Goal: Task Accomplishment & Management: Manage account settings

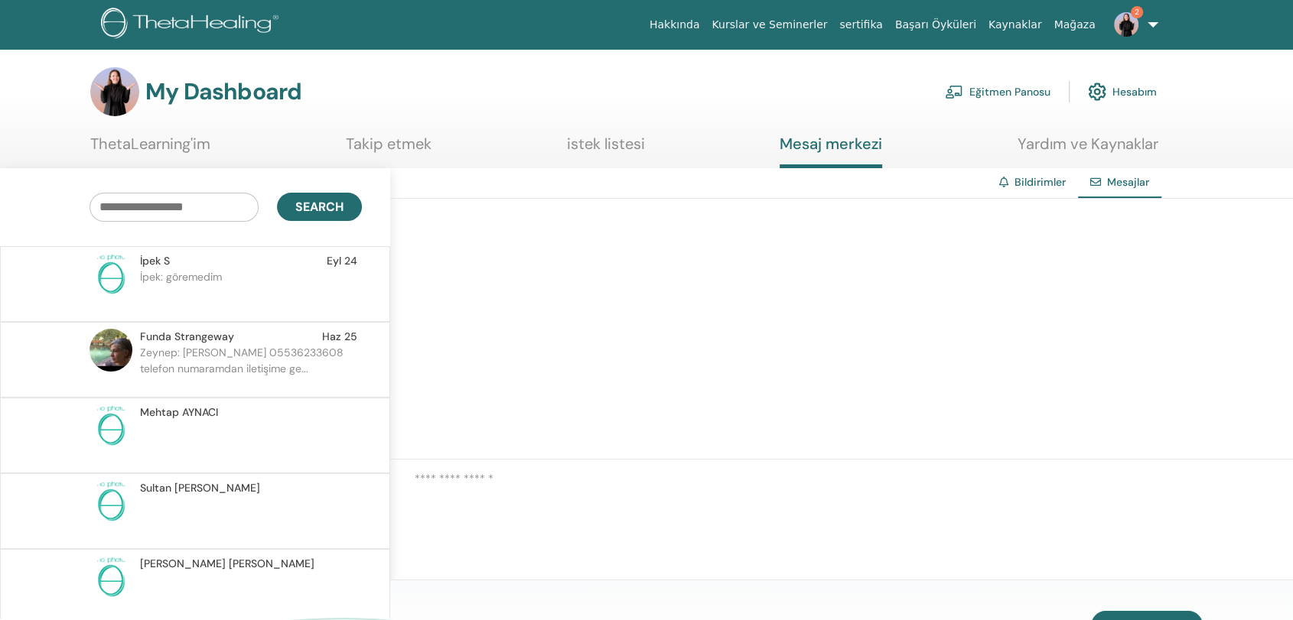
click at [1001, 89] on link "Eğitmen Panosu" at bounding box center [998, 92] width 106 height 34
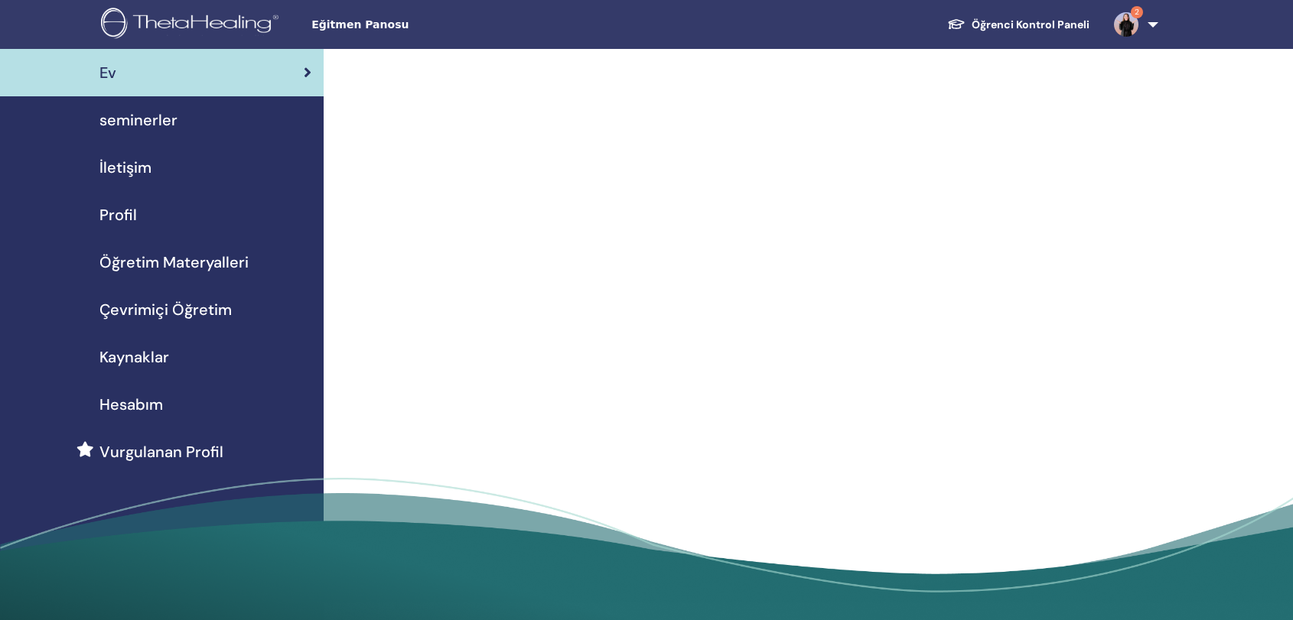
click at [177, 310] on span "Çevrimiçi Öğretim" at bounding box center [165, 309] width 132 height 23
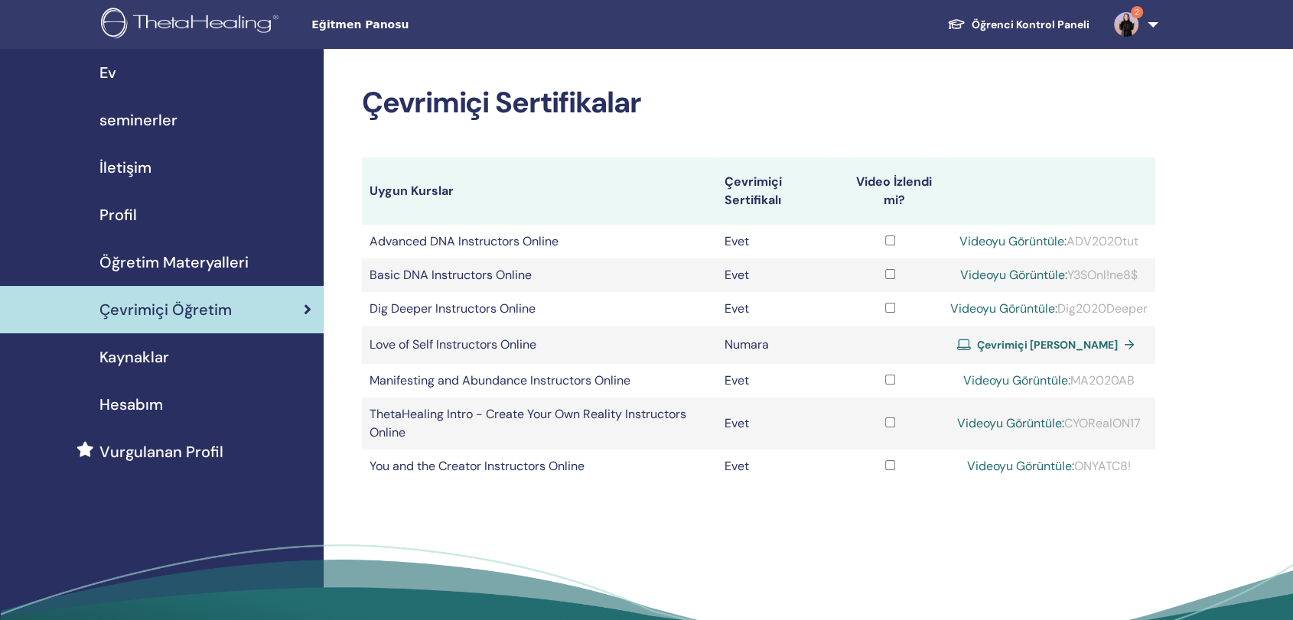
click at [143, 124] on span "seminerler" at bounding box center [138, 120] width 78 height 23
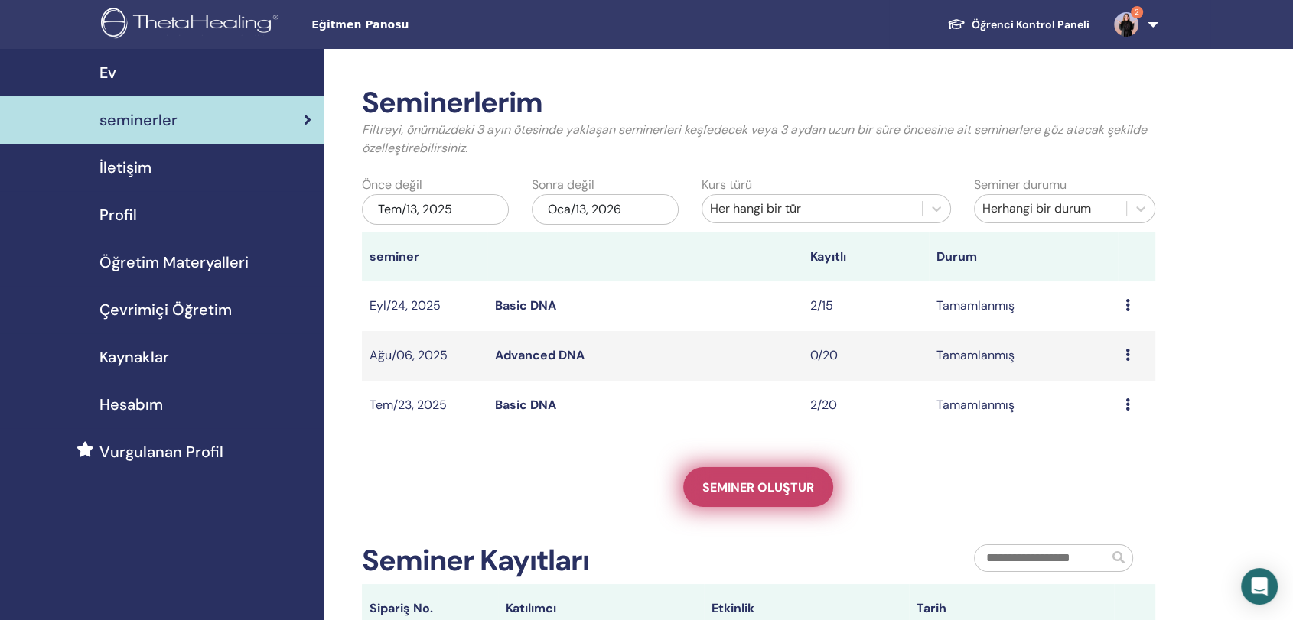
click at [774, 496] on link "Seminer oluştur" at bounding box center [758, 487] width 150 height 40
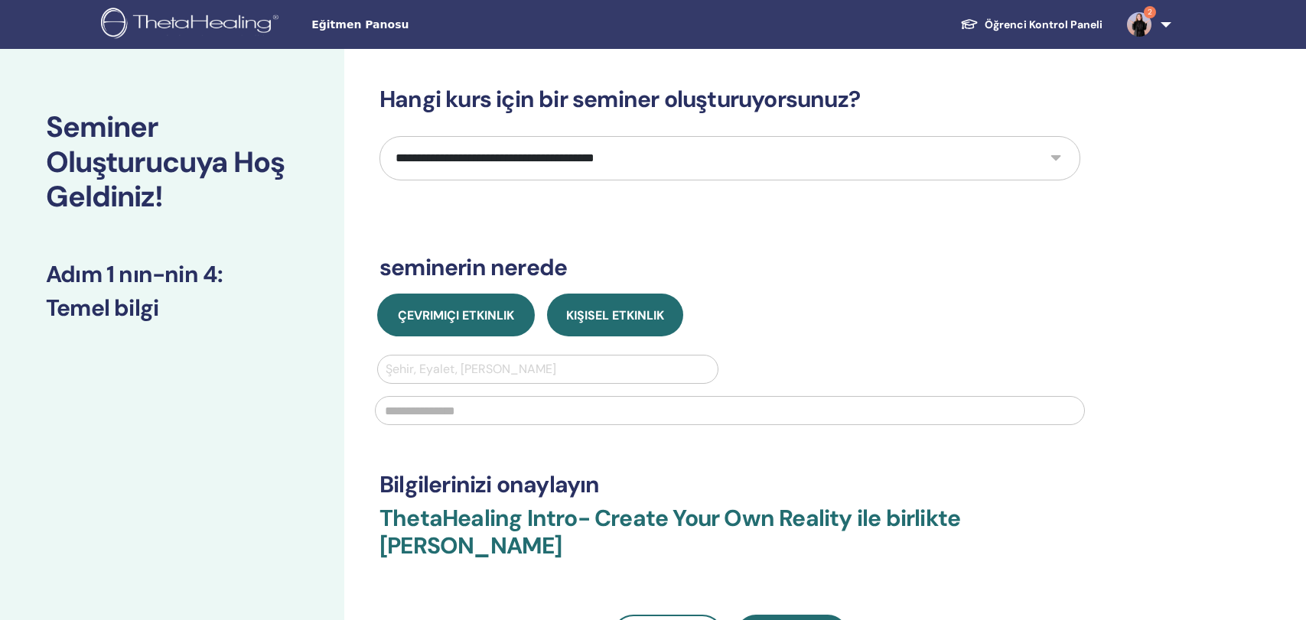
click at [454, 304] on button "Çevrimiçi Etkinlik" at bounding box center [456, 315] width 158 height 43
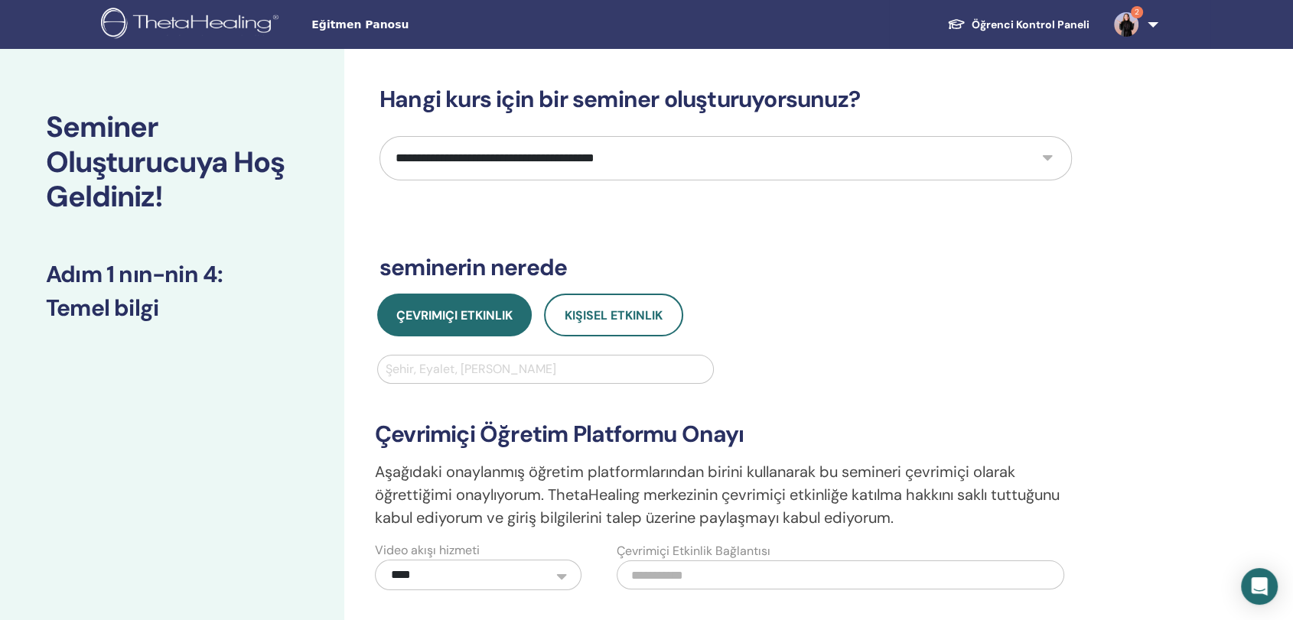
click at [536, 382] on div "Şehir, Eyalet, Ülke girin" at bounding box center [545, 370] width 335 height 28
click at [630, 148] on select "**********" at bounding box center [725, 158] width 692 height 44
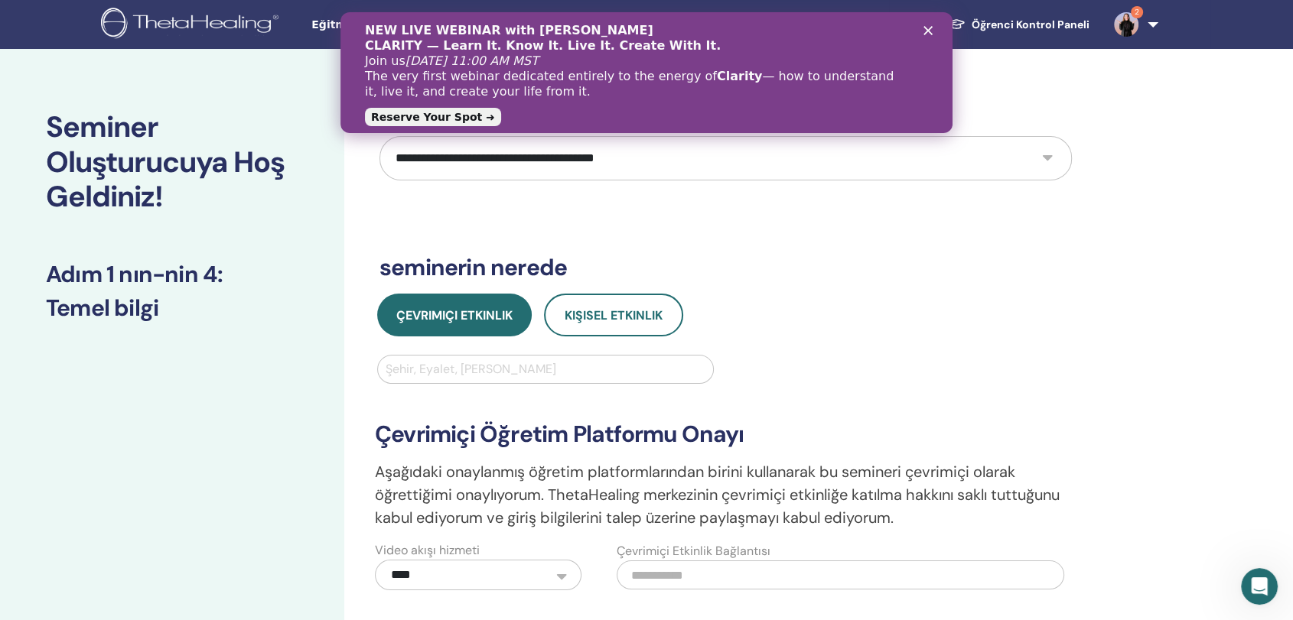
select select "*"
click at [379, 136] on select "**********" at bounding box center [725, 158] width 692 height 44
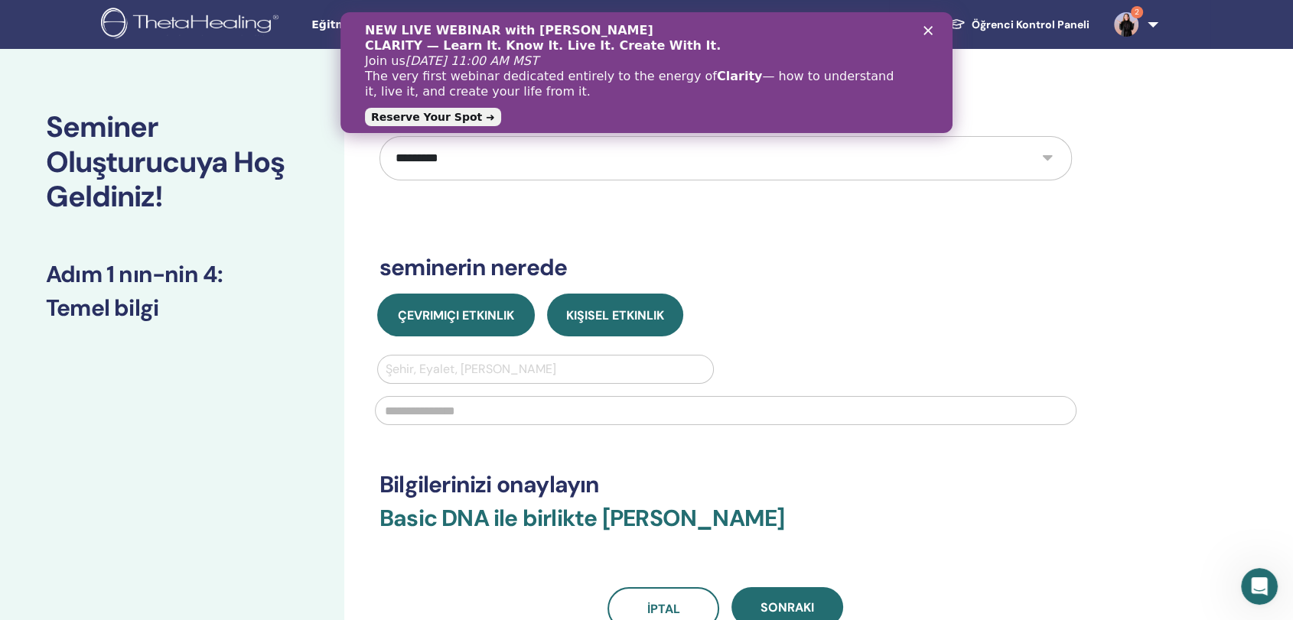
click at [457, 314] on span "Çevrimiçi Etkinlik" at bounding box center [456, 316] width 116 height 16
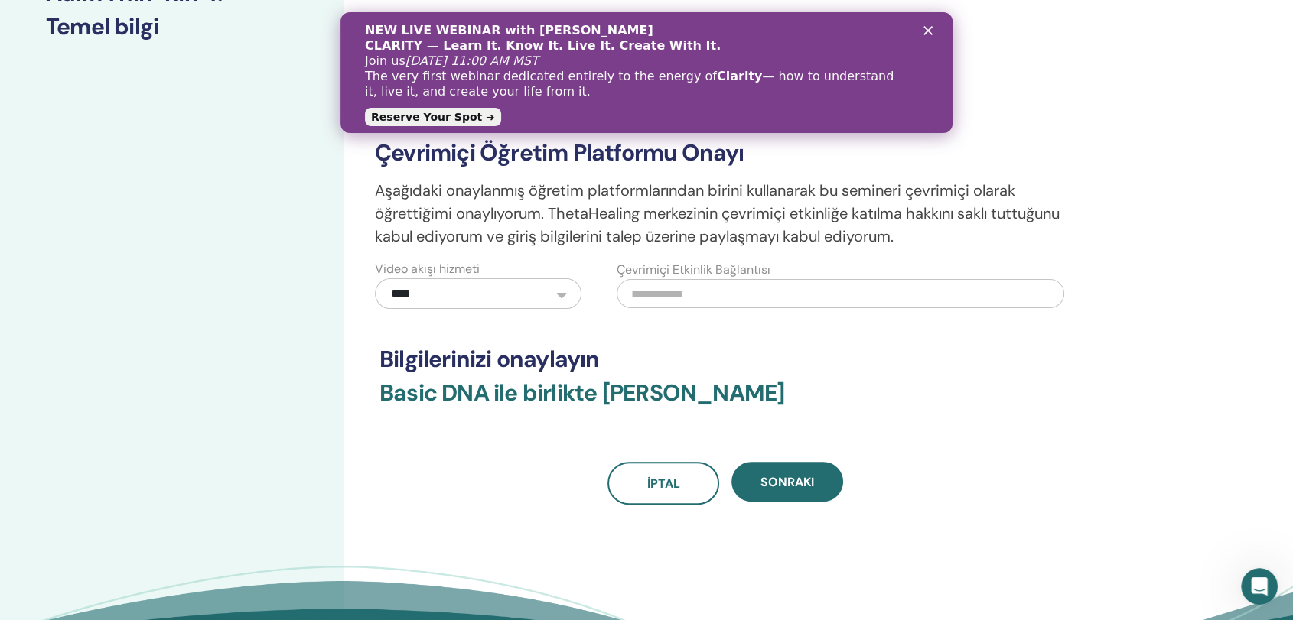
scroll to position [283, 0]
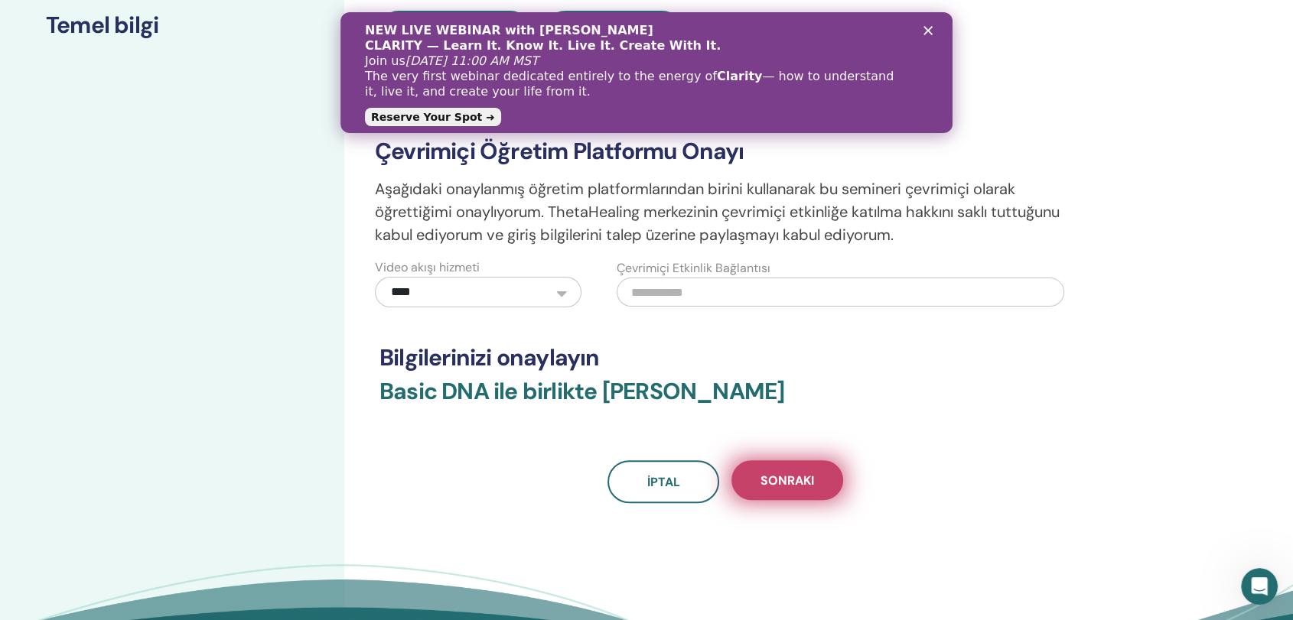
click at [809, 487] on span "Sonraki" at bounding box center [787, 481] width 54 height 16
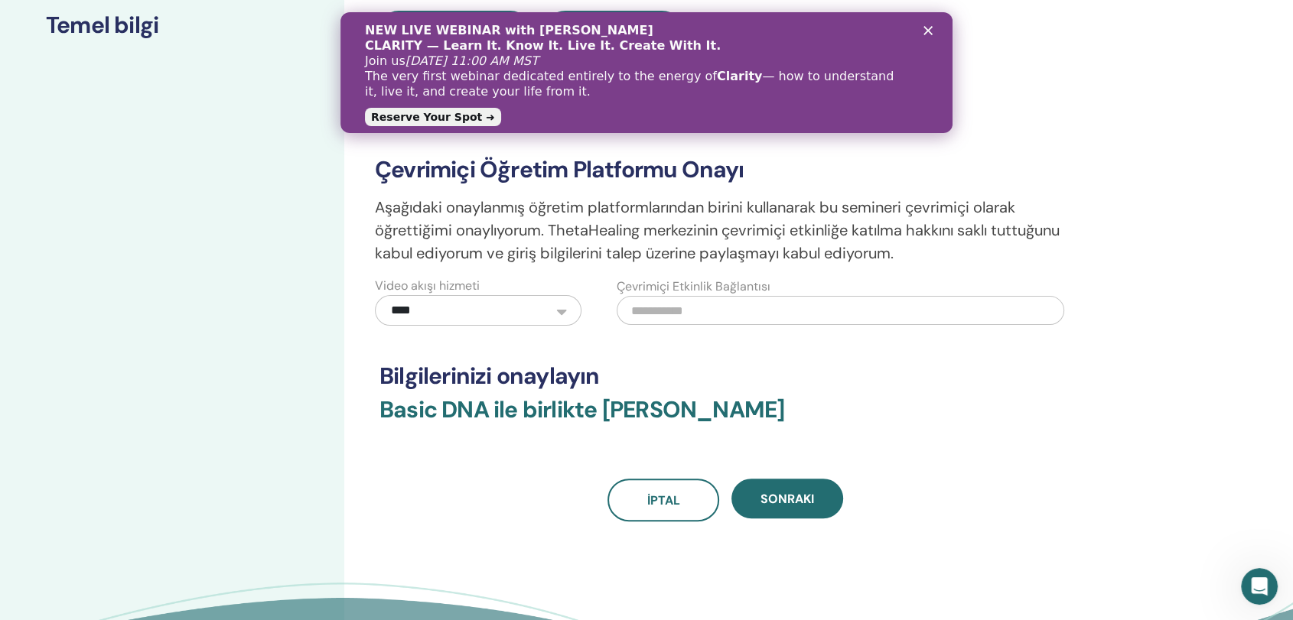
click at [925, 31] on icon "Kapat" at bounding box center [927, 30] width 9 height 9
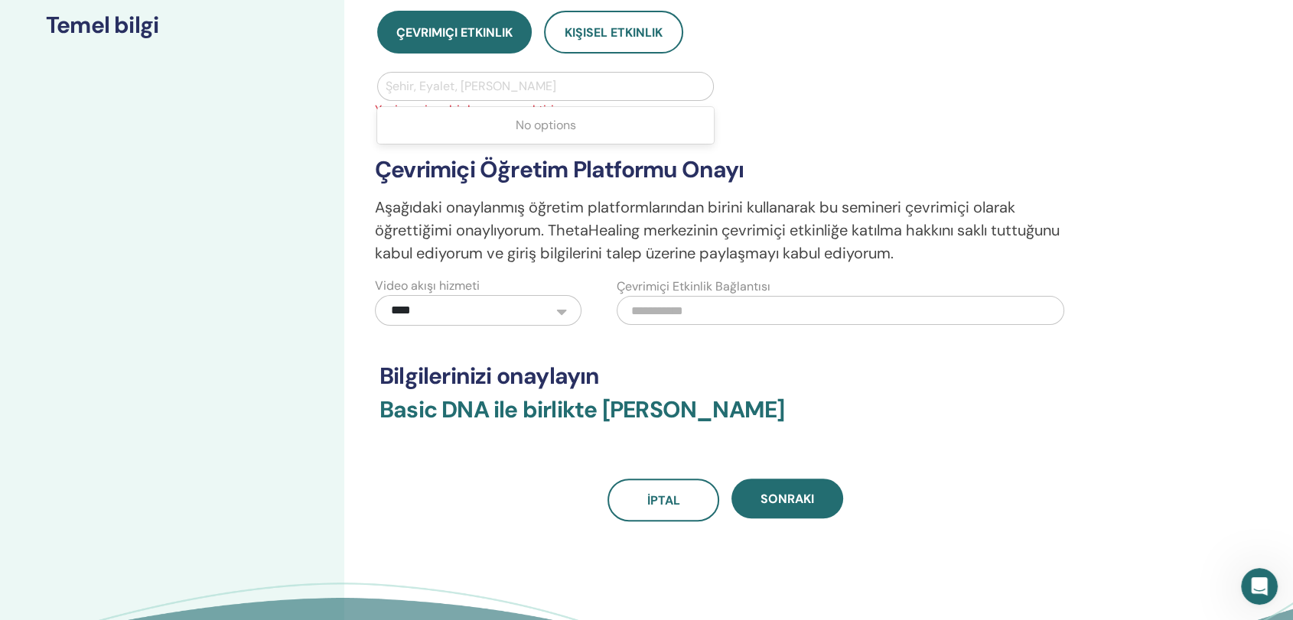
click at [509, 83] on div at bounding box center [546, 86] width 320 height 21
type input "*******"
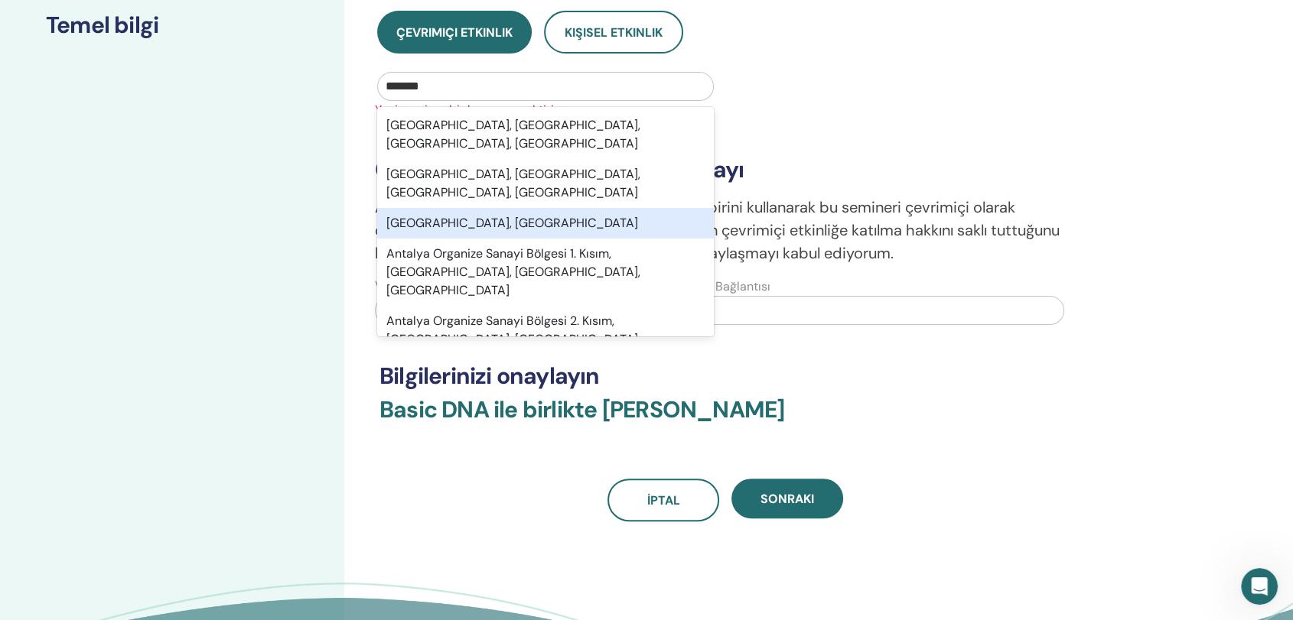
click at [464, 208] on div "Antalya, TUR" at bounding box center [545, 223] width 337 height 31
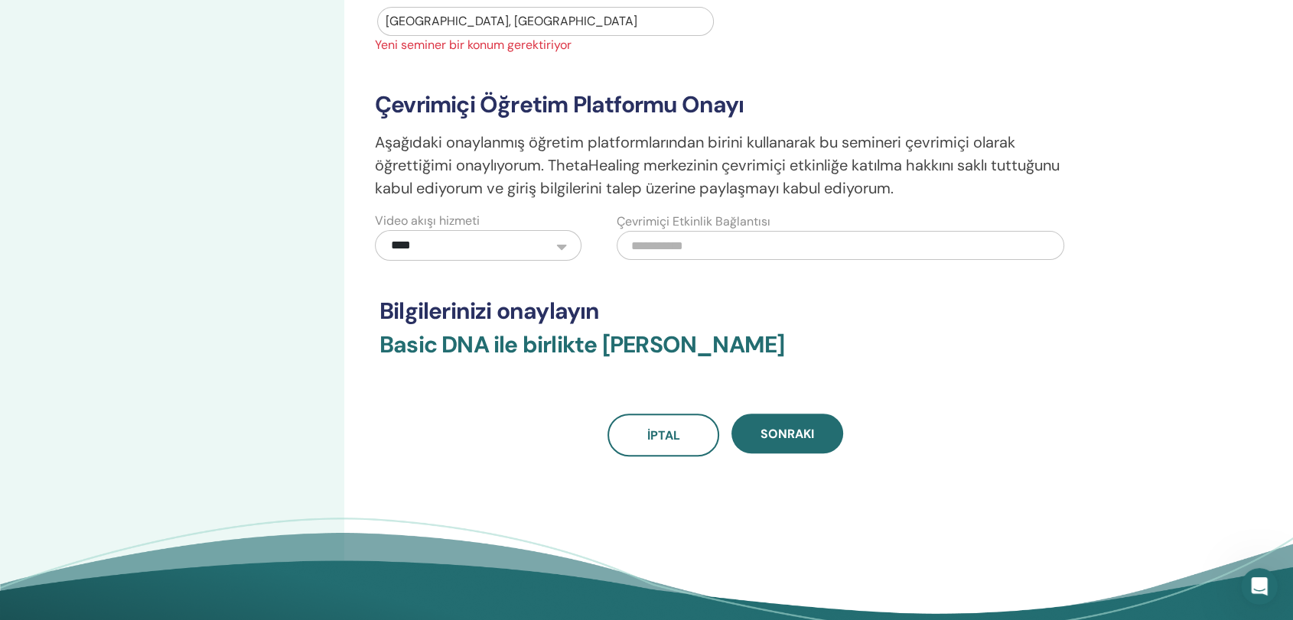
scroll to position [351, 0]
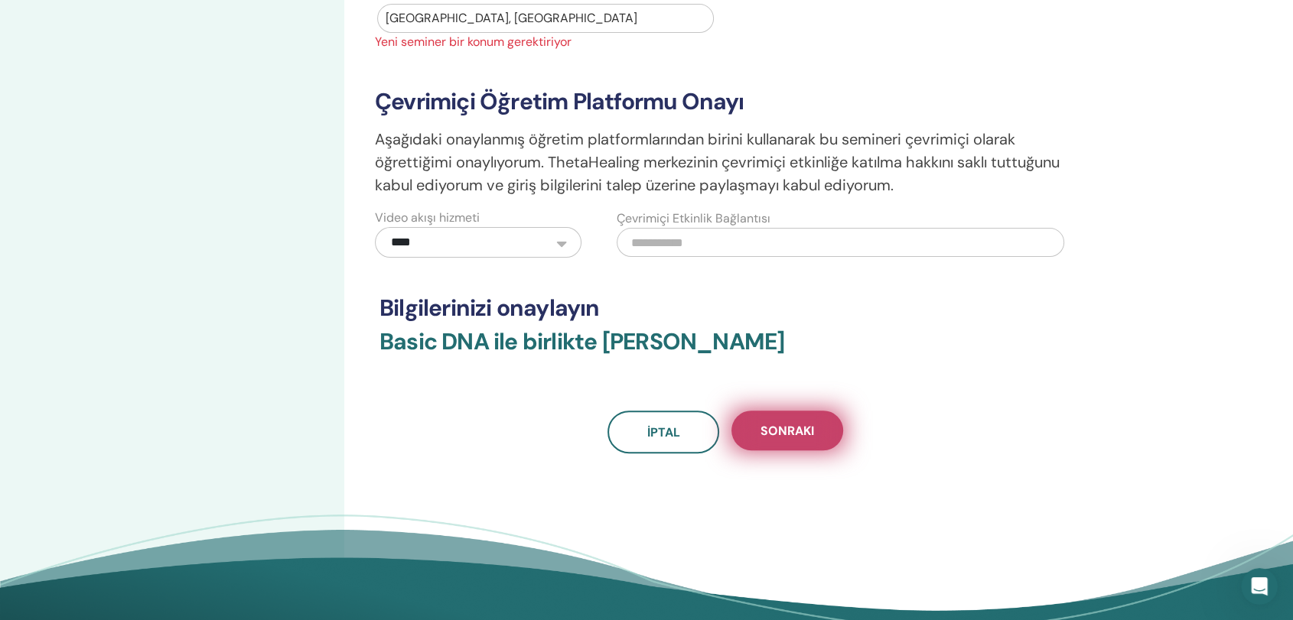
click at [771, 437] on span "Sonraki" at bounding box center [787, 431] width 54 height 16
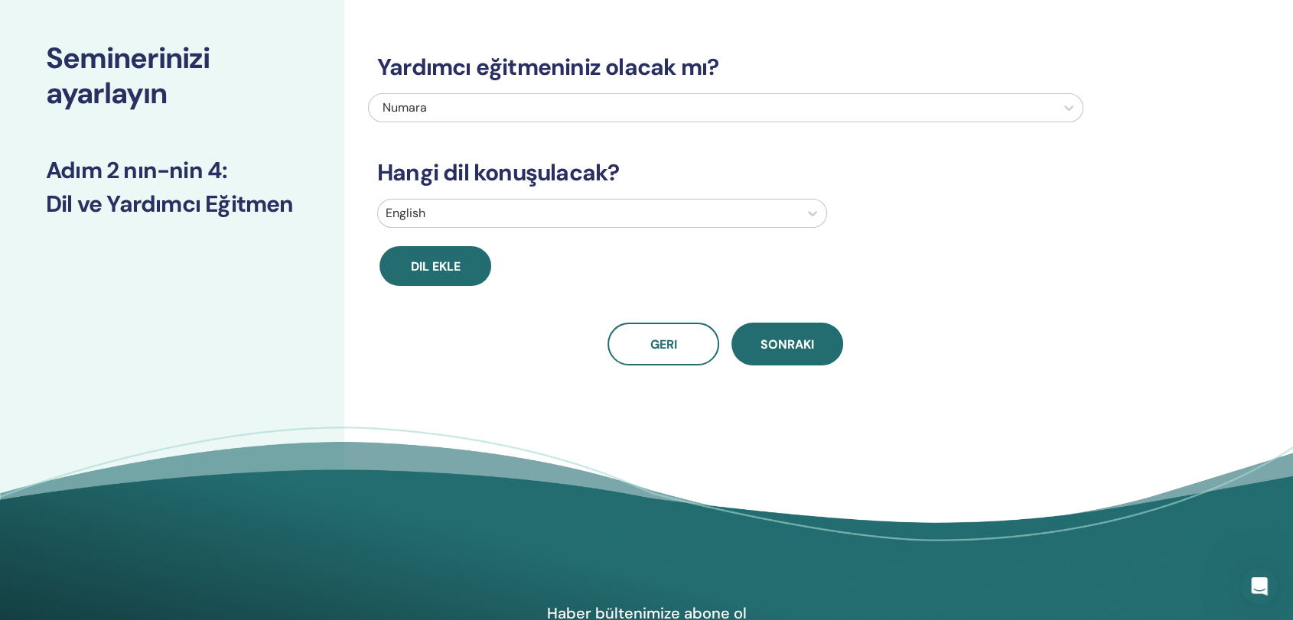
scroll to position [0, 0]
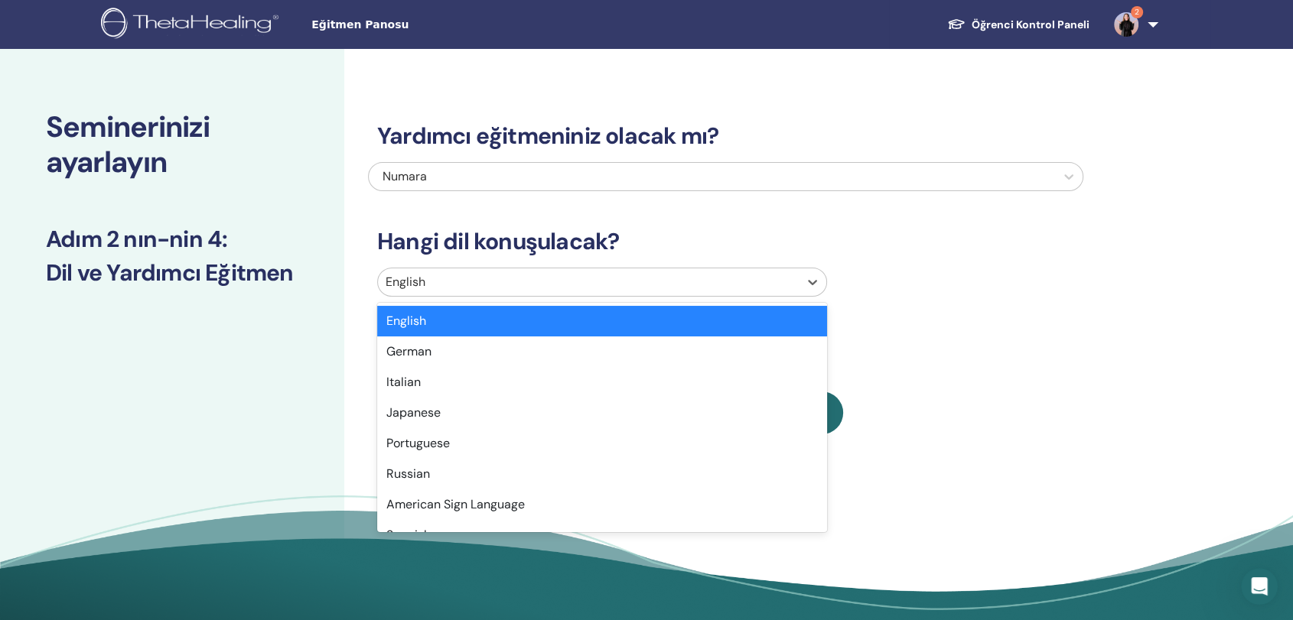
click at [627, 291] on div at bounding box center [588, 282] width 405 height 21
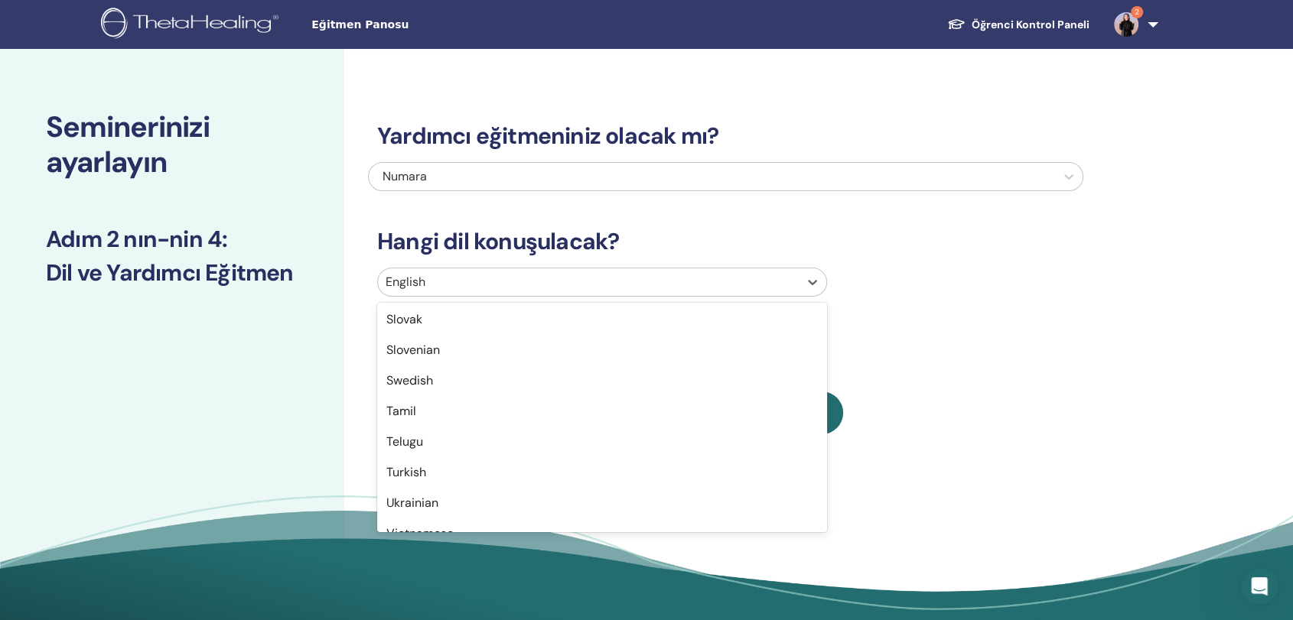
scroll to position [1214, 0]
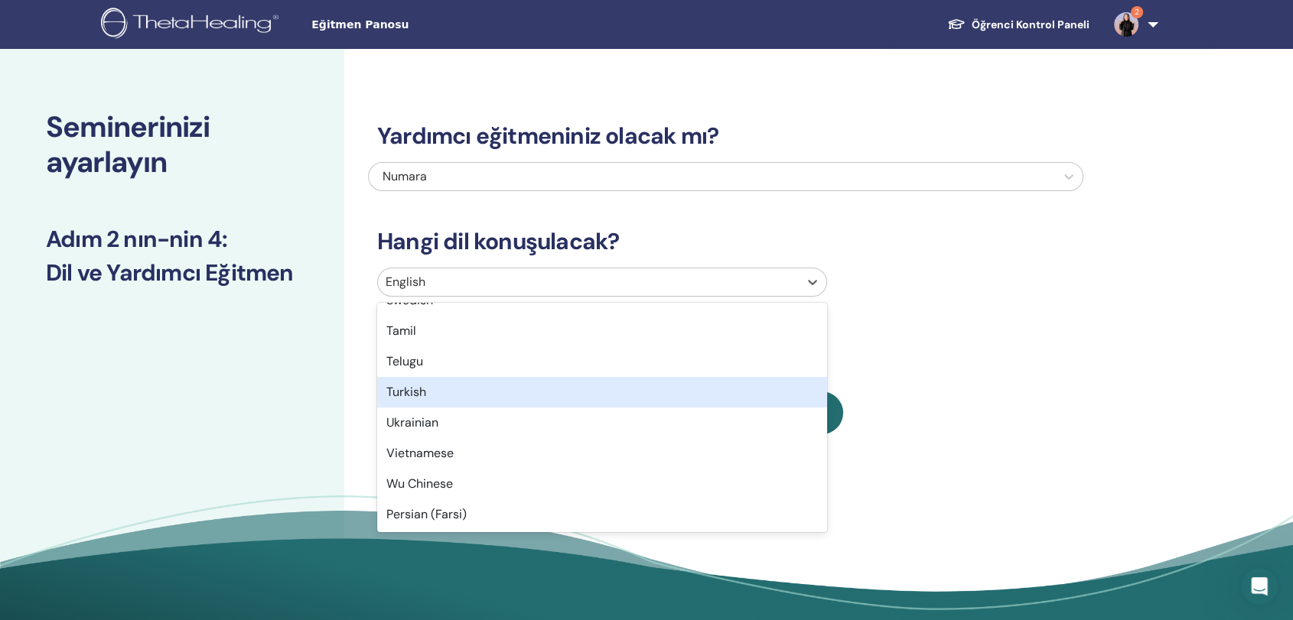
click at [415, 396] on div "Turkish" at bounding box center [602, 392] width 450 height 31
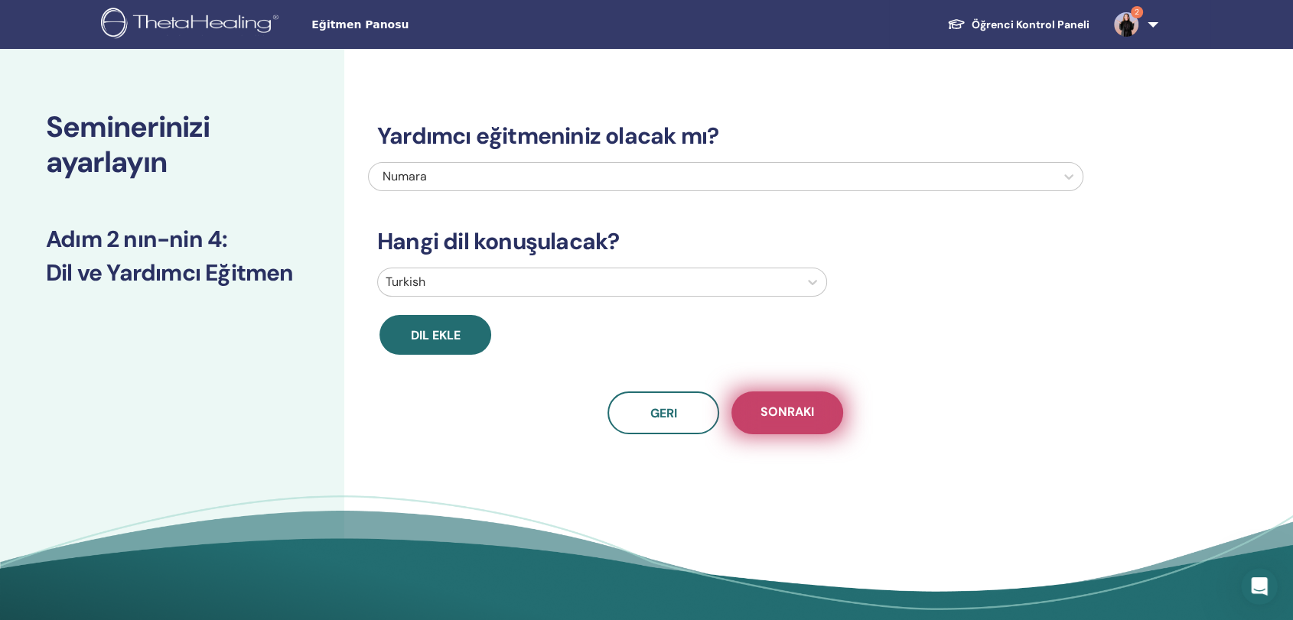
click at [791, 424] on button "Sonraki" at bounding box center [787, 413] width 112 height 43
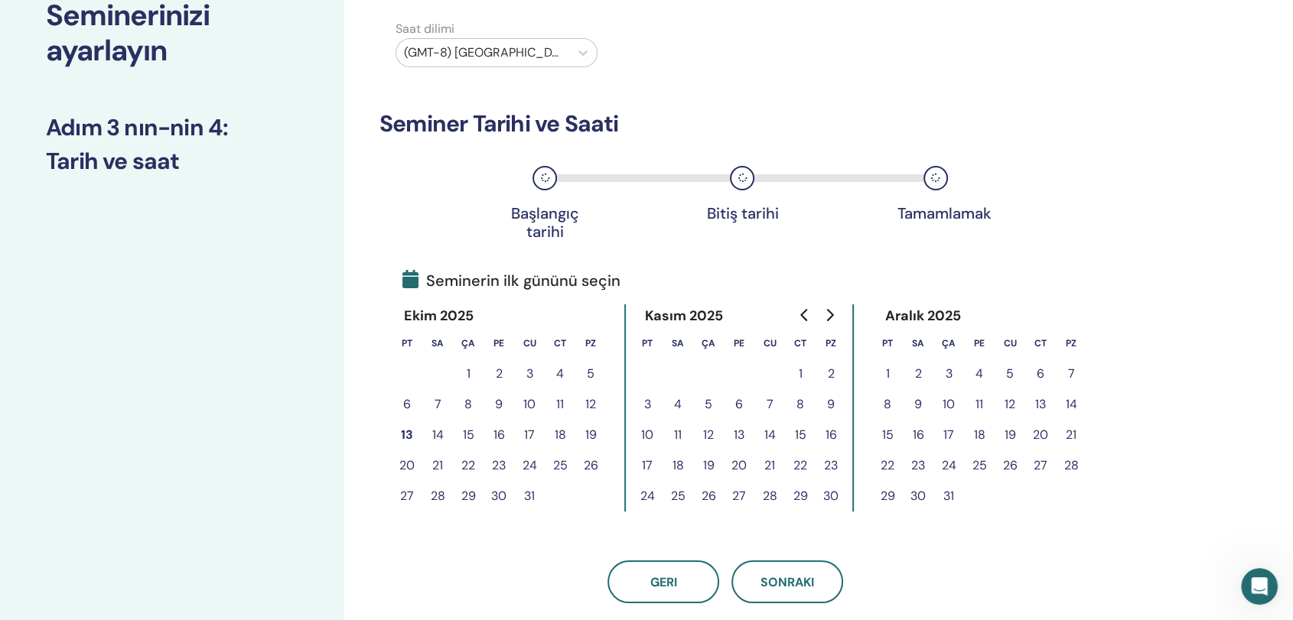
scroll to position [110, 0]
click at [408, 430] on button "13" at bounding box center [407, 436] width 31 height 31
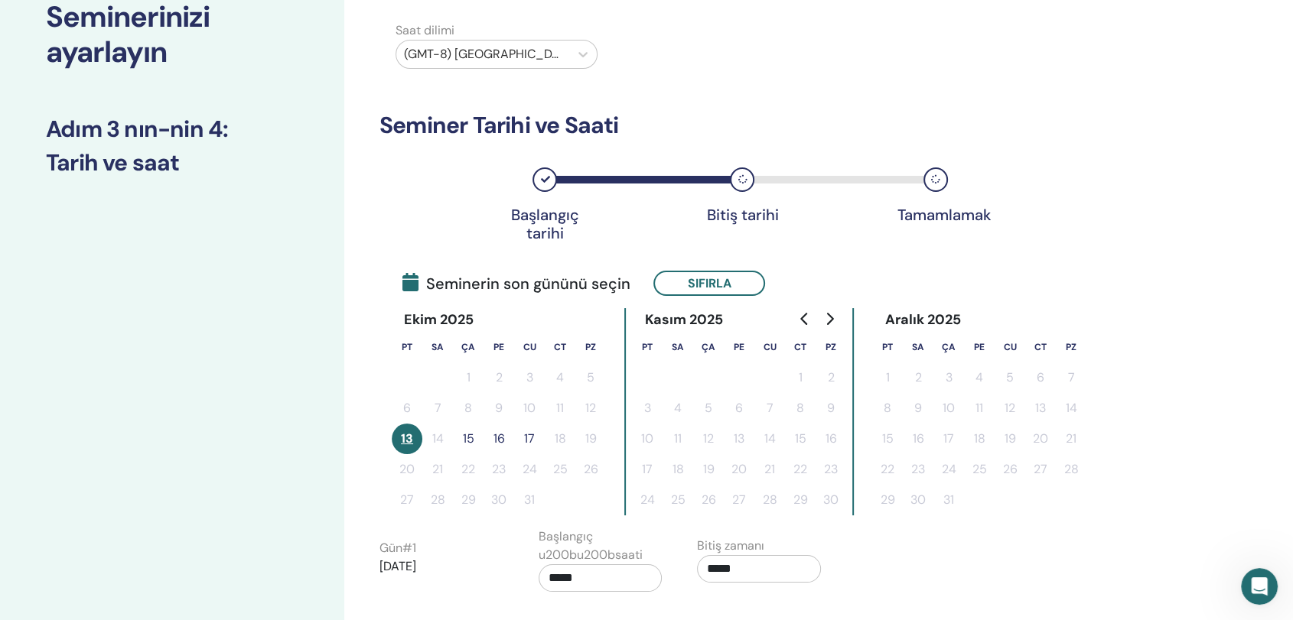
click at [406, 437] on button "13" at bounding box center [407, 439] width 31 height 31
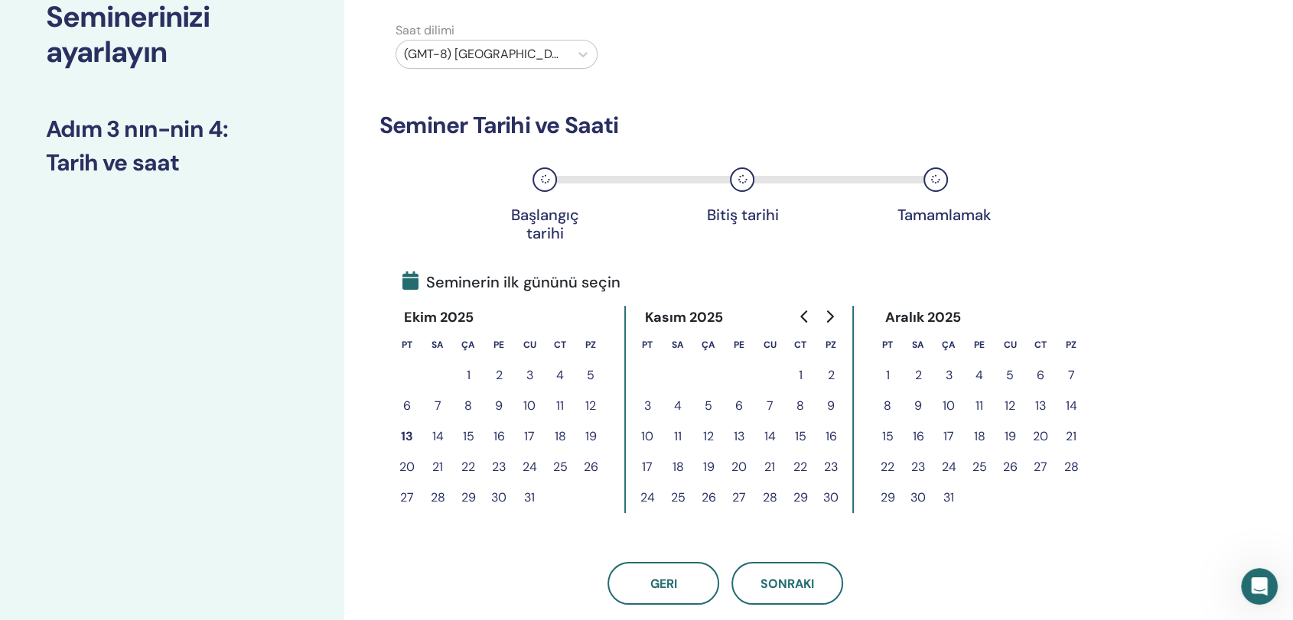
click at [401, 440] on button "13" at bounding box center [407, 436] width 31 height 31
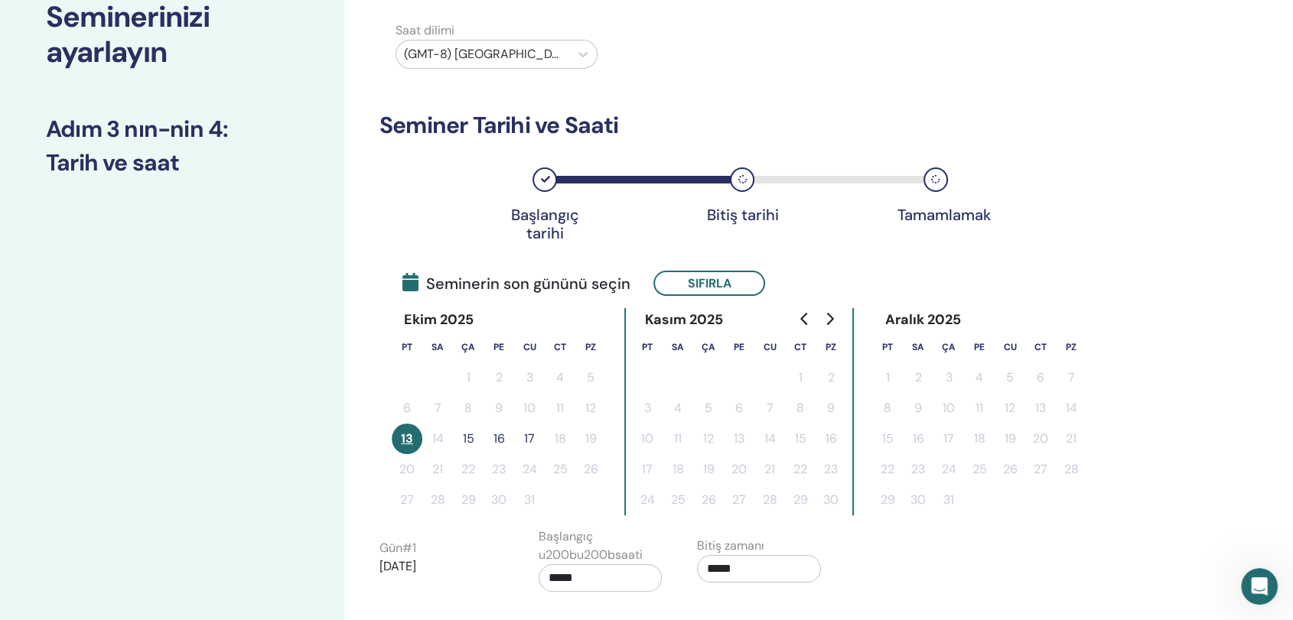
click at [467, 439] on button "15" at bounding box center [468, 439] width 31 height 31
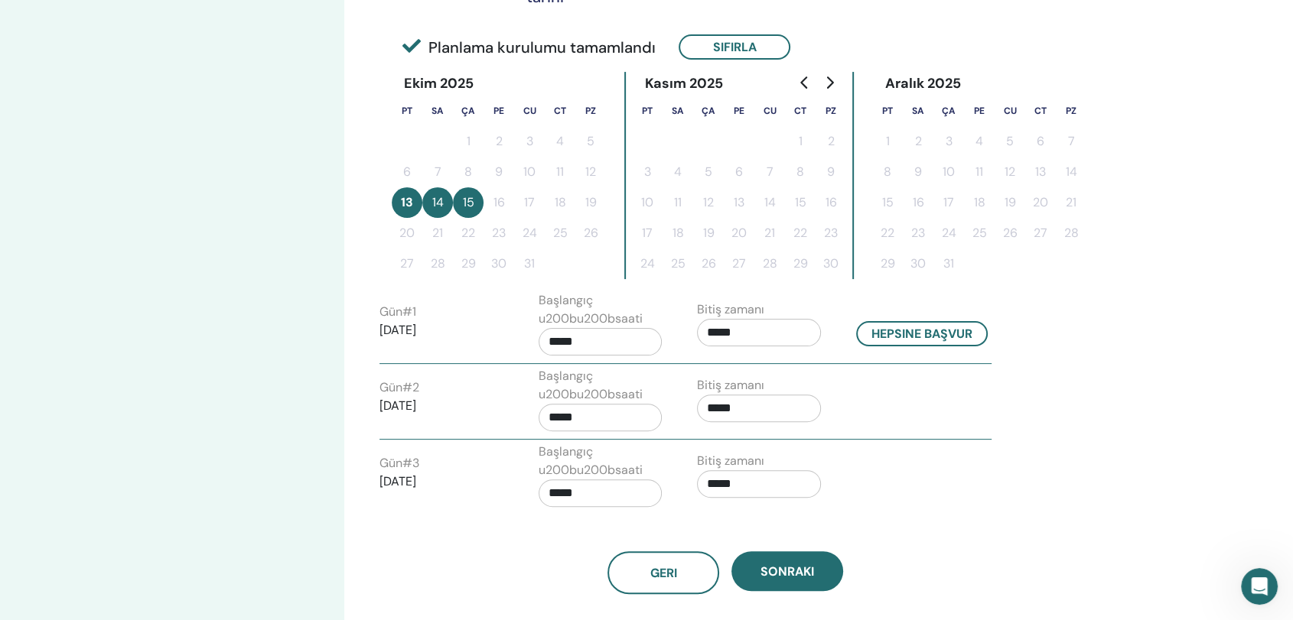
scroll to position [351, 0]
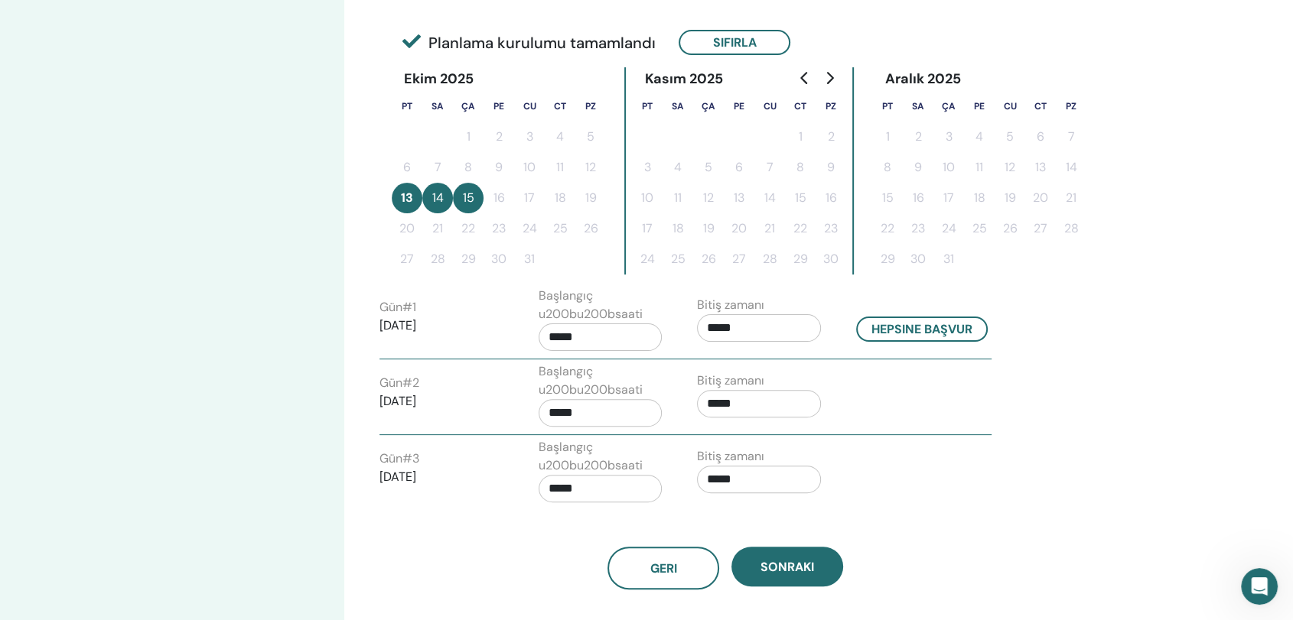
click at [749, 336] on input "*****" at bounding box center [759, 328] width 124 height 28
click at [777, 407] on span "▼" at bounding box center [775, 412] width 31 height 31
click at [775, 366] on span "▲" at bounding box center [775, 366] width 31 height 31
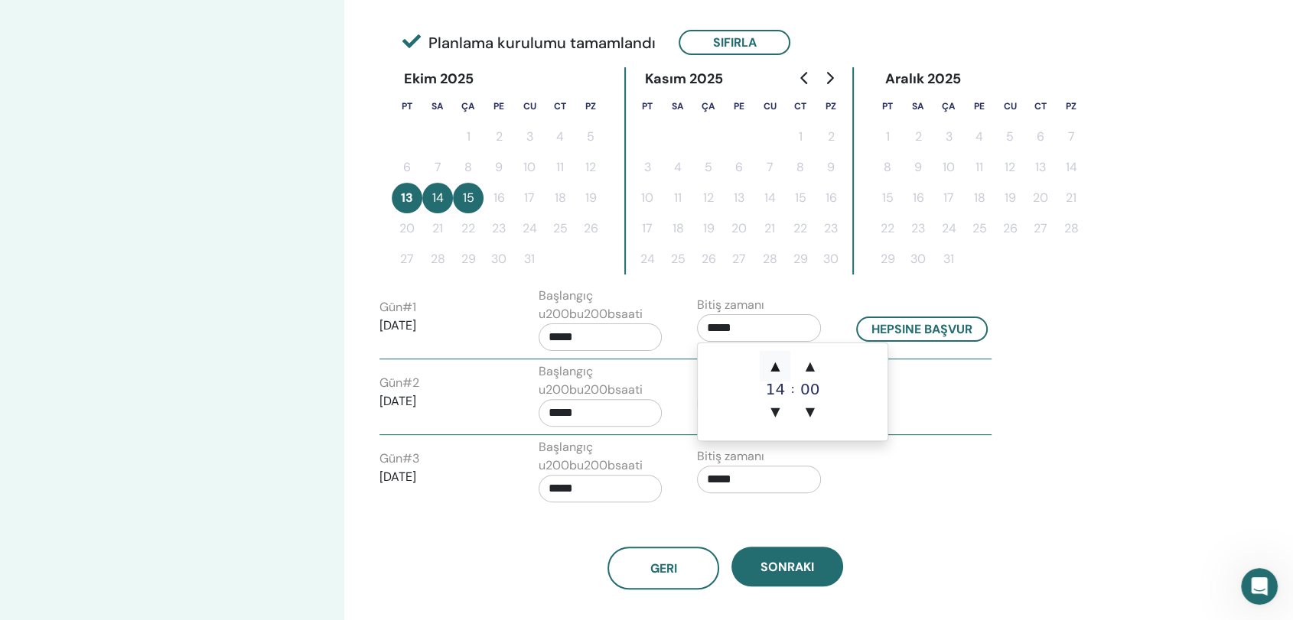
click at [775, 366] on span "▲" at bounding box center [775, 366] width 31 height 31
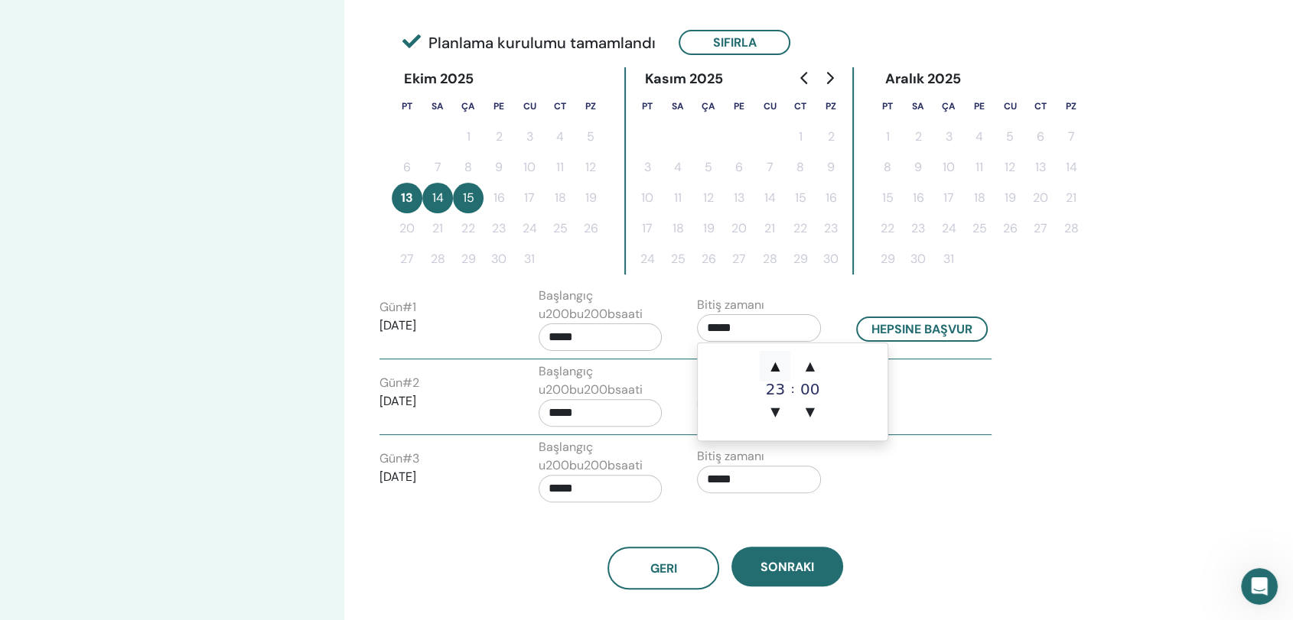
click at [775, 366] on span "▲" at bounding box center [775, 366] width 31 height 31
type input "*****"
click at [775, 366] on span "▲" at bounding box center [775, 366] width 31 height 31
click at [776, 411] on span "▼" at bounding box center [775, 412] width 31 height 31
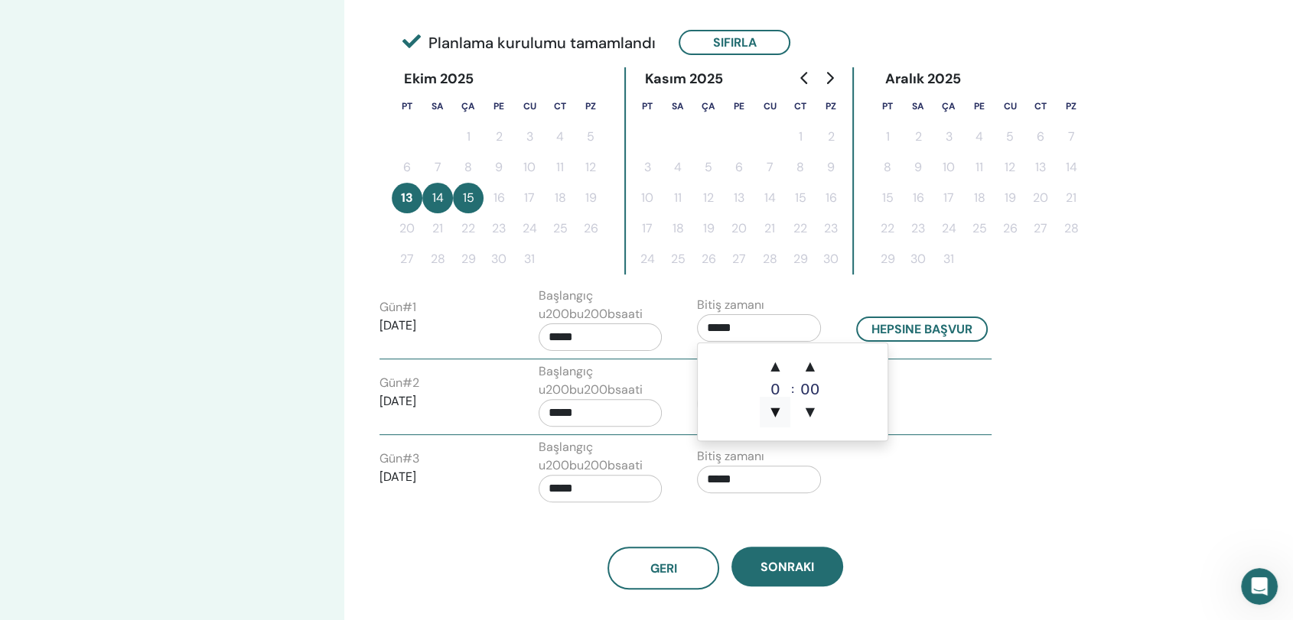
click at [776, 411] on span "▼" at bounding box center [775, 412] width 31 height 31
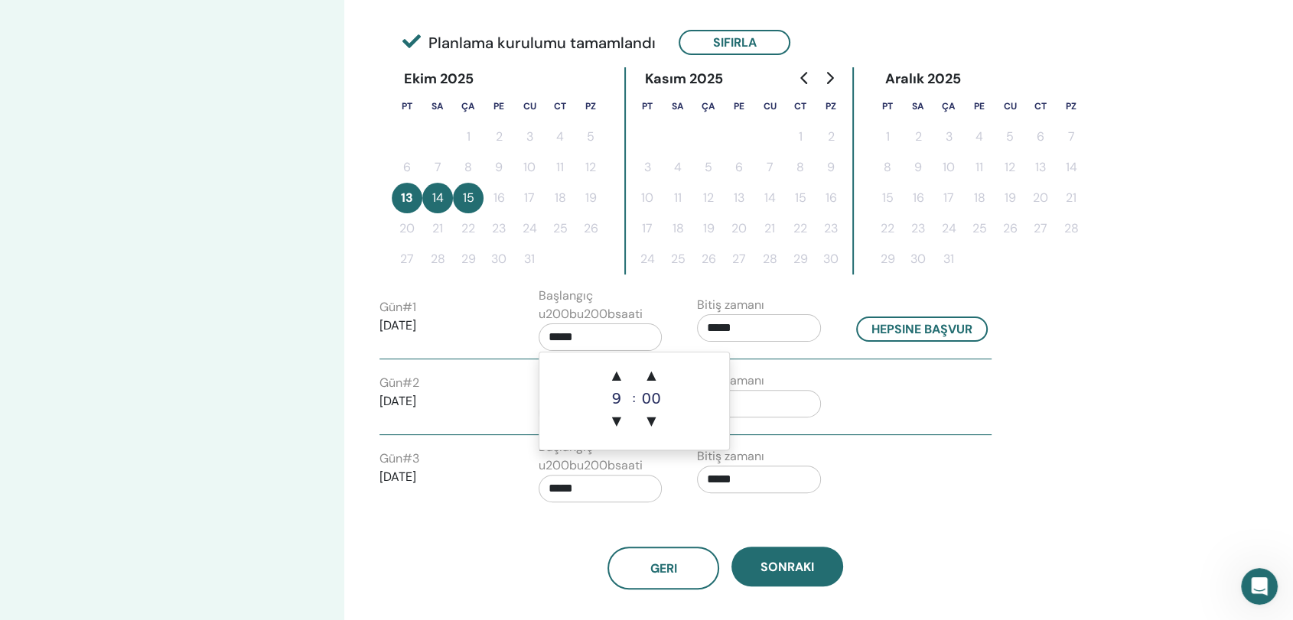
click at [591, 335] on input "*****" at bounding box center [601, 338] width 124 height 28
click at [612, 365] on span "▲" at bounding box center [616, 375] width 31 height 31
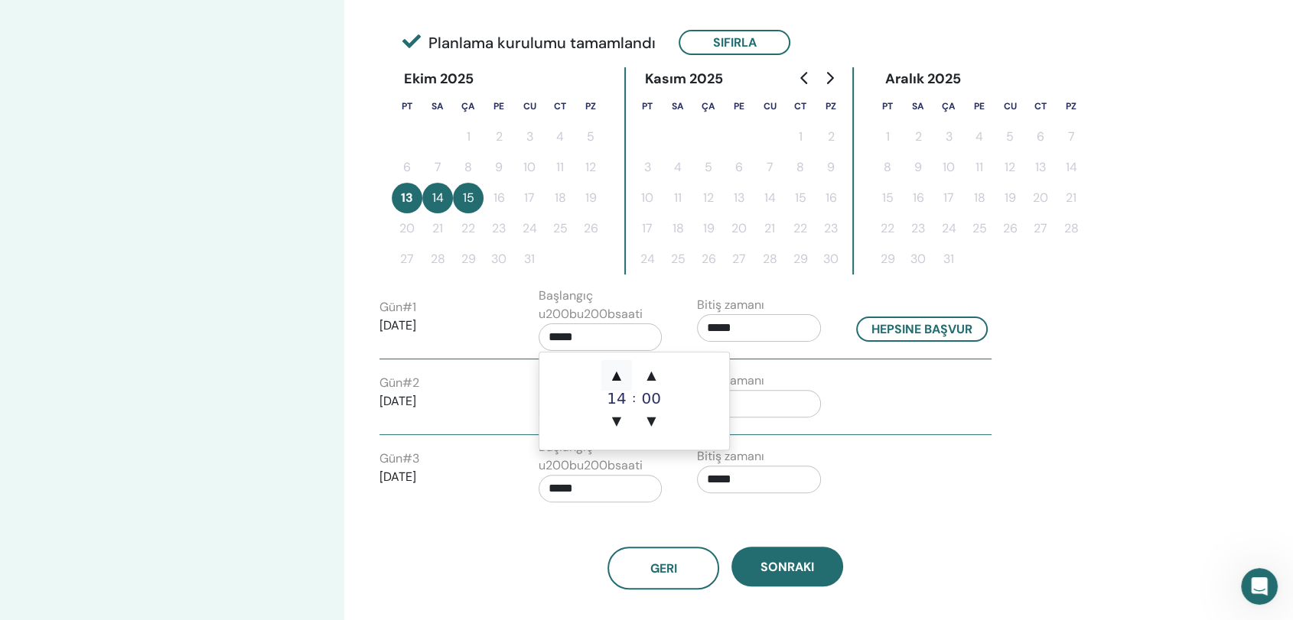
click at [617, 369] on span "▲" at bounding box center [616, 375] width 31 height 31
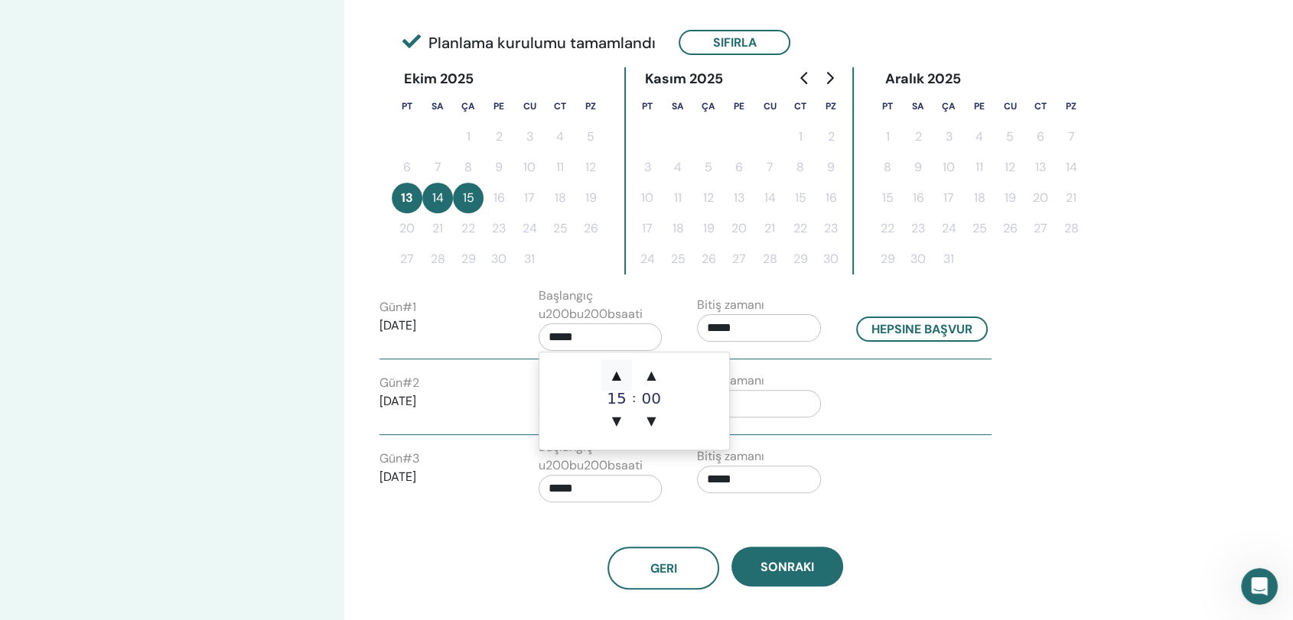
click at [617, 369] on span "▲" at bounding box center [616, 375] width 31 height 31
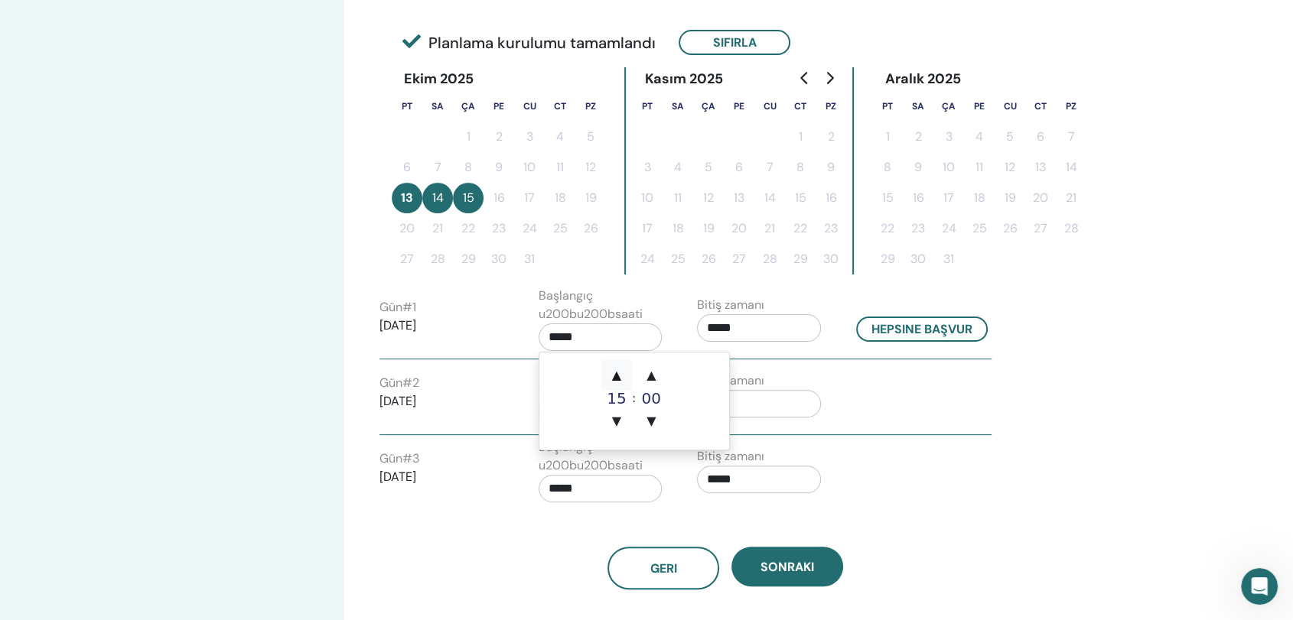
click at [617, 369] on span "▲" at bounding box center [616, 375] width 31 height 31
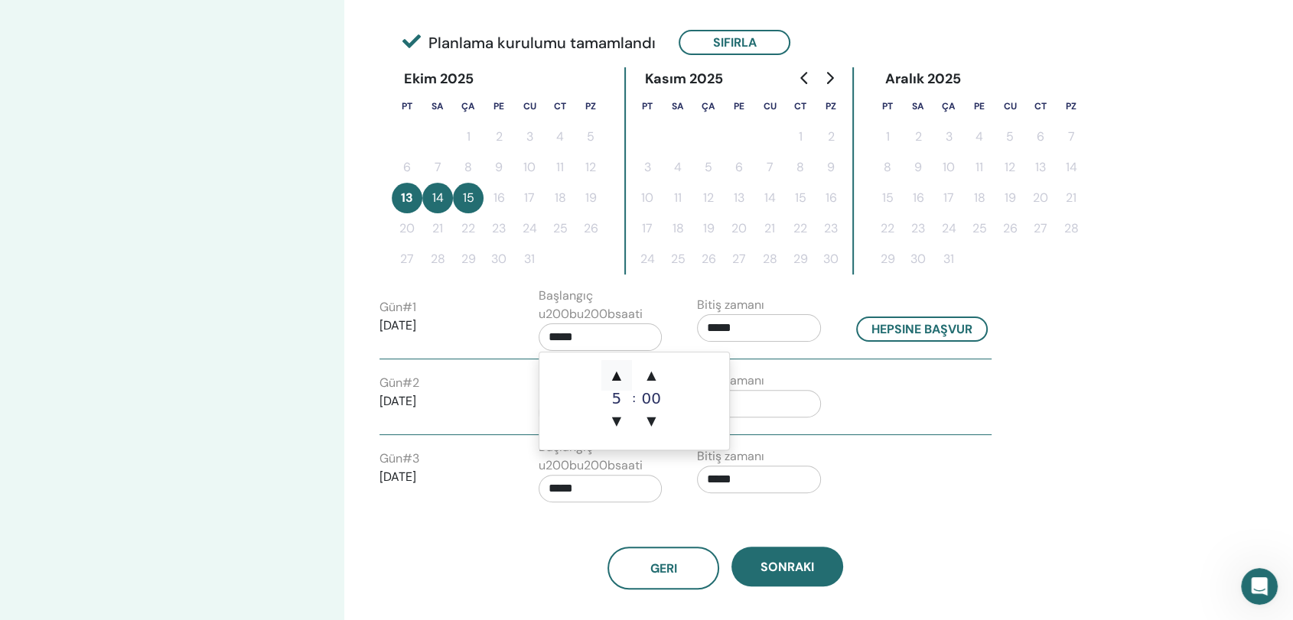
click at [617, 369] on span "▲" at bounding box center [616, 375] width 31 height 31
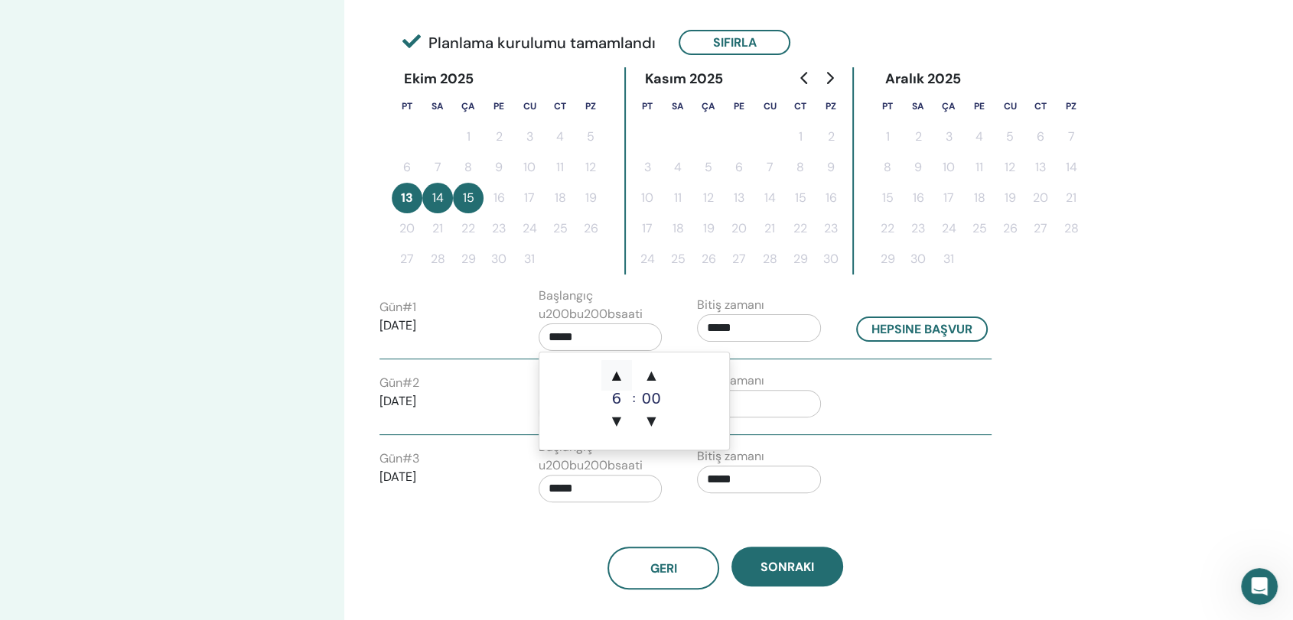
click at [617, 369] on span "▲" at bounding box center [616, 375] width 31 height 31
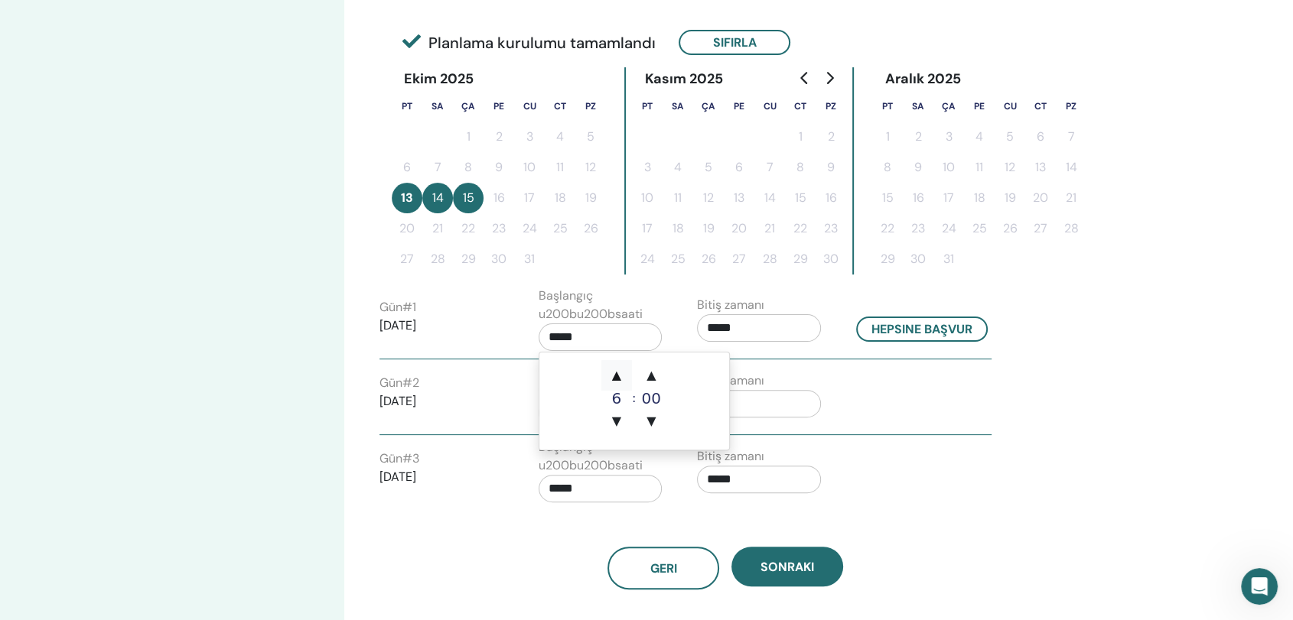
click at [617, 369] on span "▲" at bounding box center [616, 375] width 31 height 31
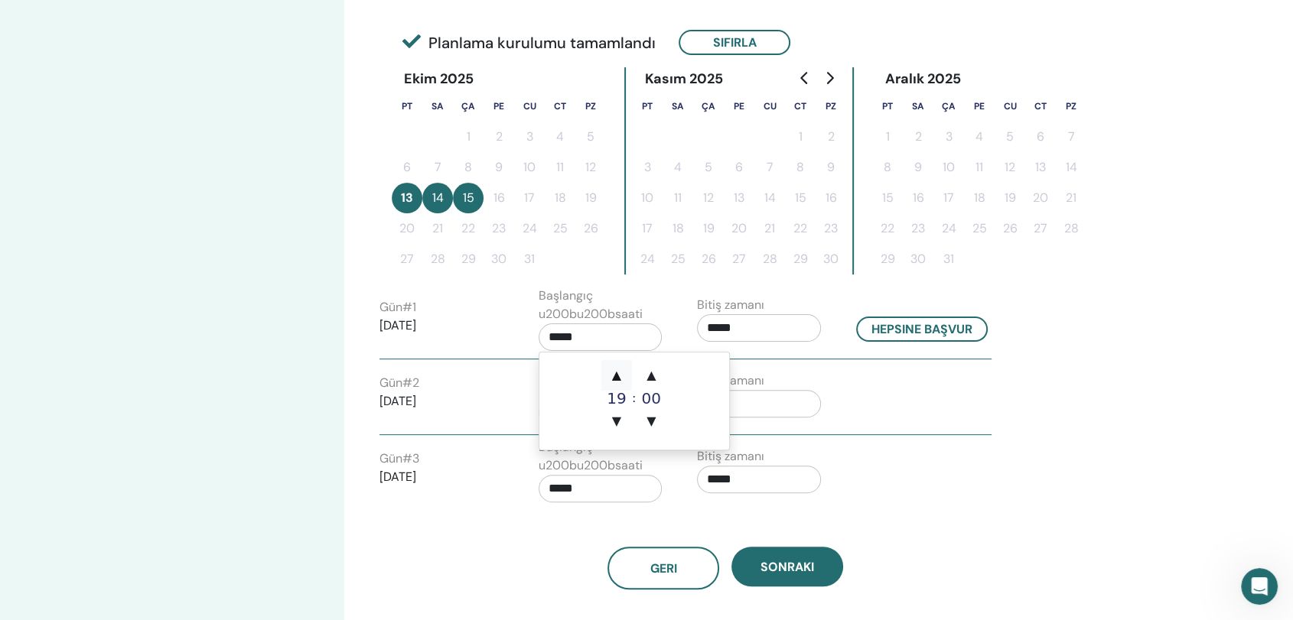
type input "*****"
click at [978, 433] on div "Gün # 2 2025/10/14 Başlangıç u200bu200bsaati ***** Bitiş zamanı *****" at bounding box center [685, 399] width 612 height 73
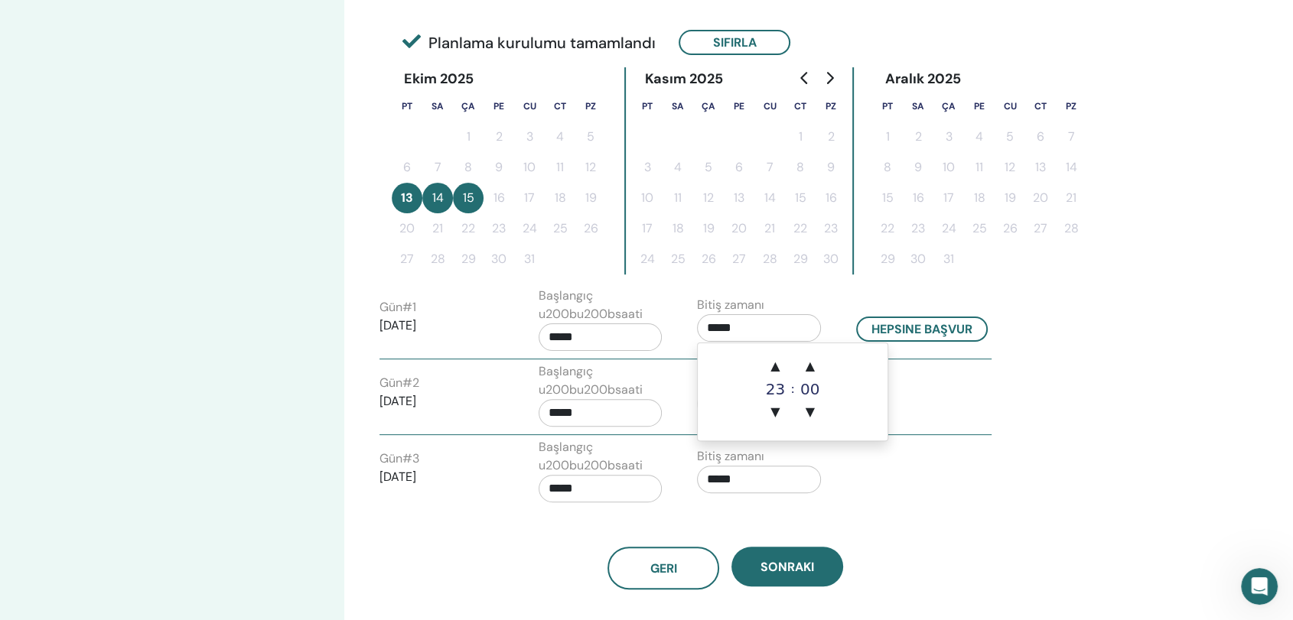
click at [757, 327] on input "*****" at bounding box center [759, 328] width 124 height 28
click at [809, 408] on span "▼" at bounding box center [810, 412] width 31 height 31
click at [770, 368] on span "▲" at bounding box center [775, 366] width 31 height 31
type input "*****"
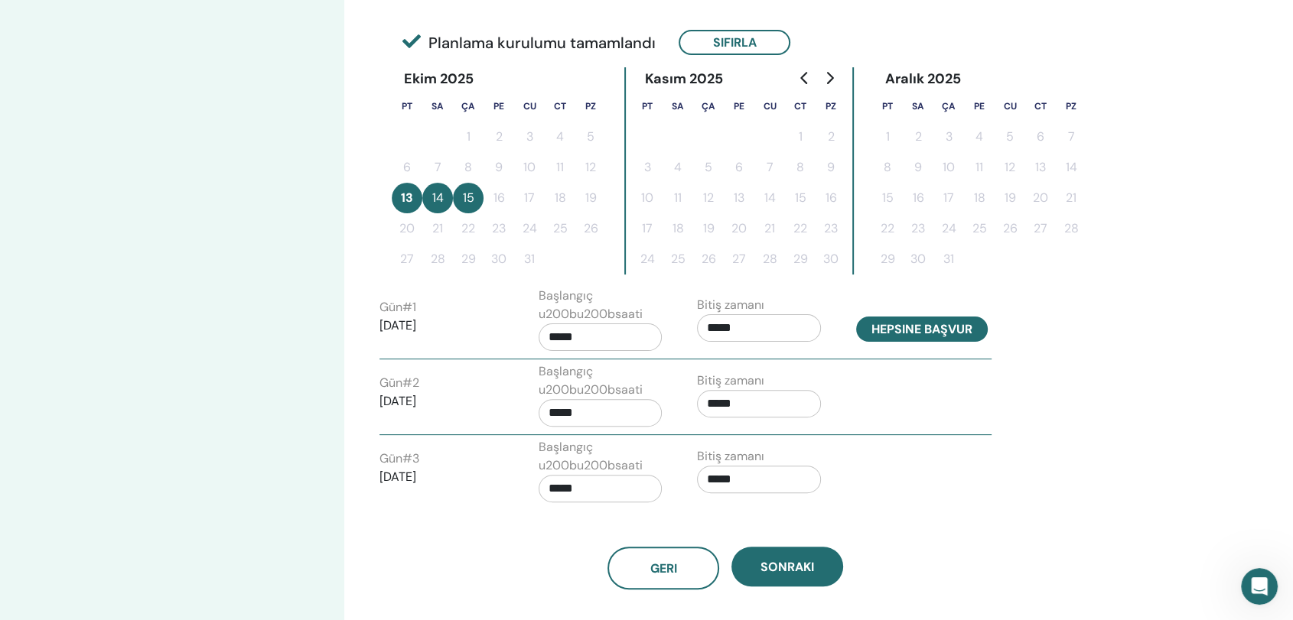
click at [913, 326] on button "Hepsine başvur" at bounding box center [922, 329] width 132 height 25
type input "*****"
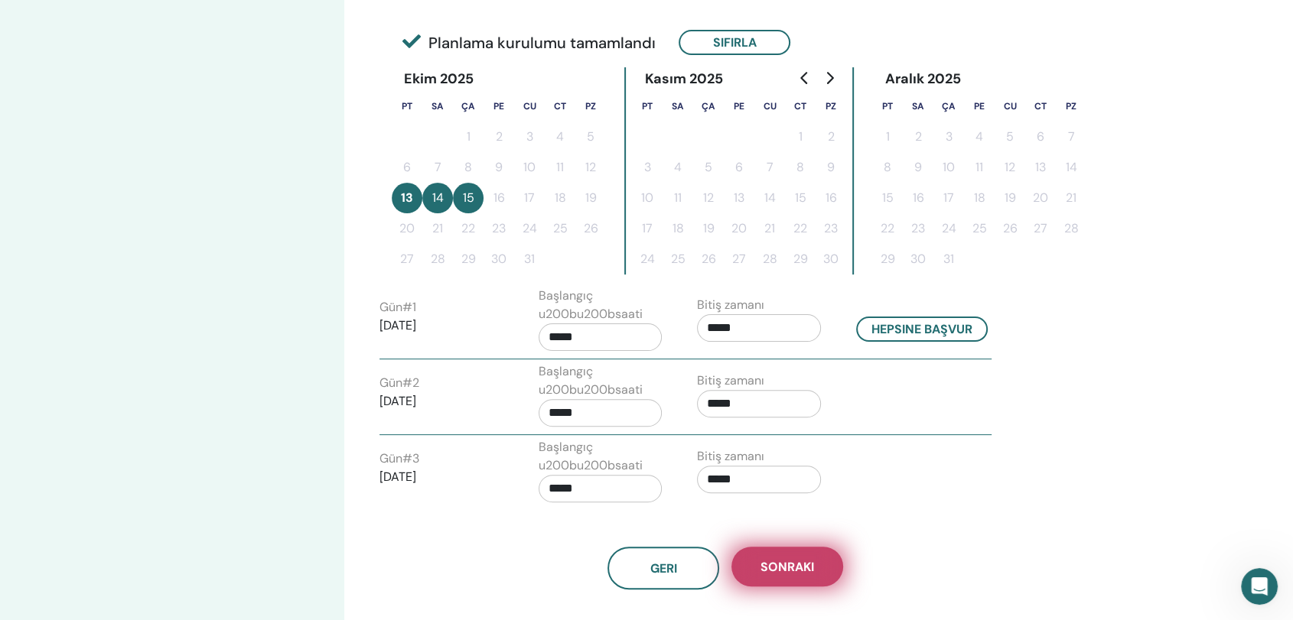
click at [790, 565] on span "Sonraki" at bounding box center [787, 567] width 54 height 16
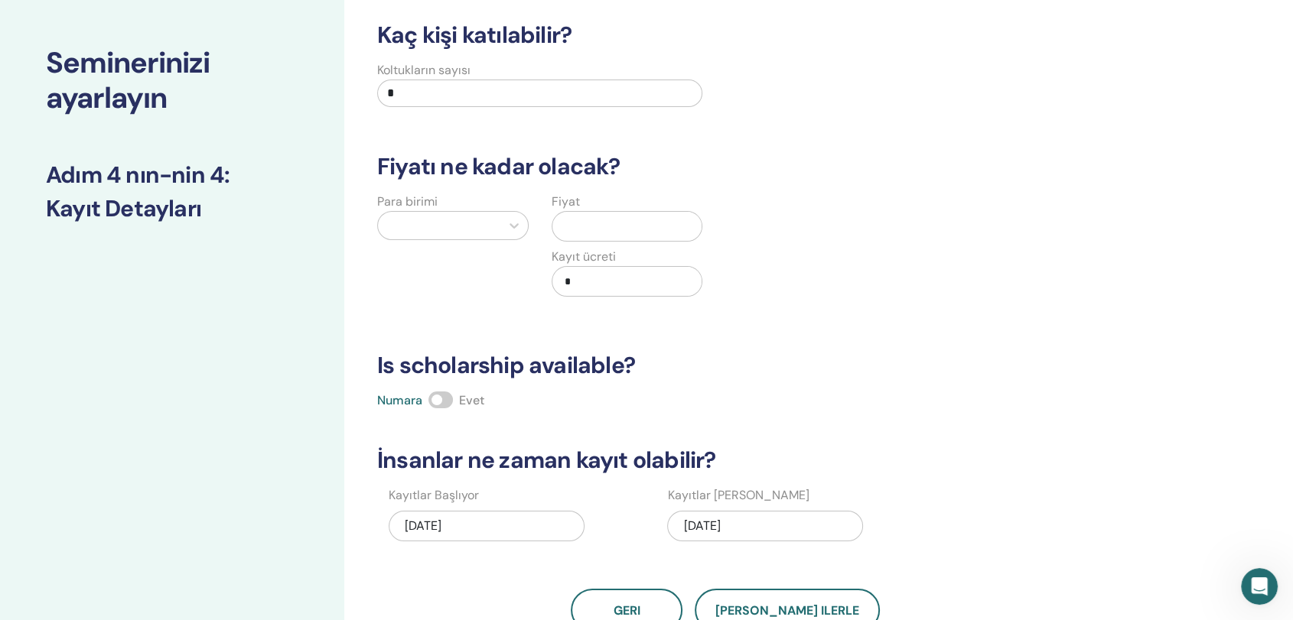
scroll to position [0, 0]
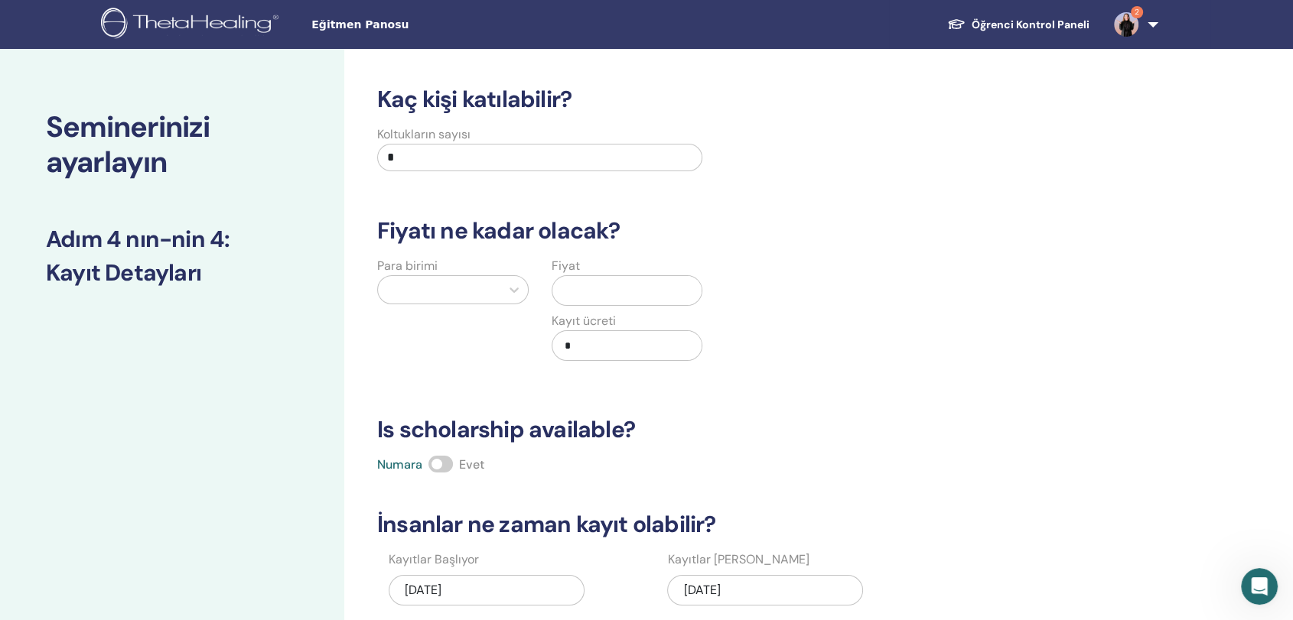
click at [574, 164] on input "*" at bounding box center [539, 158] width 325 height 28
type input "**"
click at [587, 295] on input "text" at bounding box center [630, 290] width 144 height 29
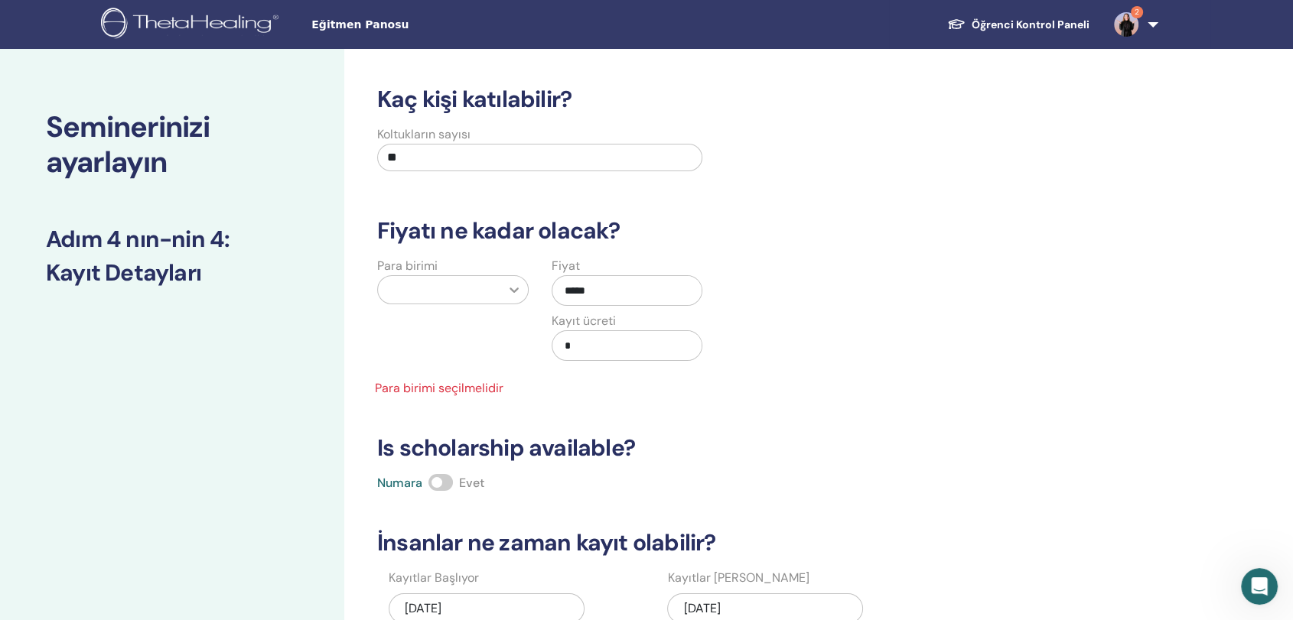
type input "*****"
click at [506, 289] on icon at bounding box center [513, 289] width 15 height 15
type input "****"
click at [440, 323] on div "Türk Lirası (₺)" at bounding box center [452, 329] width 151 height 31
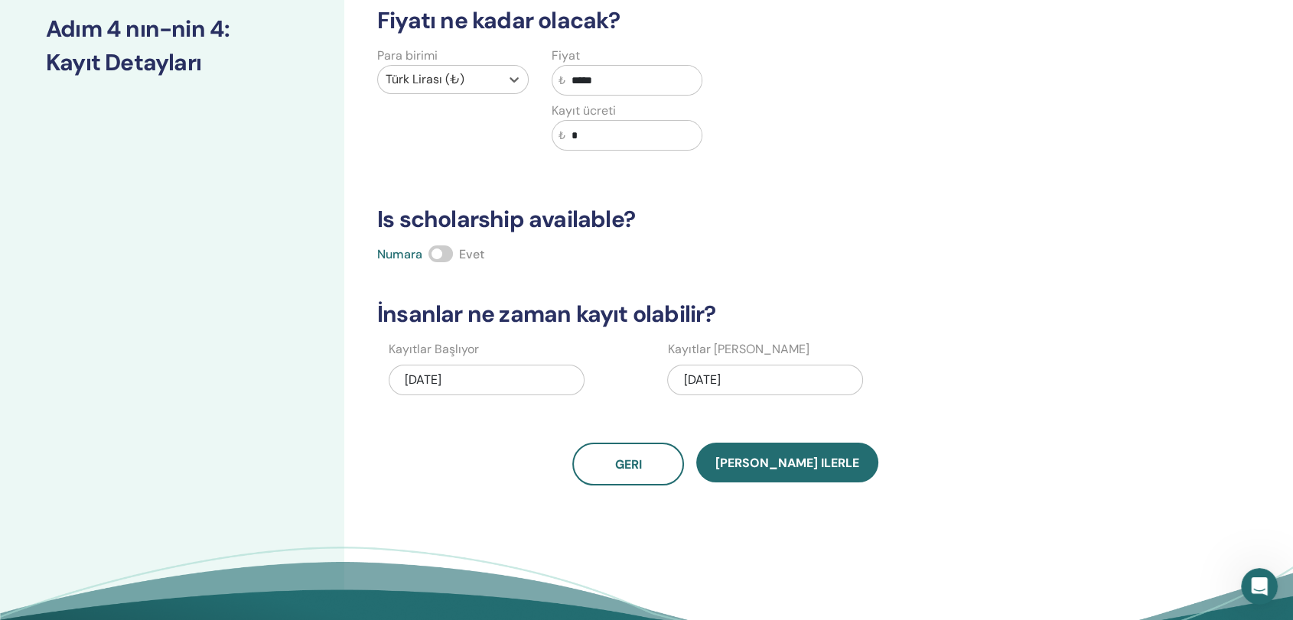
scroll to position [208, 0]
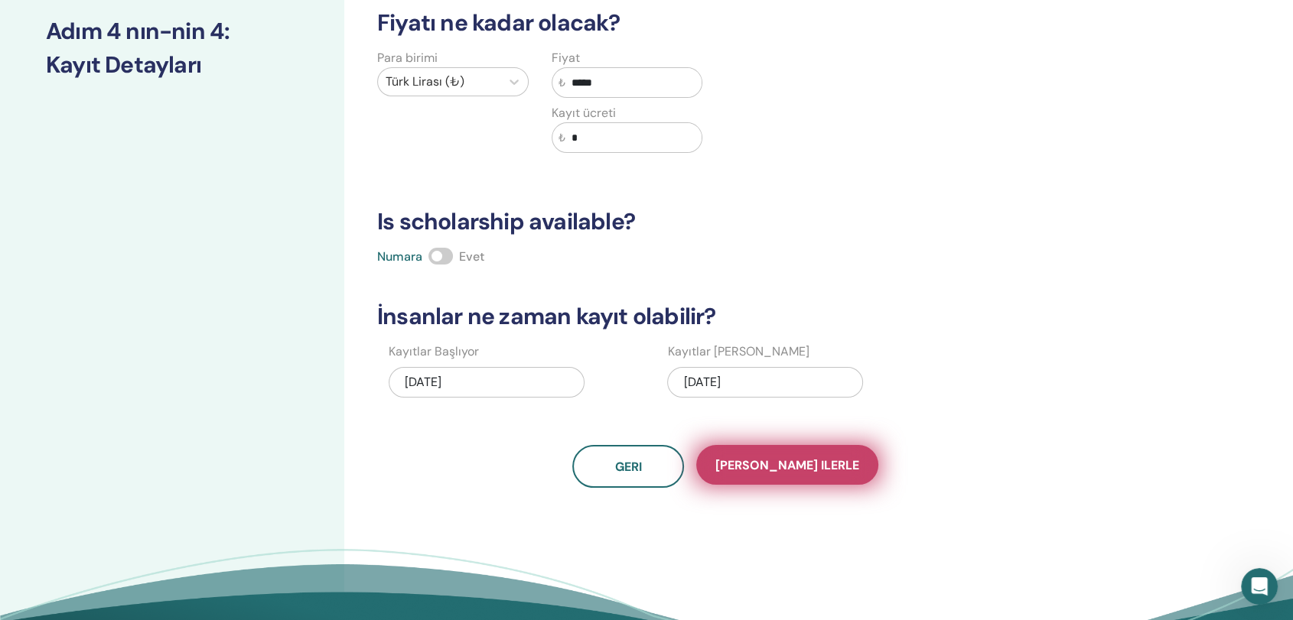
click at [819, 454] on button "Kaydet ilerle" at bounding box center [787, 465] width 182 height 40
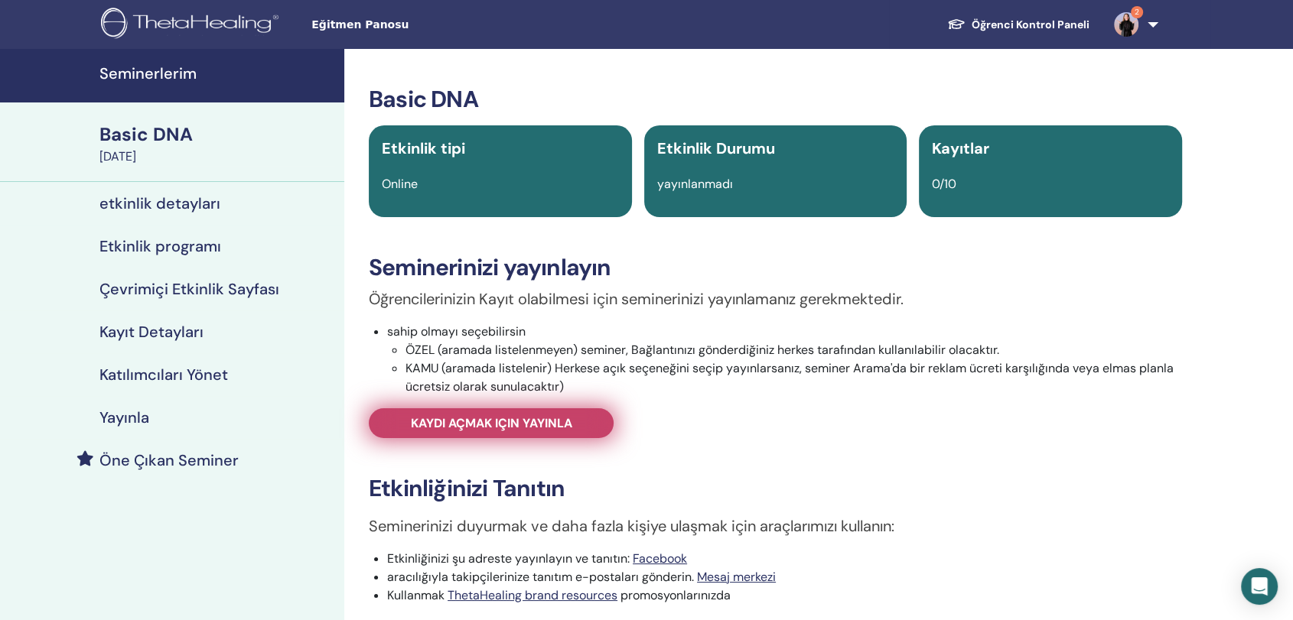
click at [551, 418] on span "Kaydı açmak için yayınla" at bounding box center [491, 423] width 161 height 16
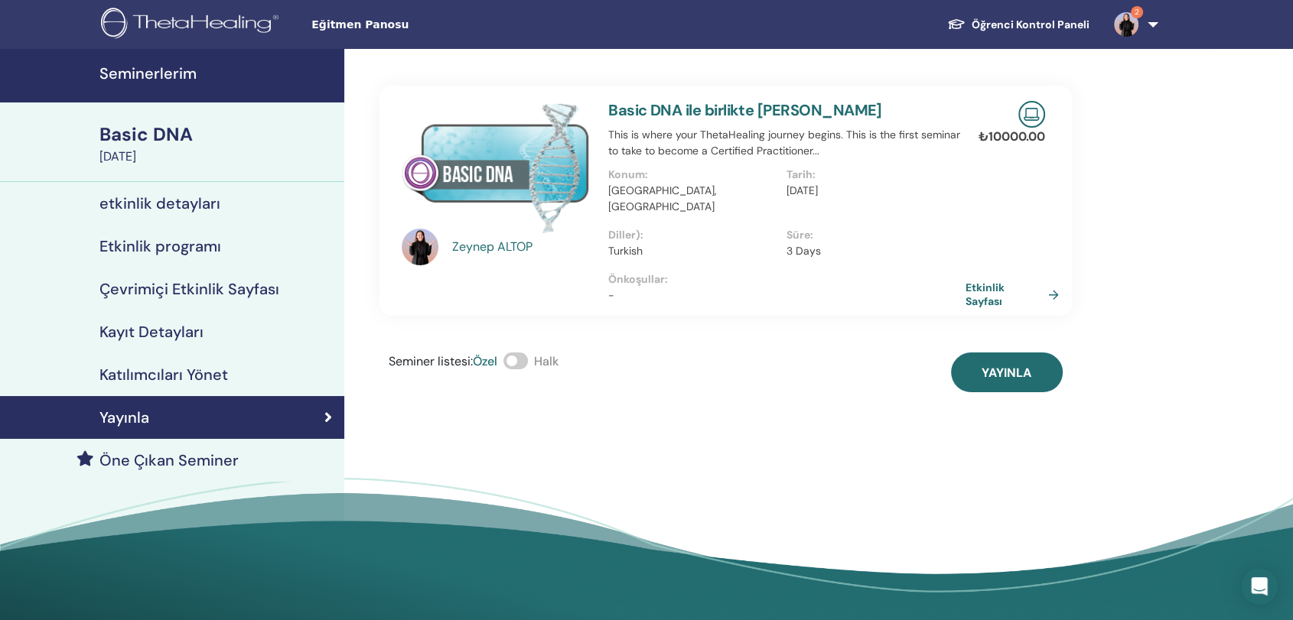
click at [521, 353] on span at bounding box center [515, 361] width 24 height 17
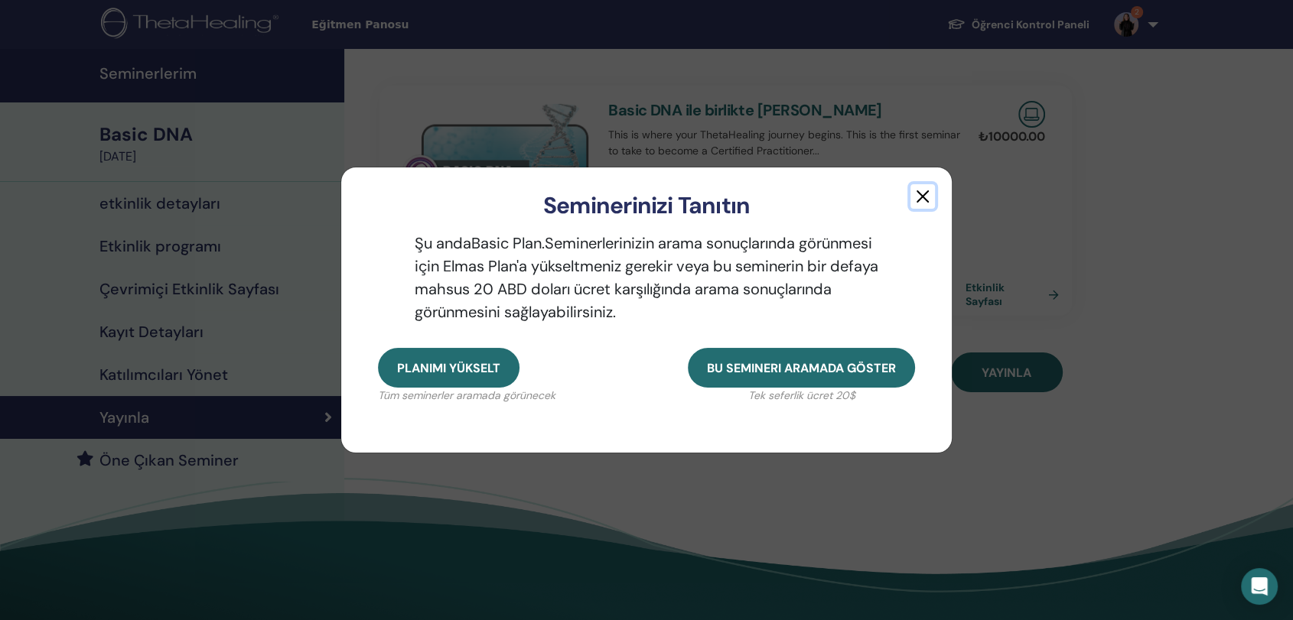
click at [919, 196] on button "button" at bounding box center [922, 196] width 24 height 24
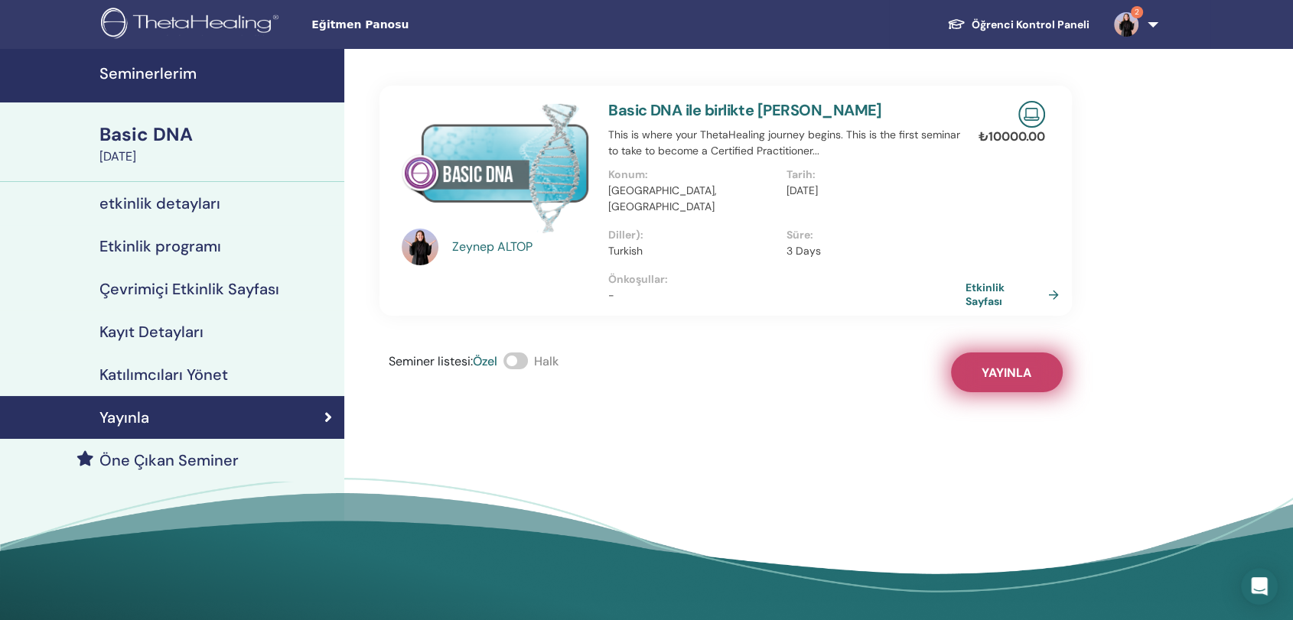
click at [1004, 365] on span "Yayınla" at bounding box center [1006, 373] width 50 height 16
click at [1128, 20] on img at bounding box center [1126, 24] width 24 height 24
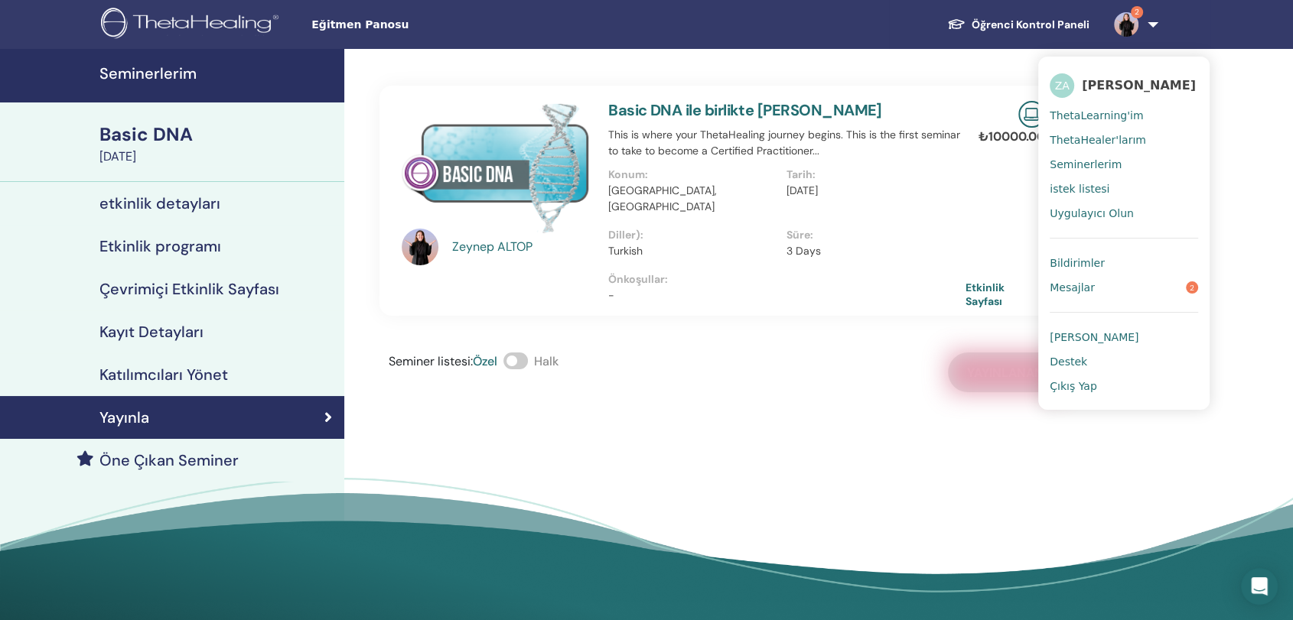
click at [1095, 259] on span "Bildirimler" at bounding box center [1076, 263] width 55 height 14
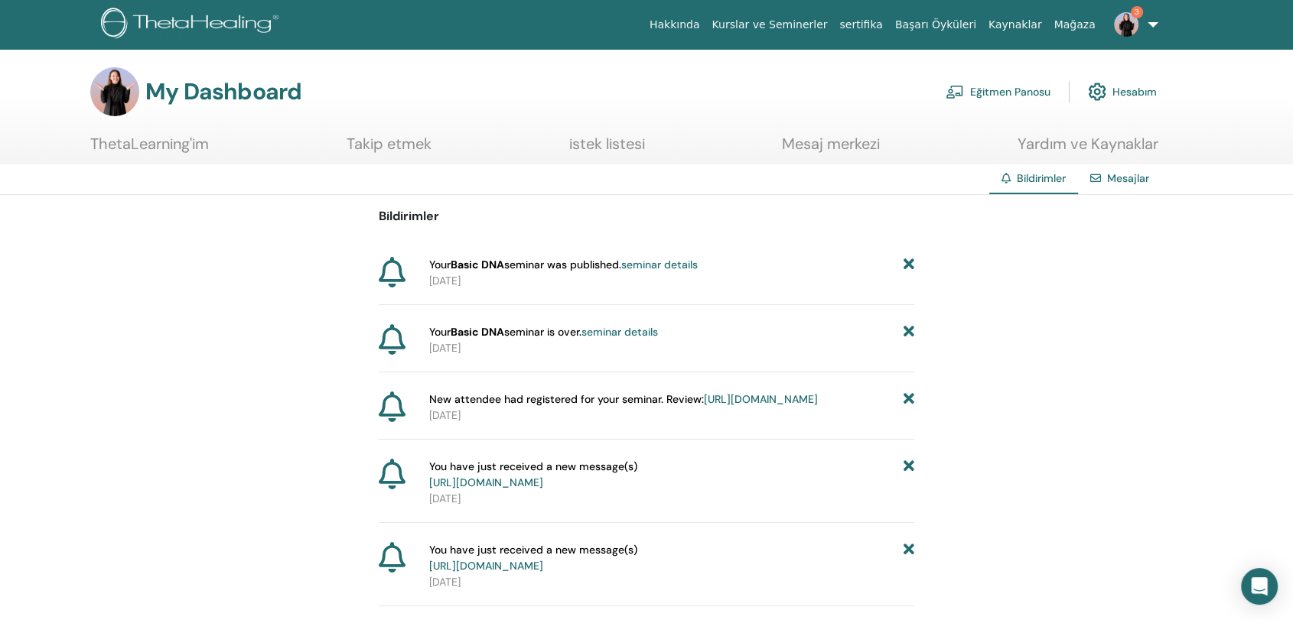
drag, startPoint x: 1183, startPoint y: 395, endPoint x: 1070, endPoint y: 2, distance: 408.4
click at [1118, 26] on img at bounding box center [1126, 24] width 24 height 24
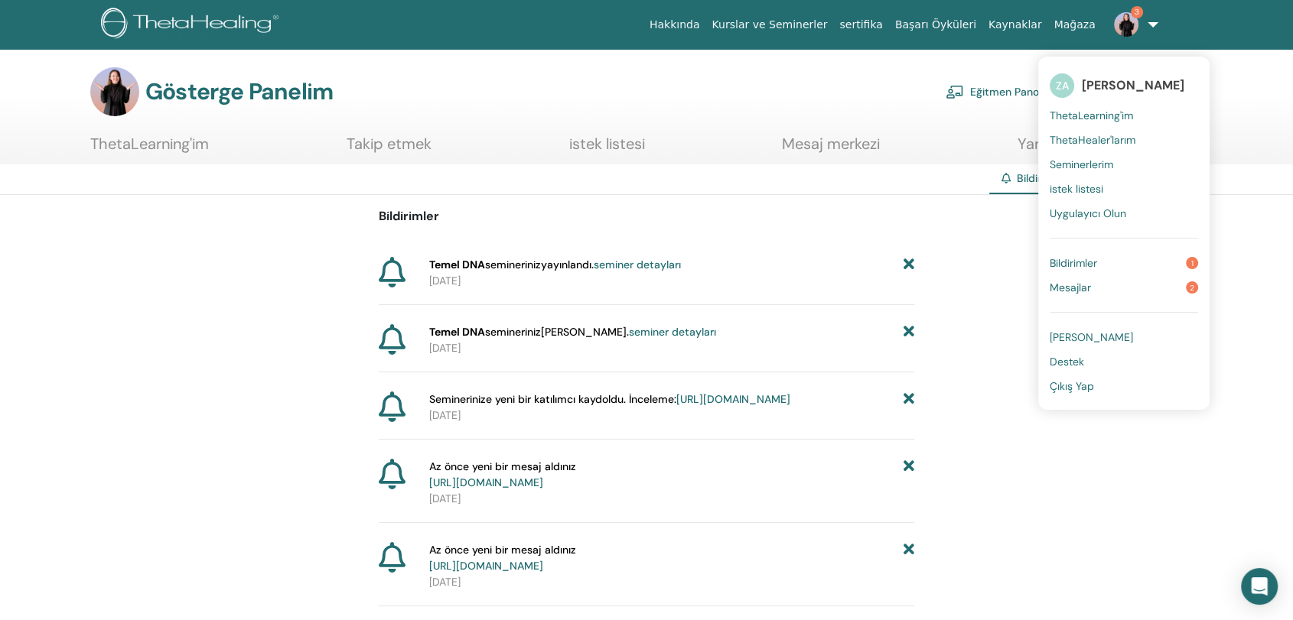
click at [1007, 89] on font "Eğitmen Panosu" at bounding box center [1010, 93] width 80 height 14
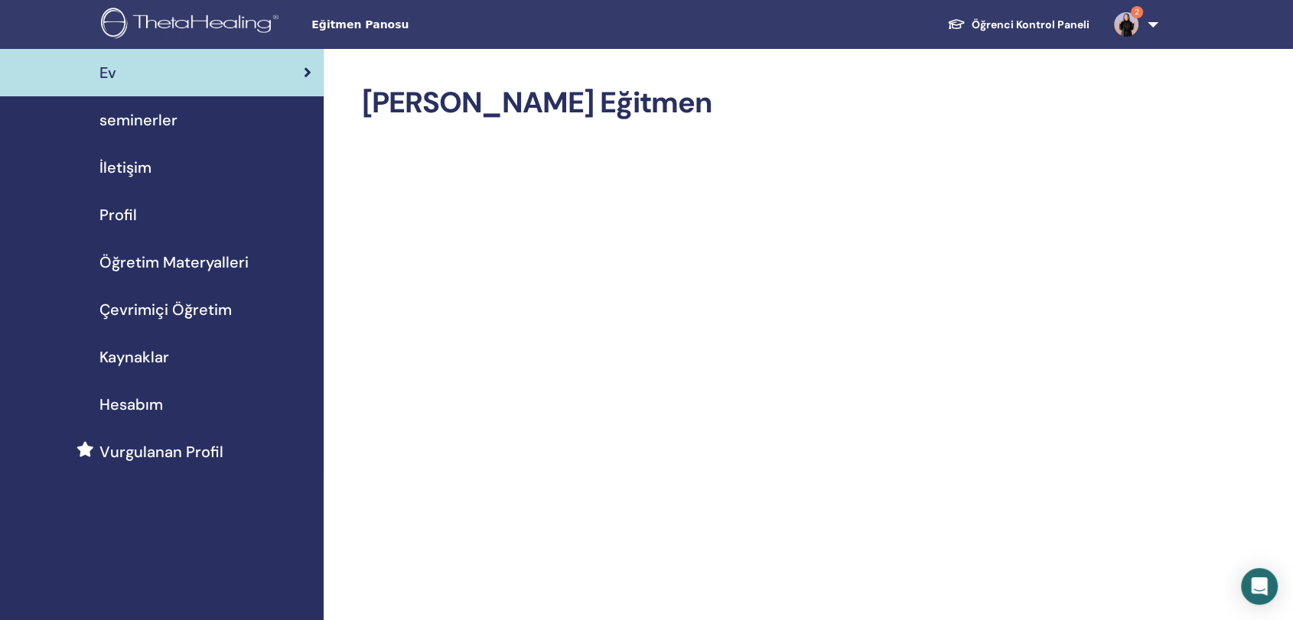
click at [130, 121] on span "seminerler" at bounding box center [138, 120] width 78 height 23
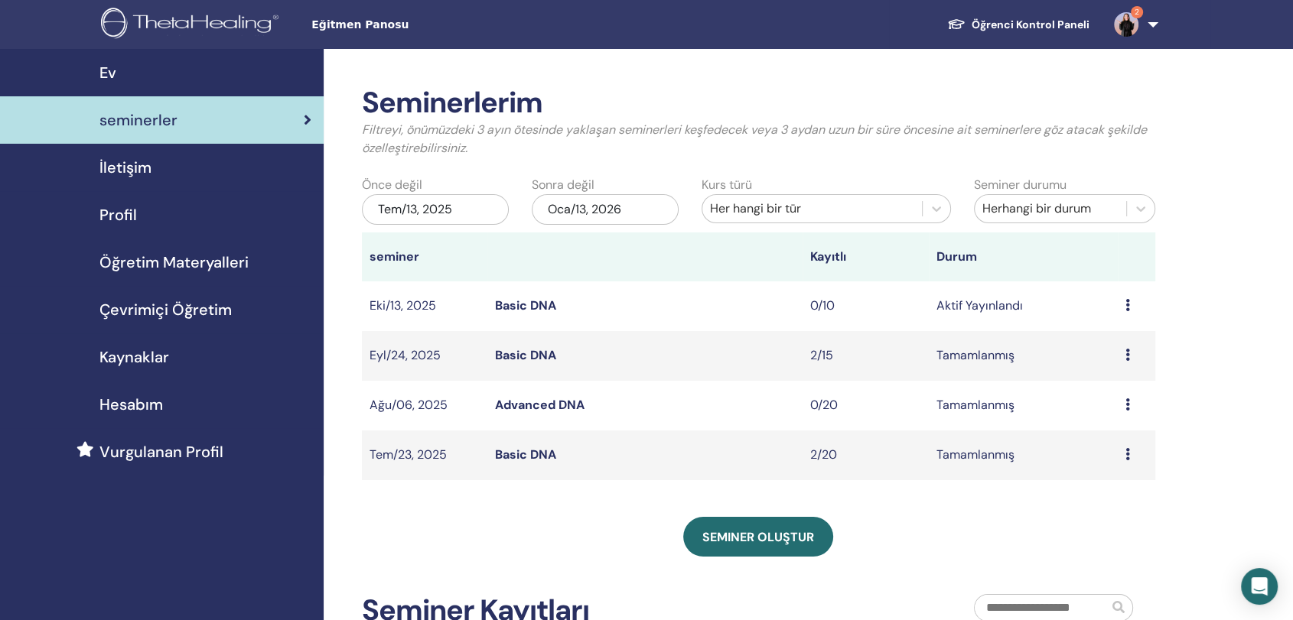
click at [544, 310] on link "Basic DNA" at bounding box center [525, 306] width 61 height 16
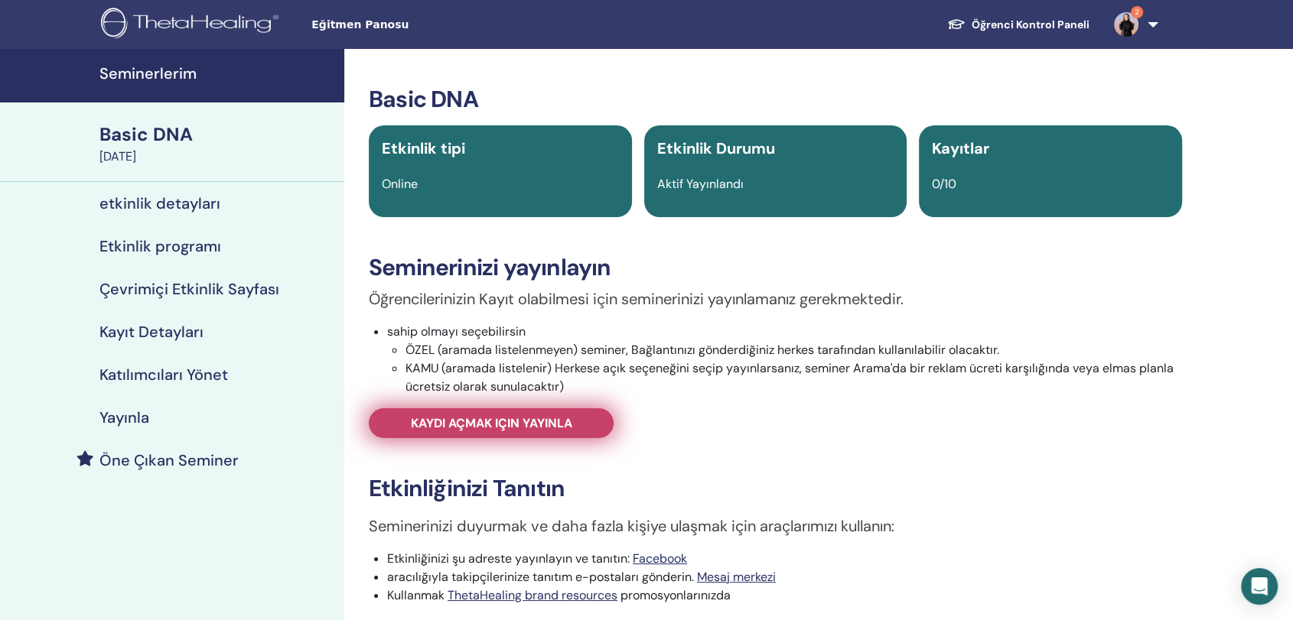
click at [501, 420] on span "Kaydı açmak için yayınla" at bounding box center [491, 423] width 161 height 16
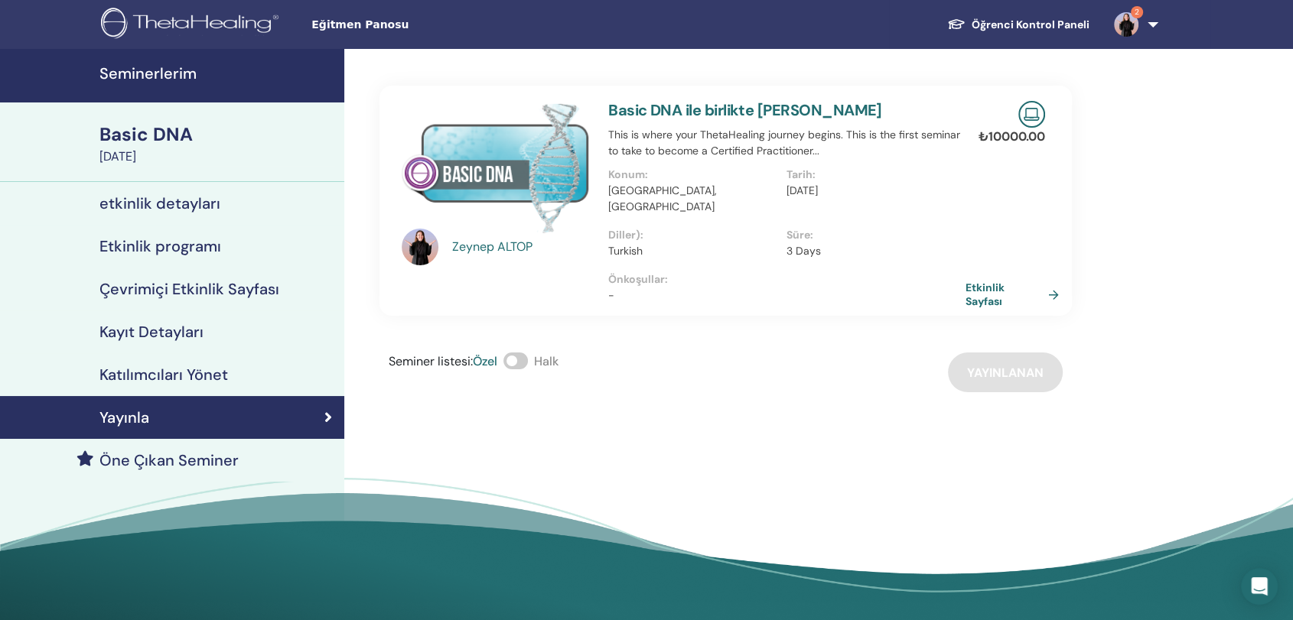
click at [502, 154] on img at bounding box center [496, 167] width 188 height 132
click at [1047, 281] on link "Etkinlik Sayfası" at bounding box center [1017, 295] width 99 height 28
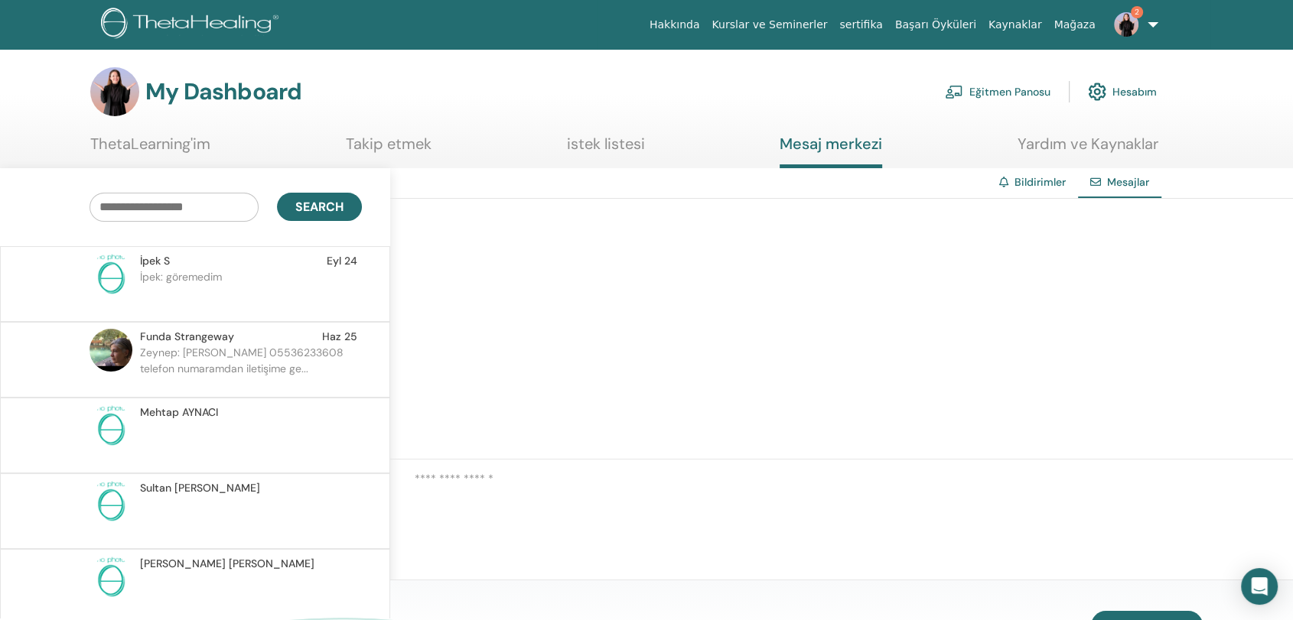
click at [1036, 181] on link "Bildirimler" at bounding box center [1039, 182] width 51 height 14
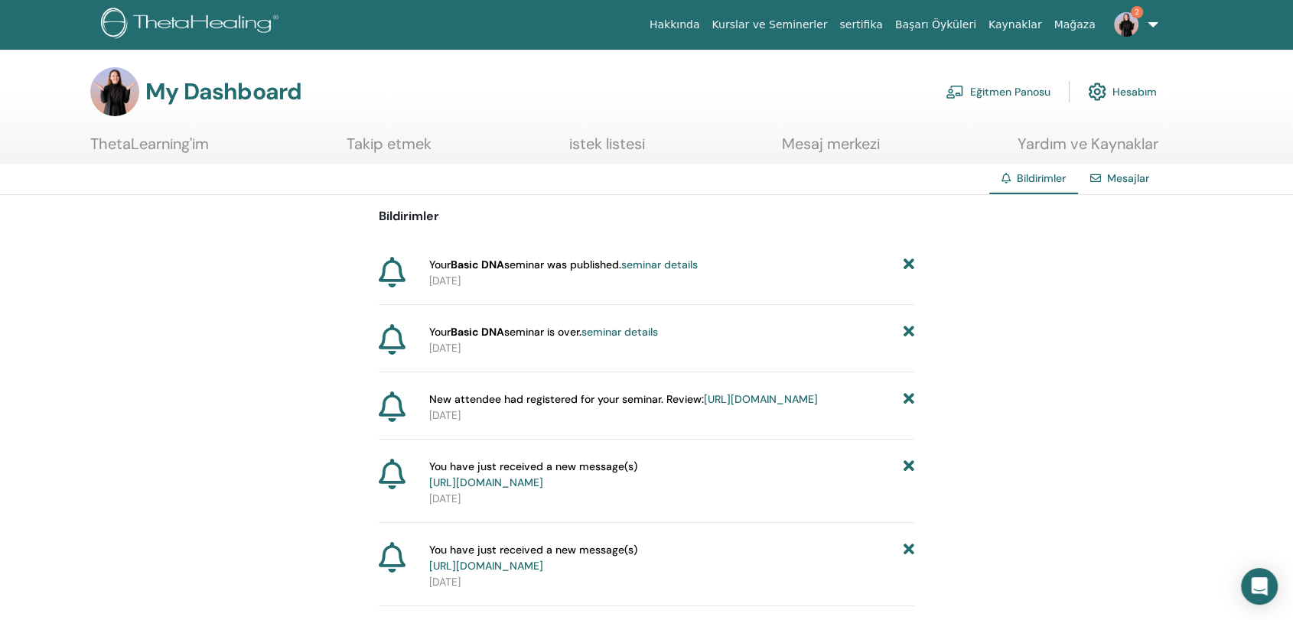
click at [646, 265] on link "seminar details" at bounding box center [659, 265] width 76 height 14
click at [846, 90] on div "Gösterge Panelim Eğitmen Panosu Hesabım" at bounding box center [623, 91] width 1066 height 49
click at [1000, 93] on font "Eğitmen Panosu" at bounding box center [1010, 93] width 80 height 14
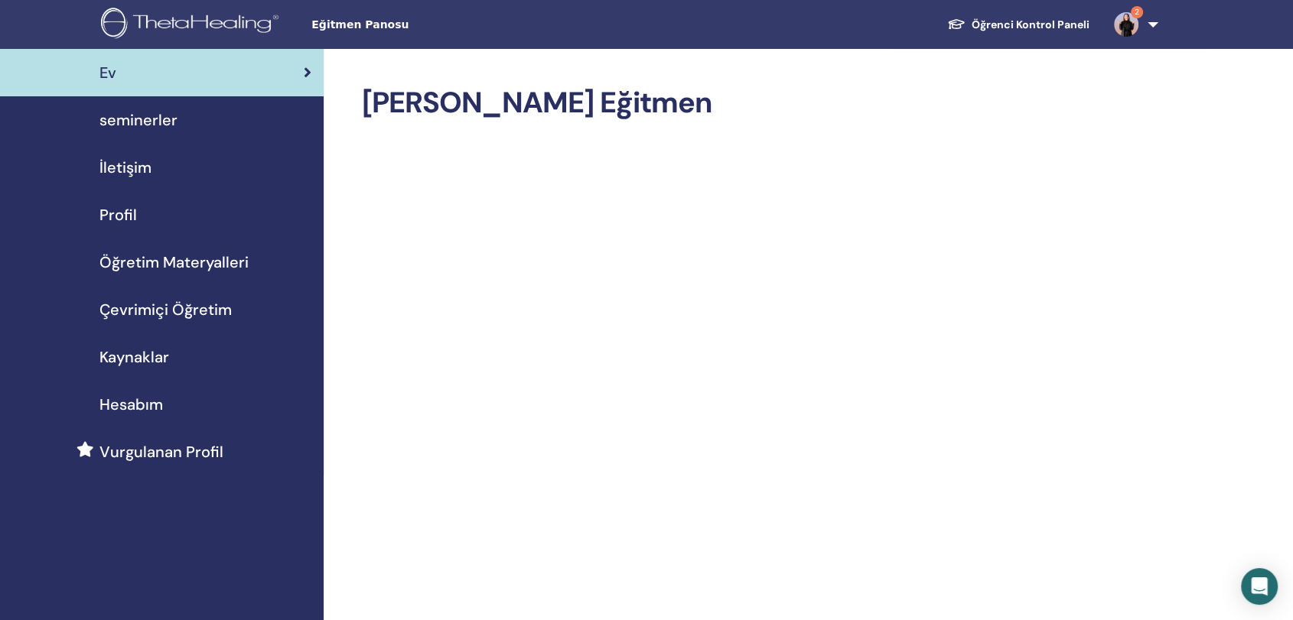
click at [183, 311] on span "Çevrimiçi Öğretim" at bounding box center [165, 309] width 132 height 23
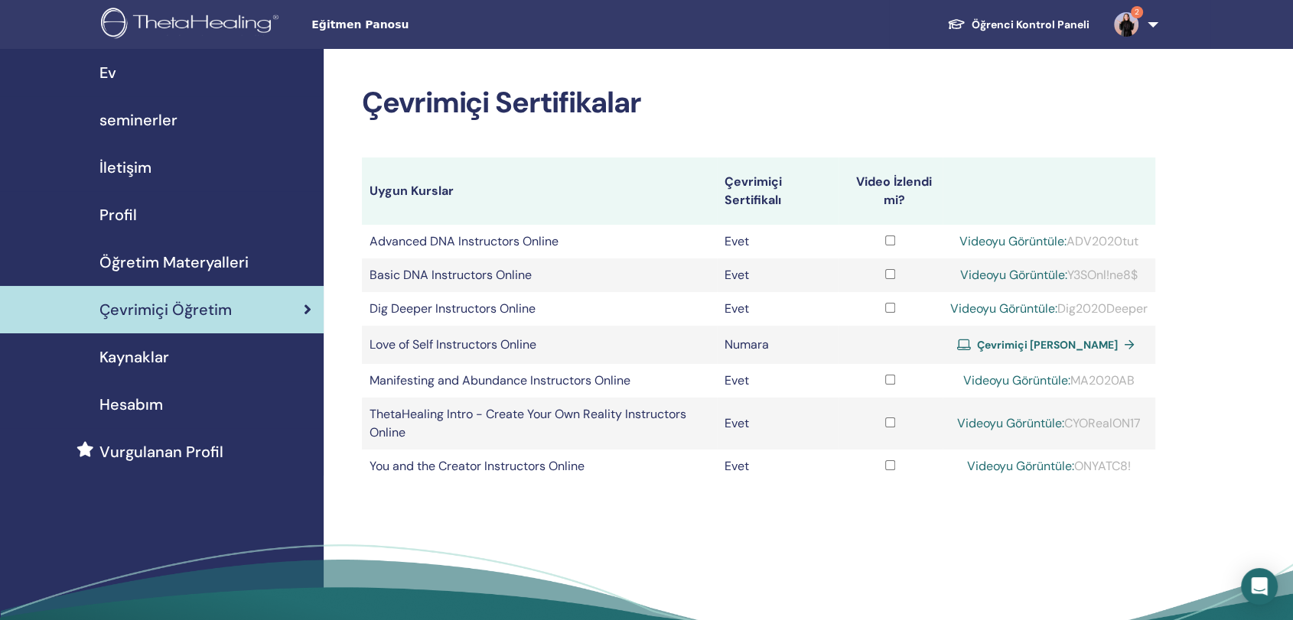
click at [141, 130] on span "seminerler" at bounding box center [138, 120] width 78 height 23
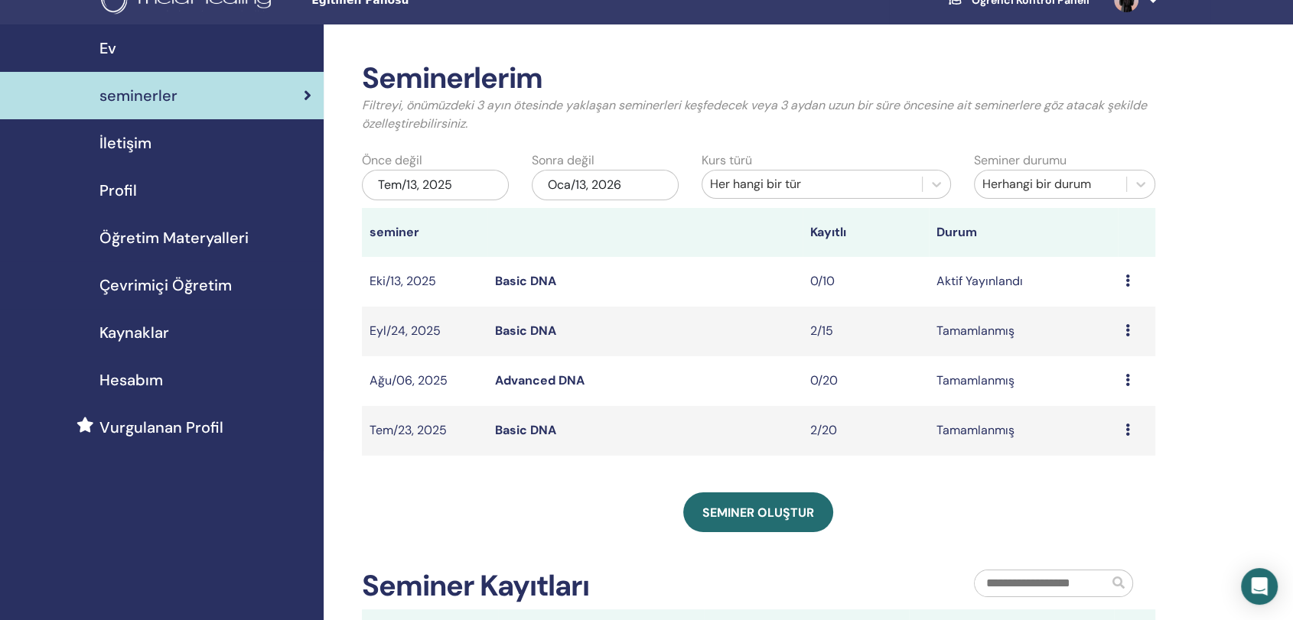
scroll to position [19, 0]
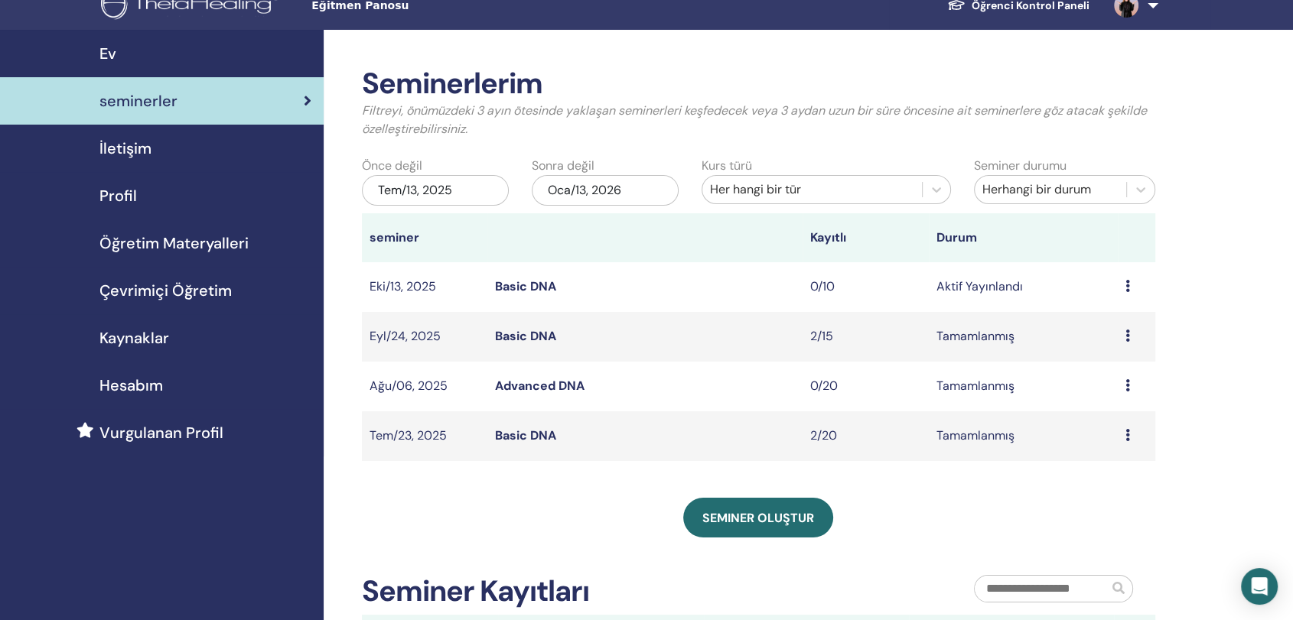
click at [539, 283] on link "Basic DNA" at bounding box center [525, 286] width 61 height 16
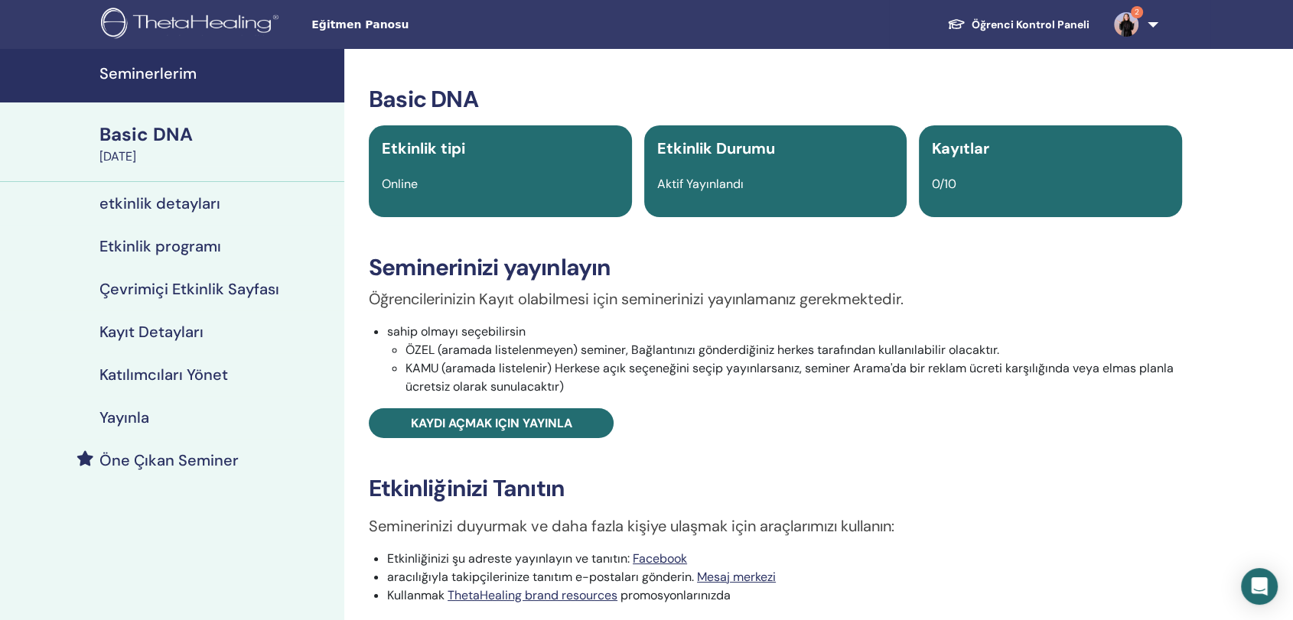
click at [1220, 222] on div "Seminerlerim Basic DNA [DATE] etkinlik detayları Etkinlik programı Çevrimiçi Et…" at bounding box center [646, 508] width 1293 height 919
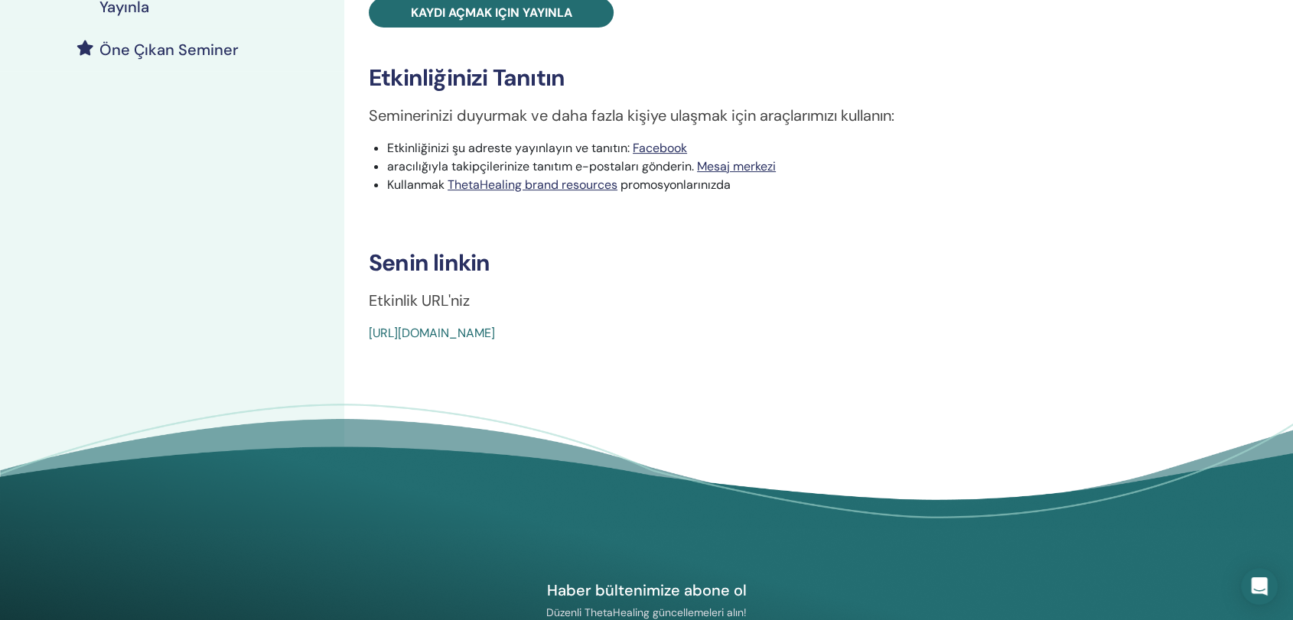
scroll to position [447, 0]
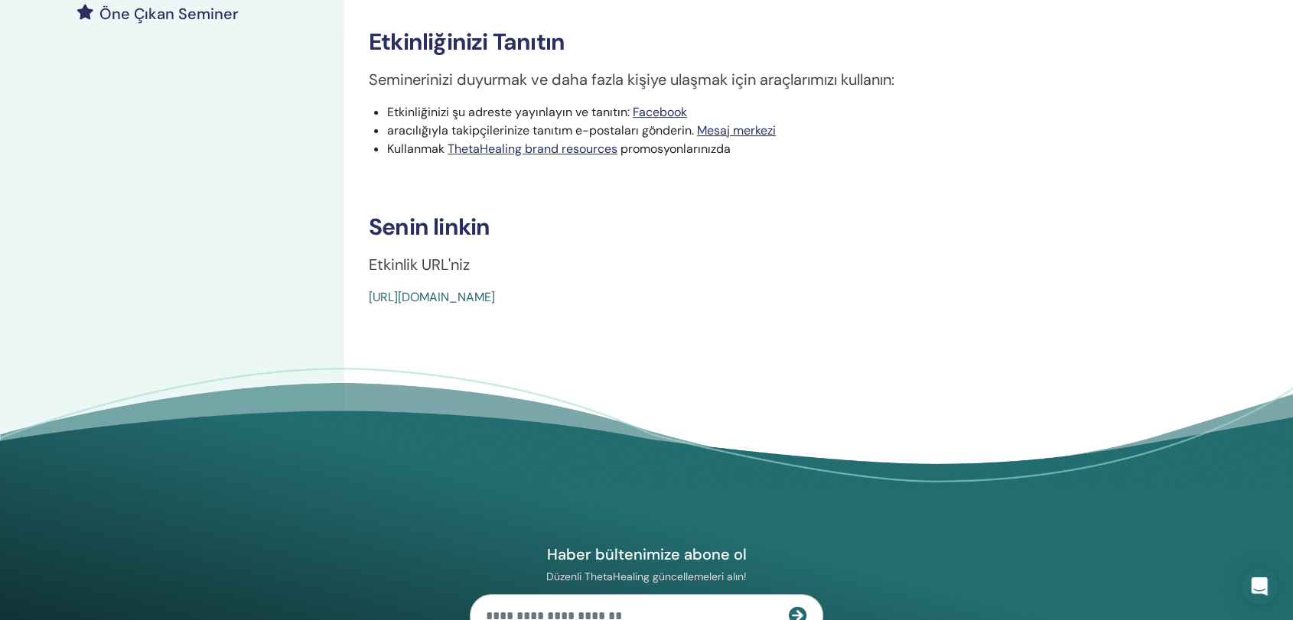
click at [724, 298] on div "https://www.thetahealing.com/seminar-379922-details.html" at bounding box center [708, 297] width 678 height 18
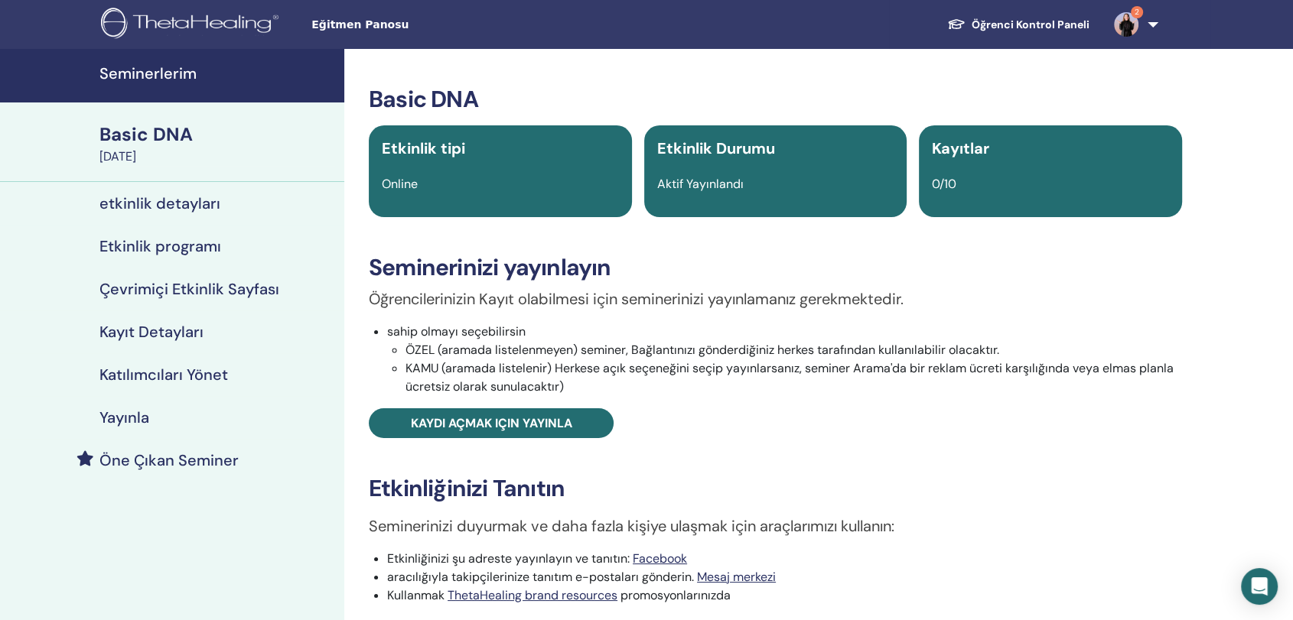
click at [135, 77] on h4 "Seminerlerim" at bounding box center [217, 73] width 236 height 18
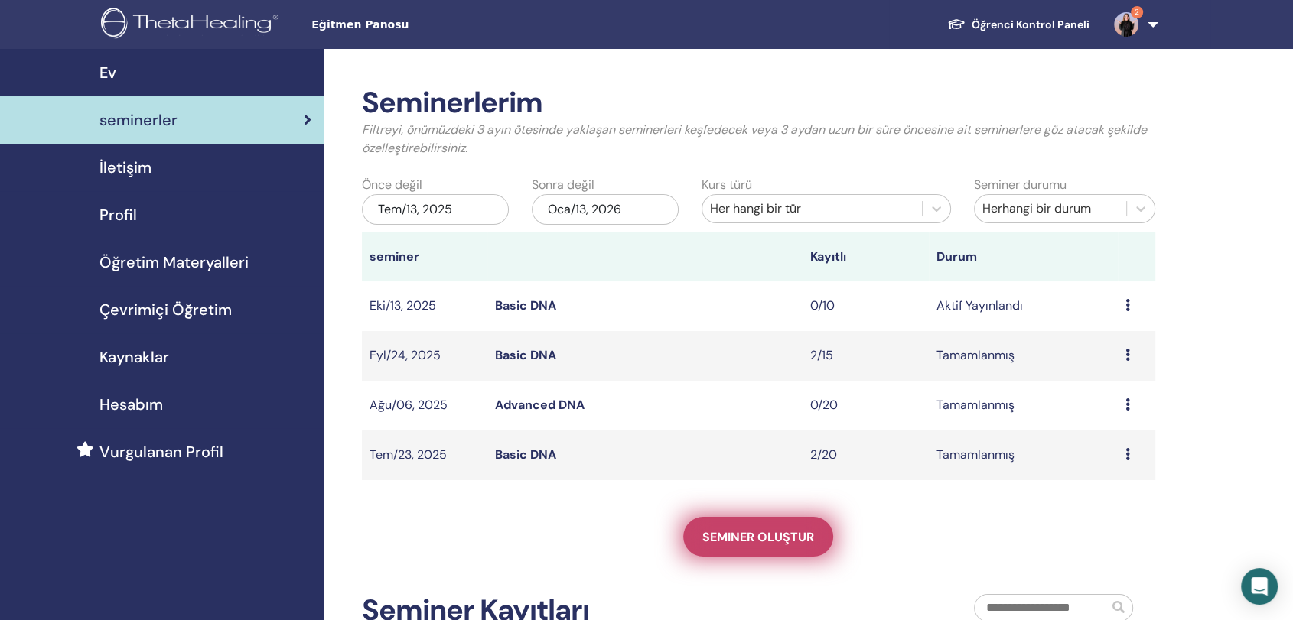
click at [767, 529] on span "Seminer oluştur" at bounding box center [758, 537] width 112 height 16
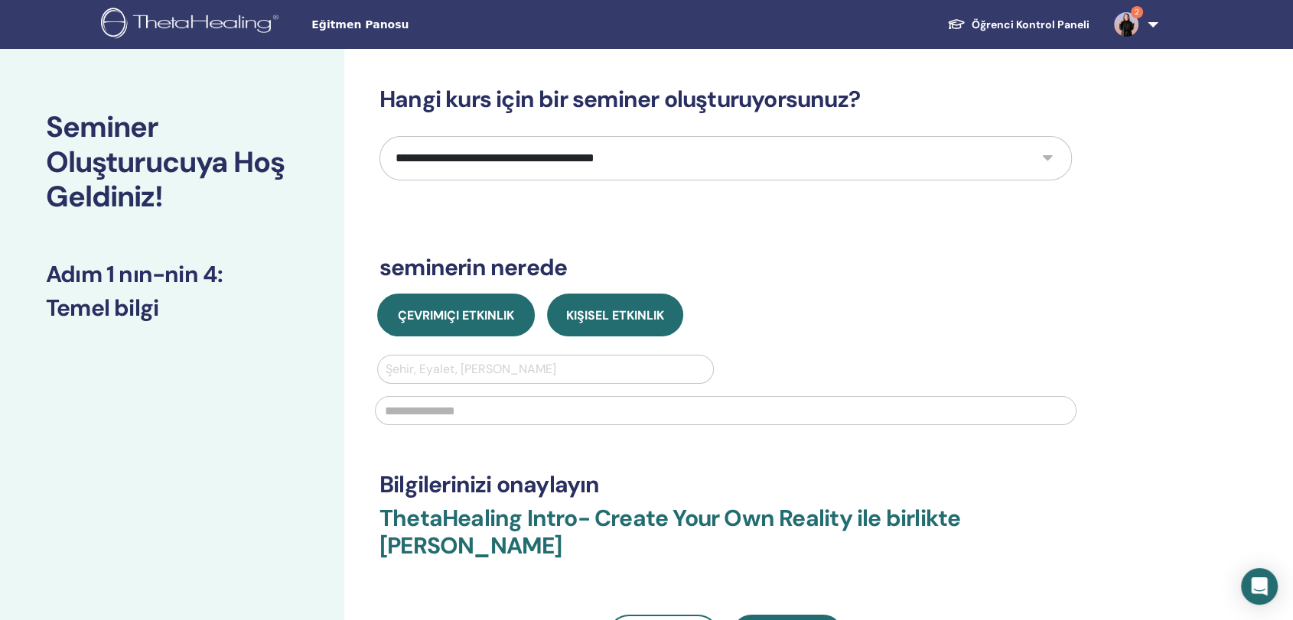
click at [429, 317] on span "Çevrimiçi Etkinlik" at bounding box center [456, 316] width 116 height 16
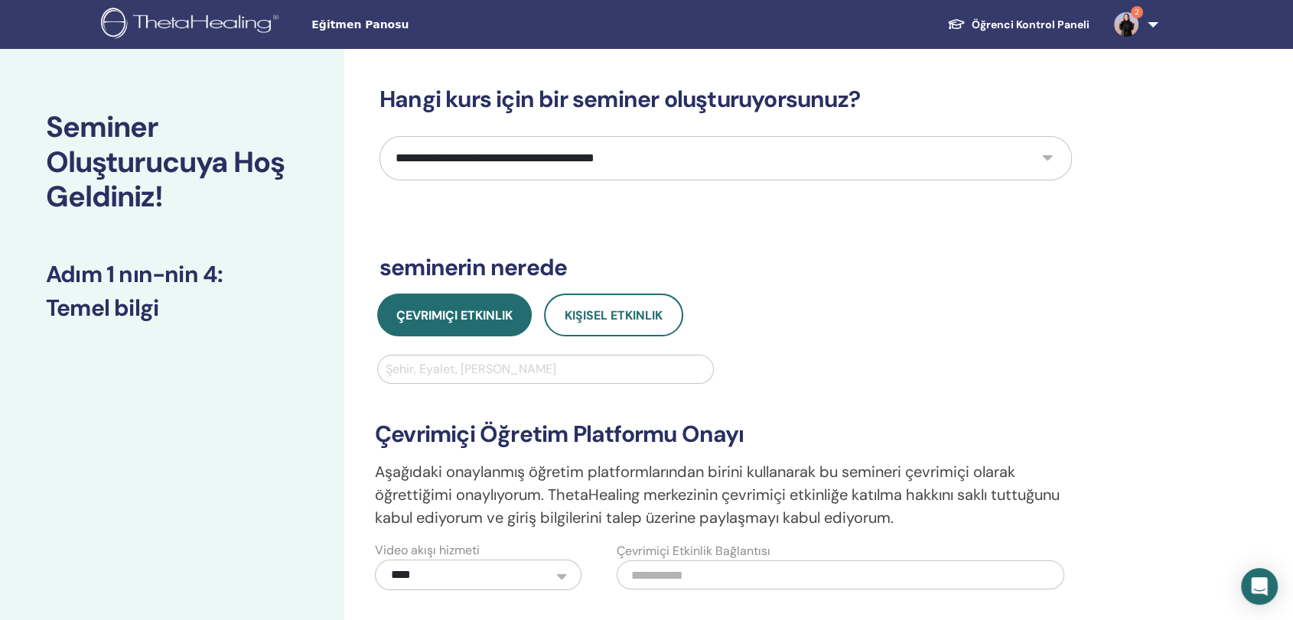
click at [610, 148] on select "**********" at bounding box center [725, 158] width 692 height 44
select select "*"
click at [379, 136] on select "**********" at bounding box center [725, 158] width 692 height 44
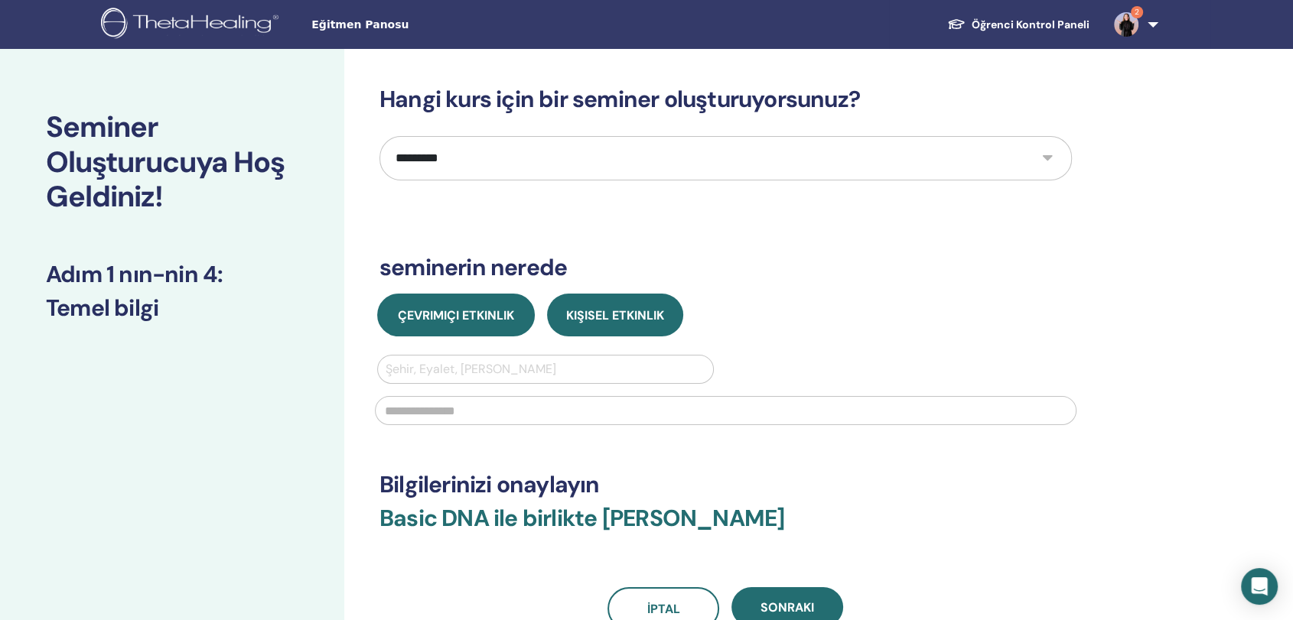
click at [474, 318] on span "Çevrimiçi Etkinlik" at bounding box center [456, 316] width 116 height 16
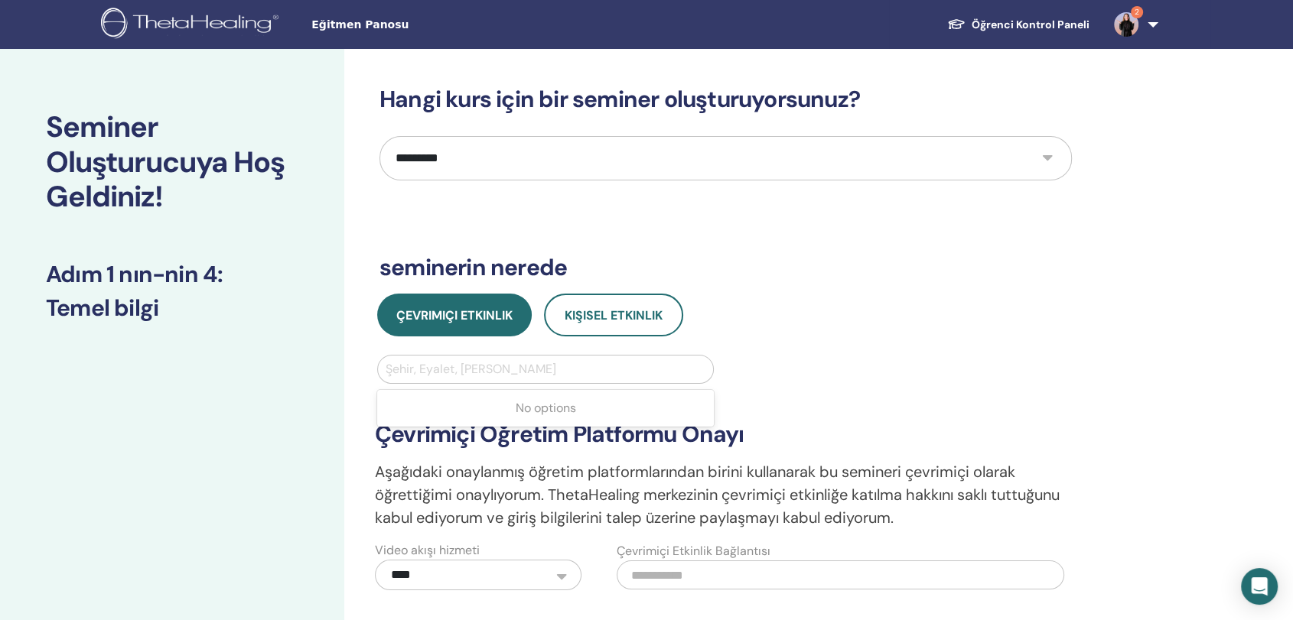
click at [467, 365] on div at bounding box center [546, 369] width 320 height 21
type input "*******"
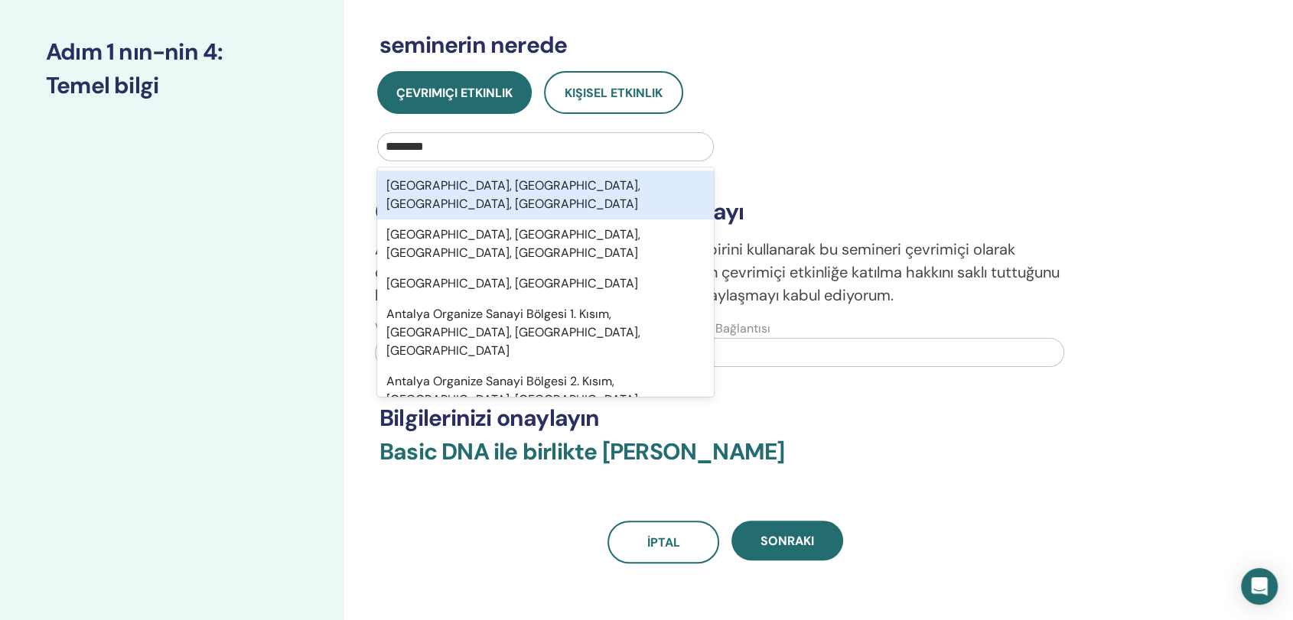
scroll to position [224, 0]
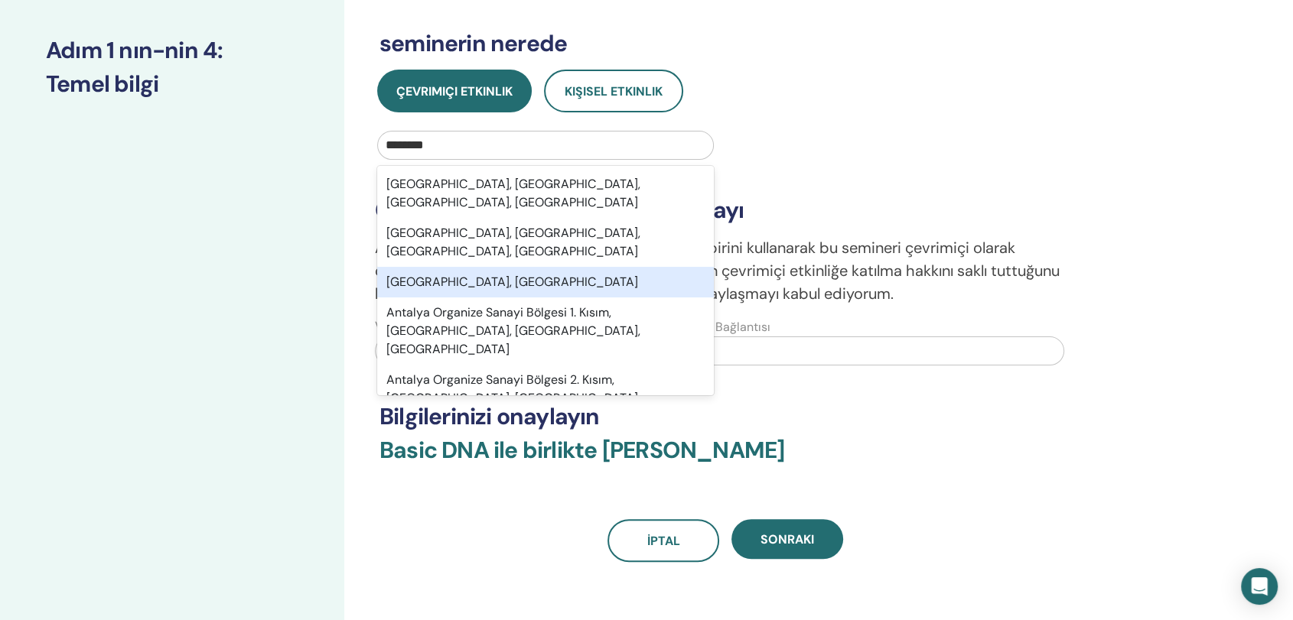
click at [414, 267] on div "Antalya, TUR" at bounding box center [545, 282] width 337 height 31
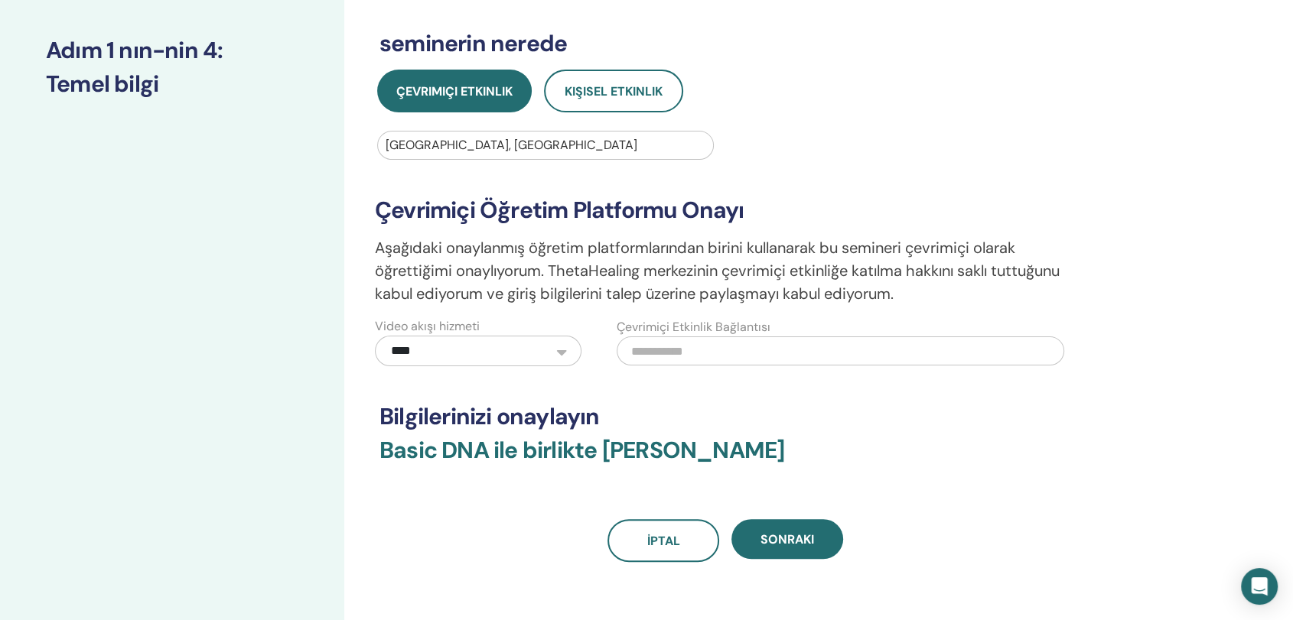
scroll to position [0, 0]
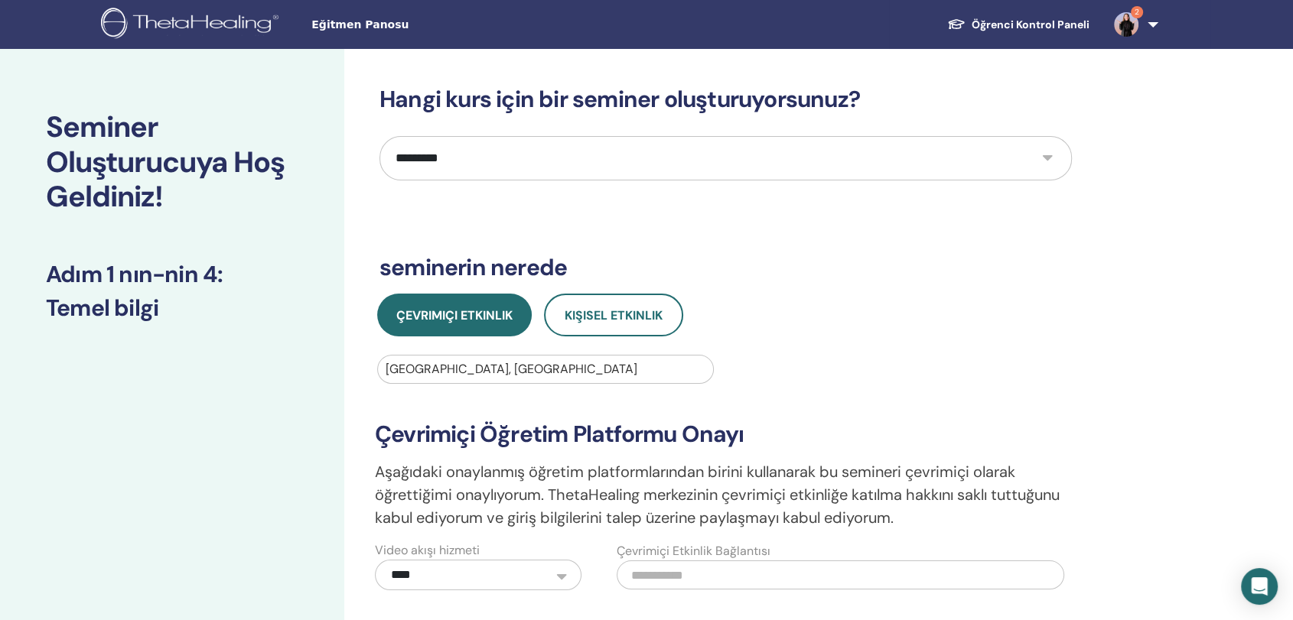
click at [682, 161] on select "**********" at bounding box center [725, 158] width 692 height 44
select select "*"
click at [379, 136] on select "**********" at bounding box center [725, 158] width 692 height 44
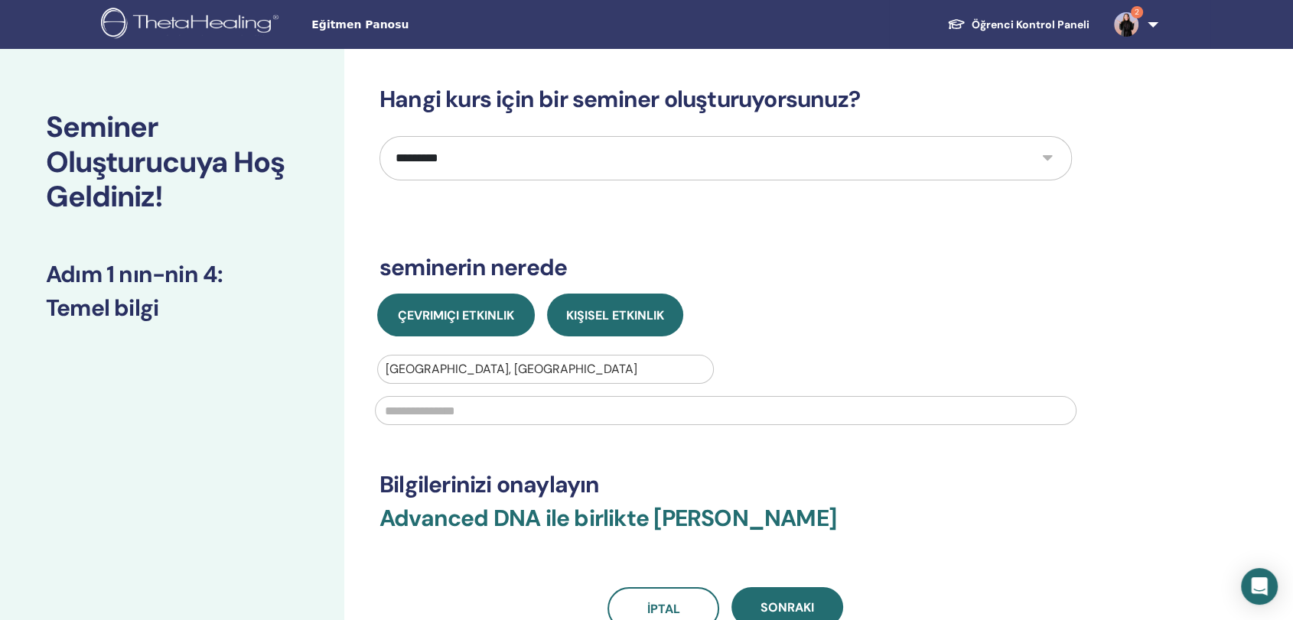
click at [455, 314] on span "Çevrimiçi Etkinlik" at bounding box center [456, 316] width 116 height 16
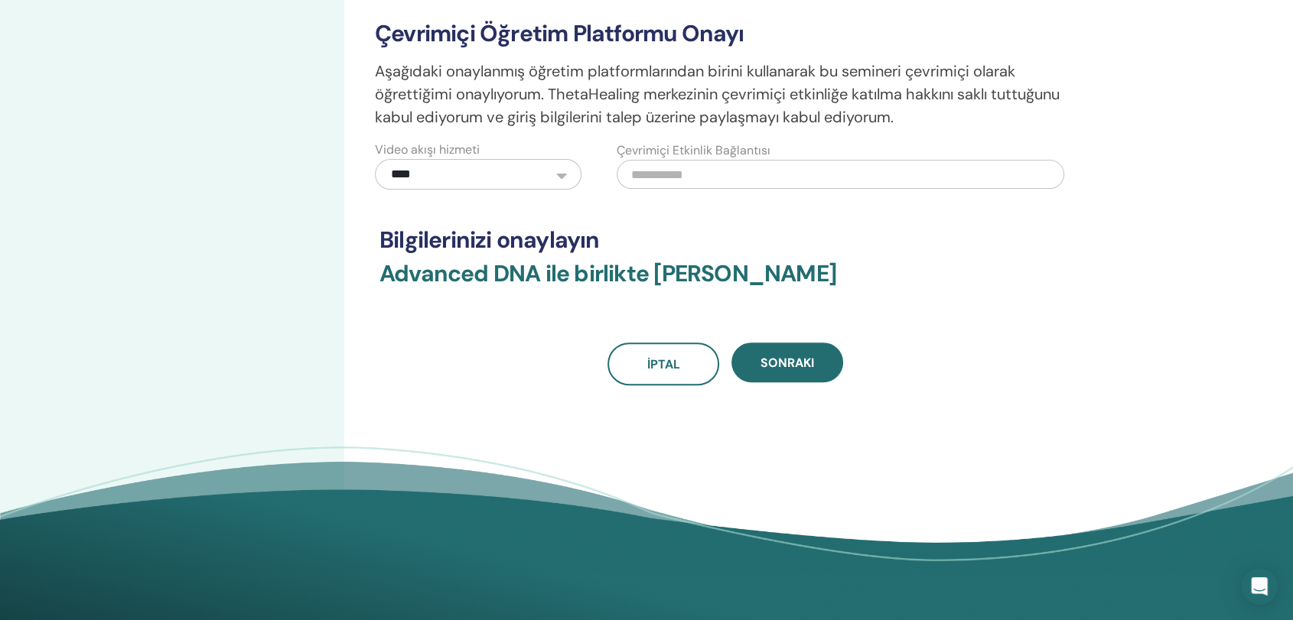
scroll to position [404, 0]
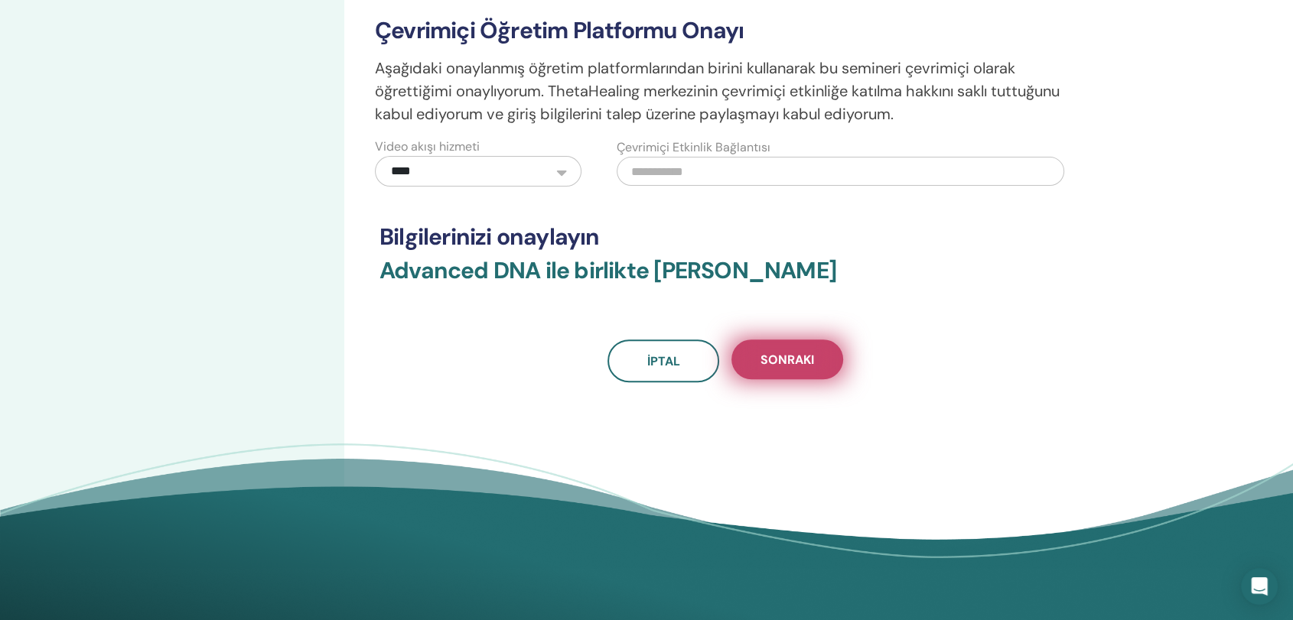
click at [796, 366] on span "Sonraki" at bounding box center [787, 360] width 54 height 16
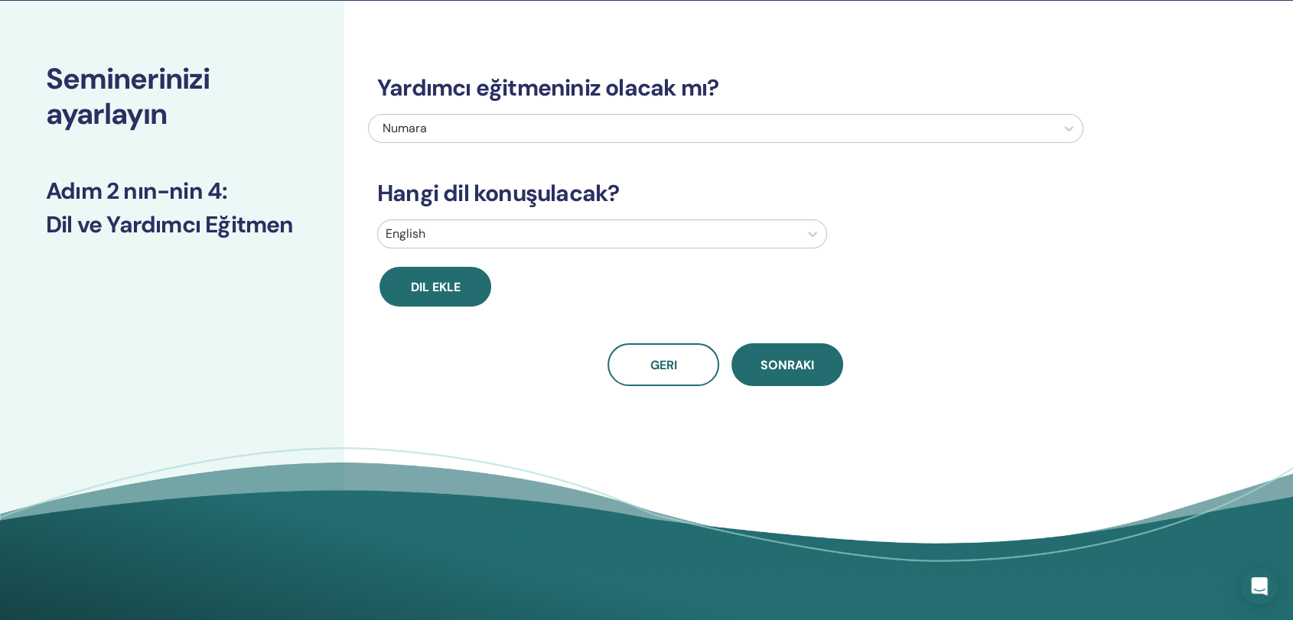
scroll to position [0, 0]
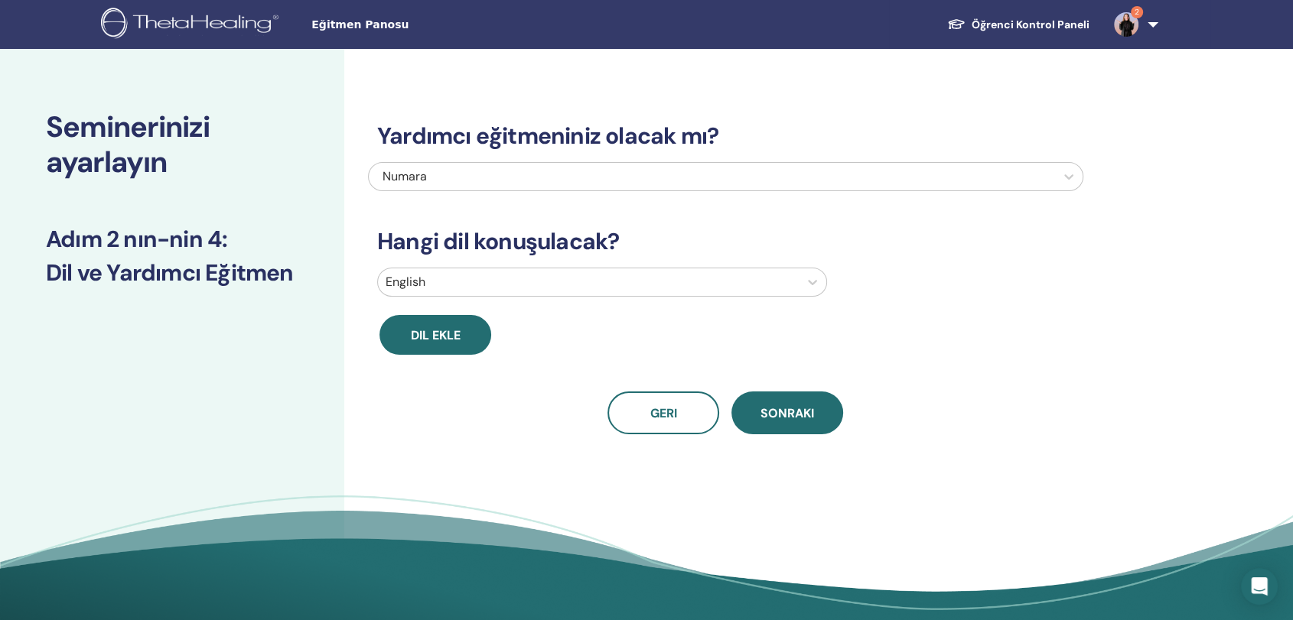
click at [573, 288] on div at bounding box center [588, 282] width 405 height 21
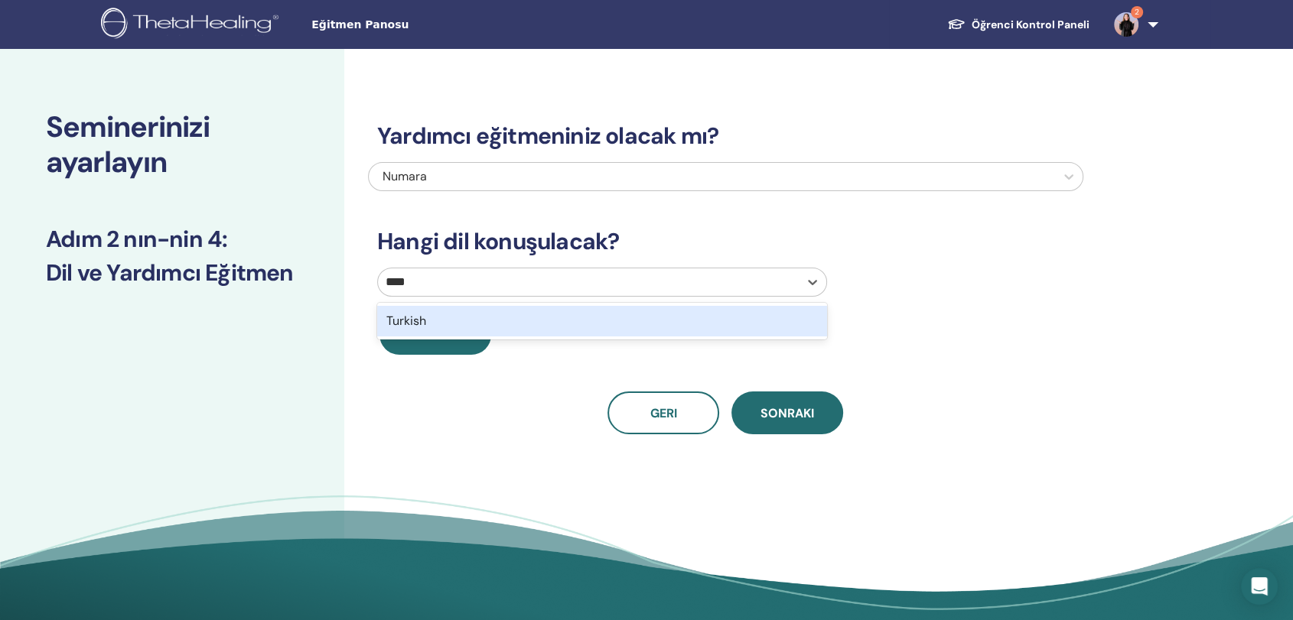
type input "*****"
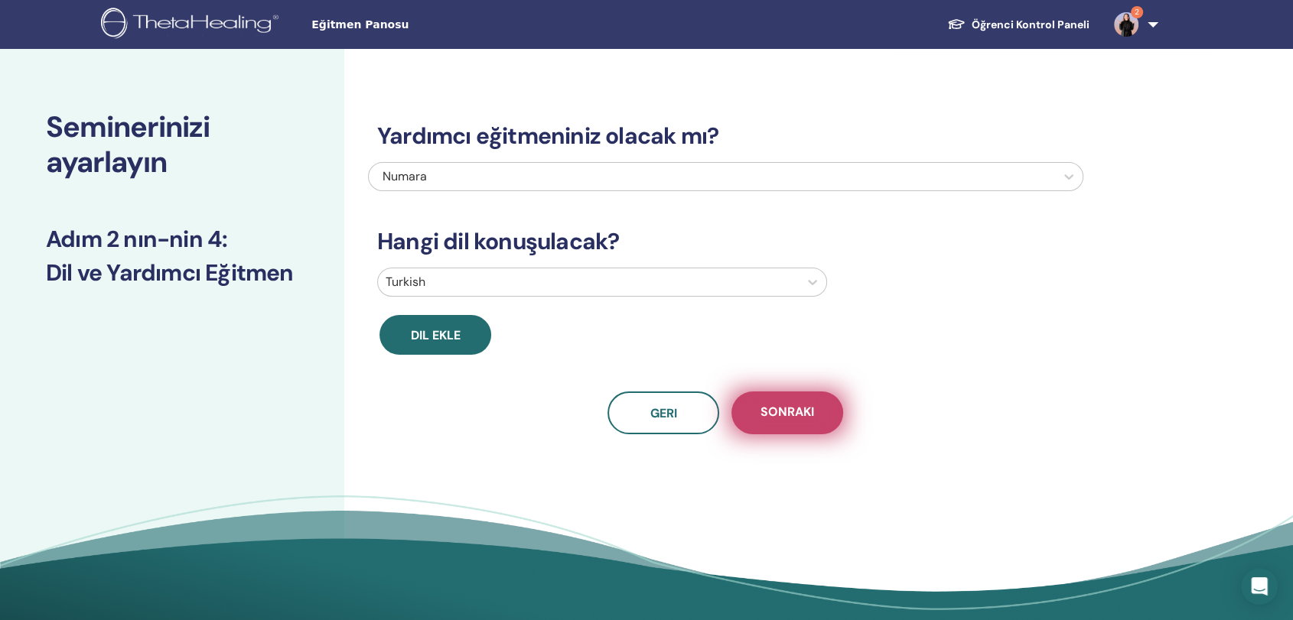
click at [791, 404] on span "Sonraki" at bounding box center [787, 413] width 54 height 19
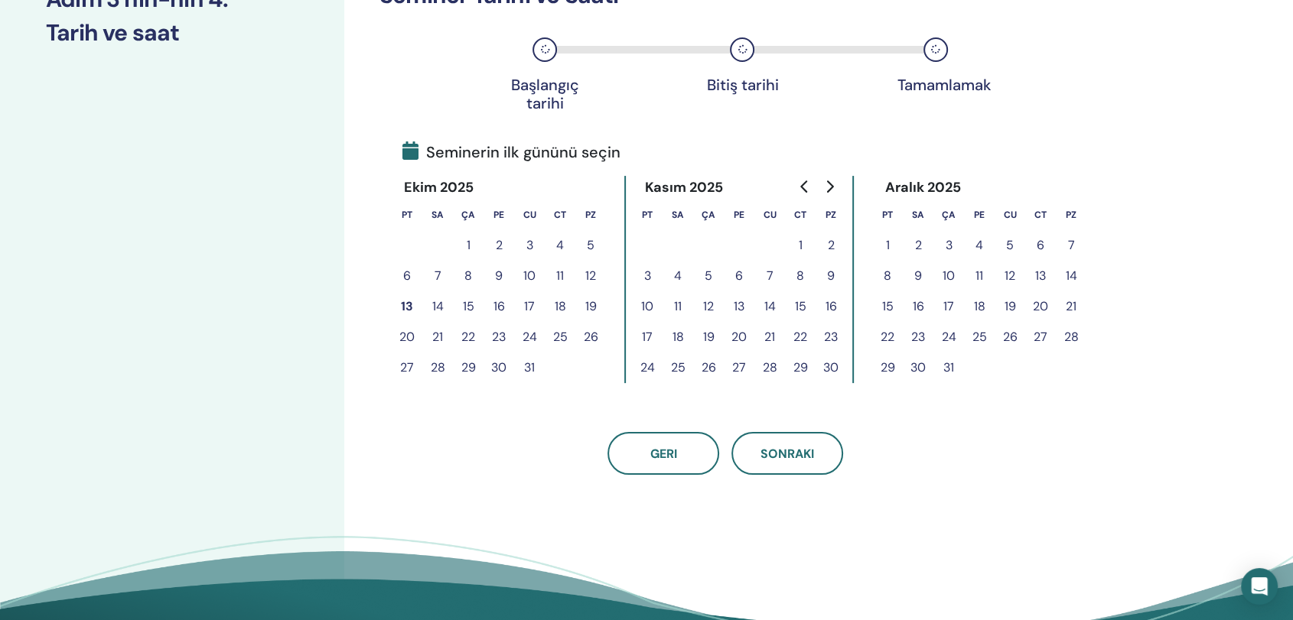
scroll to position [242, 0]
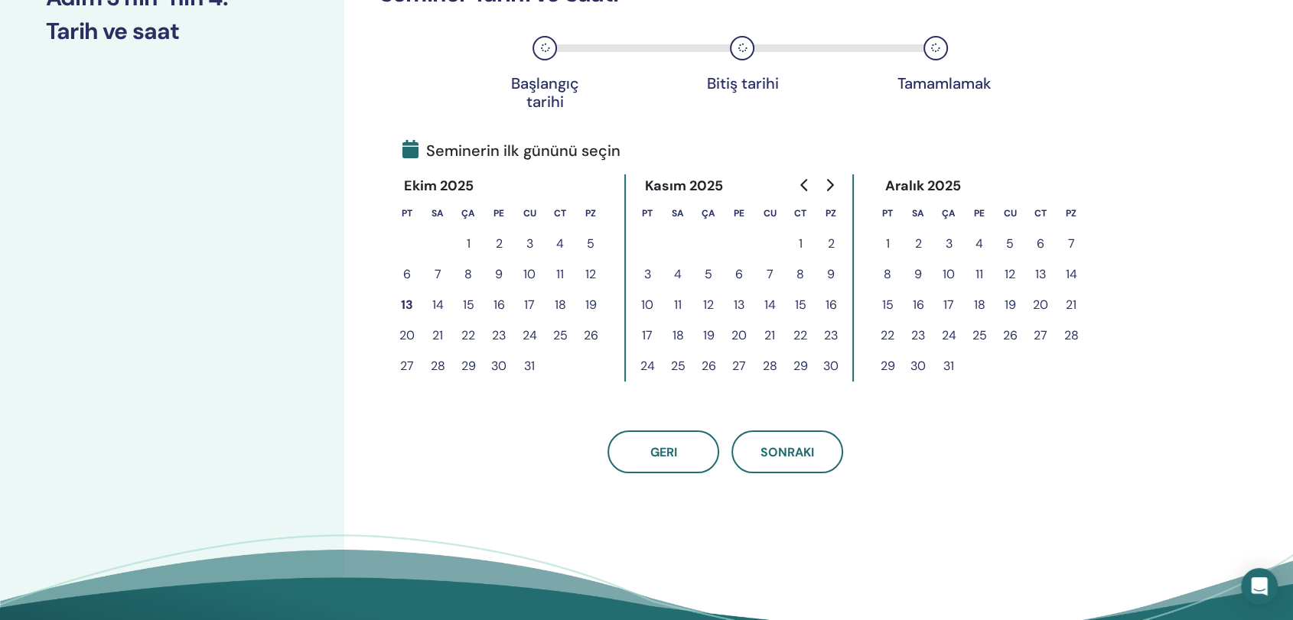
click at [497, 308] on button "16" at bounding box center [498, 305] width 31 height 31
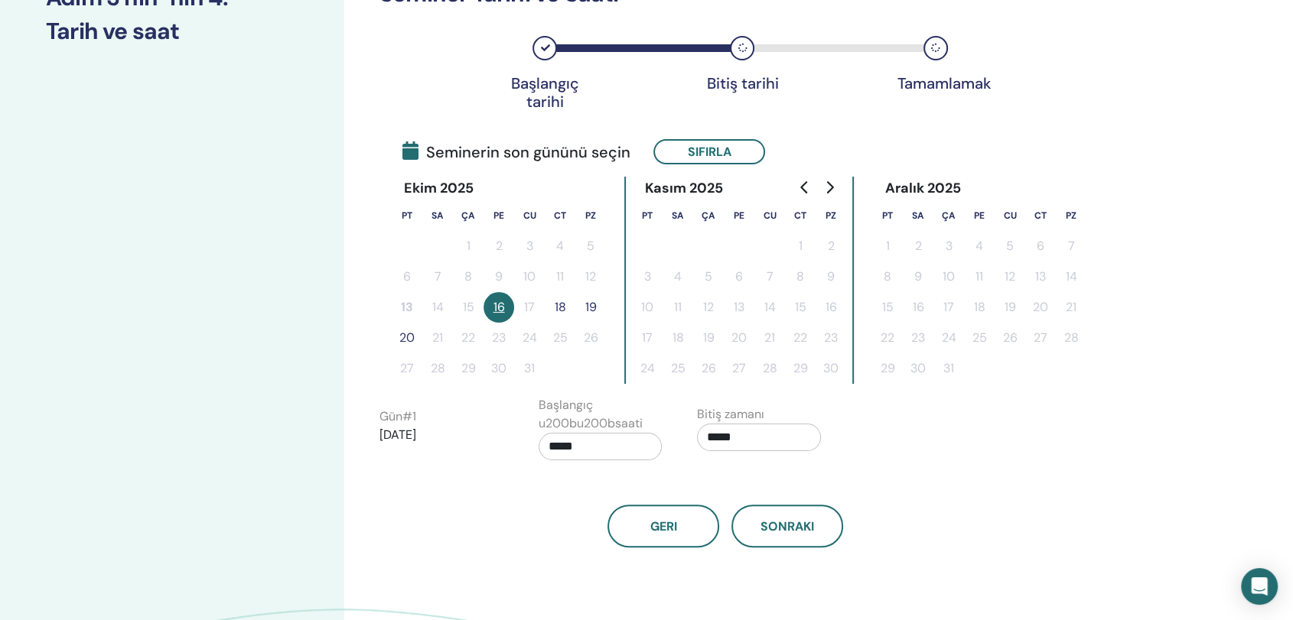
click at [560, 309] on button "18" at bounding box center [560, 307] width 31 height 31
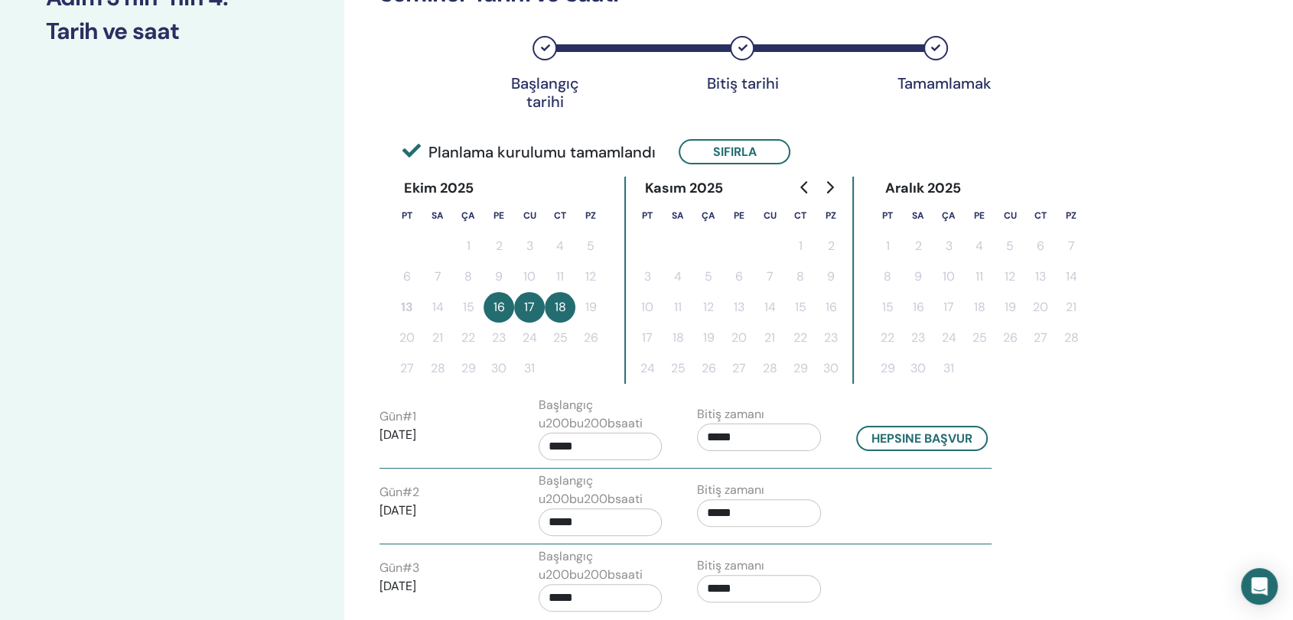
click at [750, 434] on input "*****" at bounding box center [759, 438] width 124 height 28
click at [776, 473] on span "▲" at bounding box center [775, 475] width 31 height 31
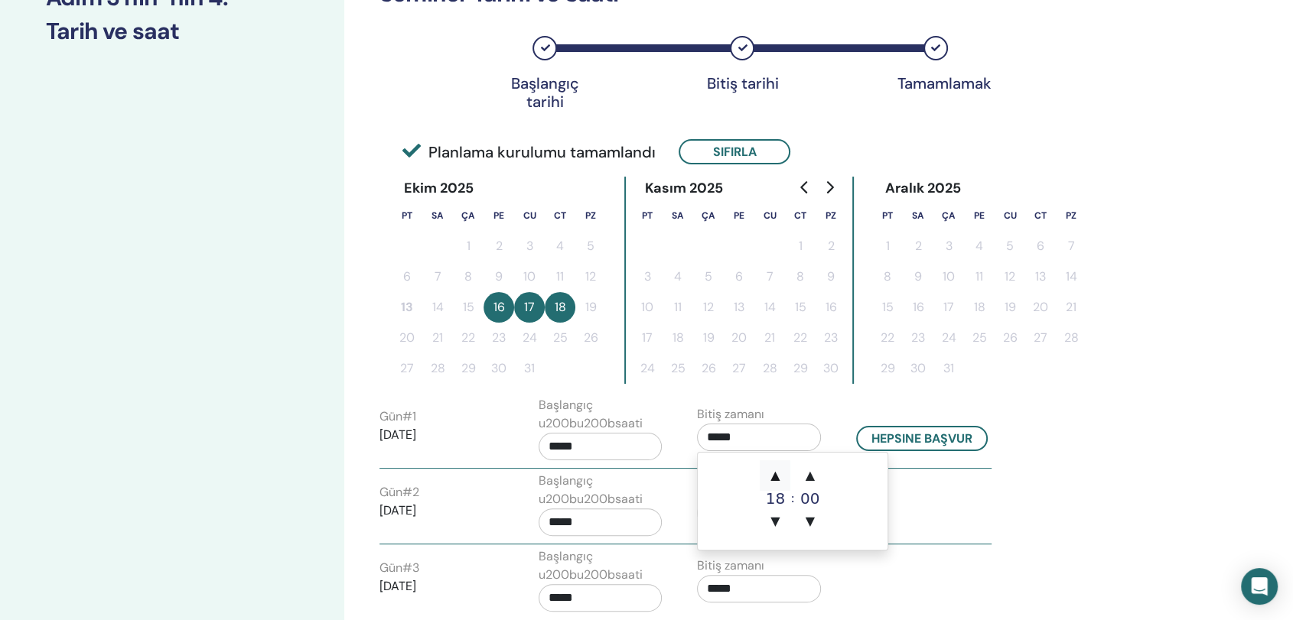
click at [776, 473] on span "▲" at bounding box center [775, 475] width 31 height 31
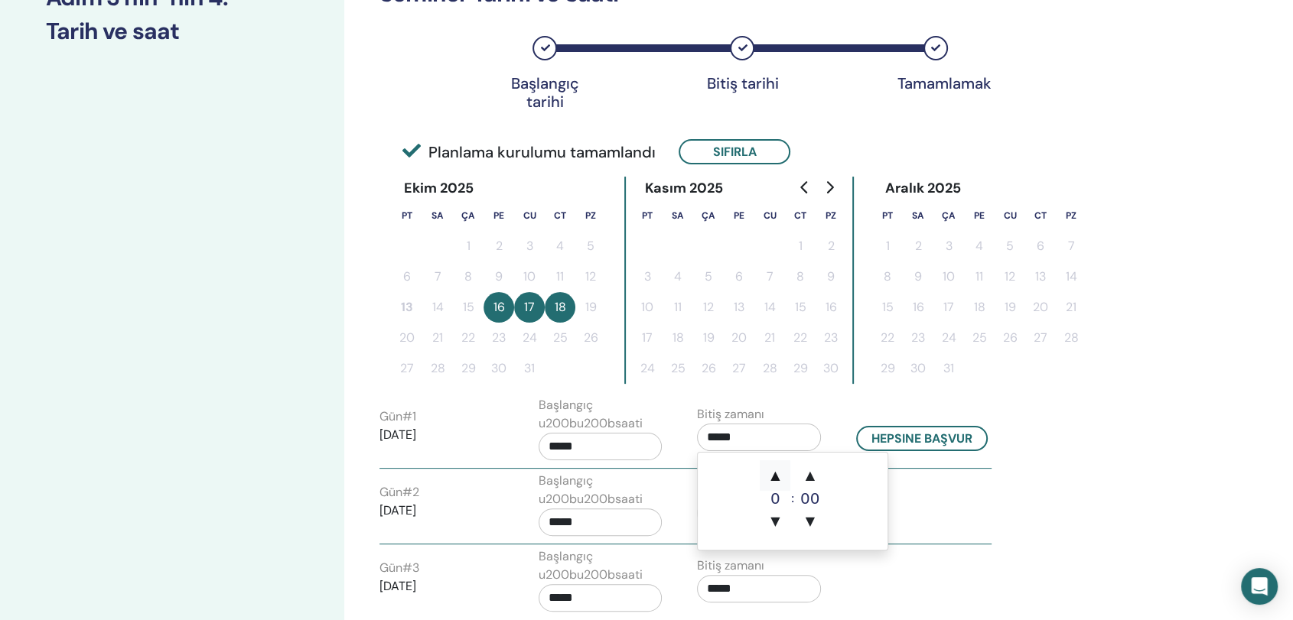
click at [776, 473] on span "▲" at bounding box center [775, 475] width 31 height 31
click at [777, 516] on span "▼" at bounding box center [775, 521] width 31 height 31
click at [809, 483] on span "▲" at bounding box center [810, 475] width 31 height 31
click at [809, 518] on span "▼" at bounding box center [810, 521] width 31 height 31
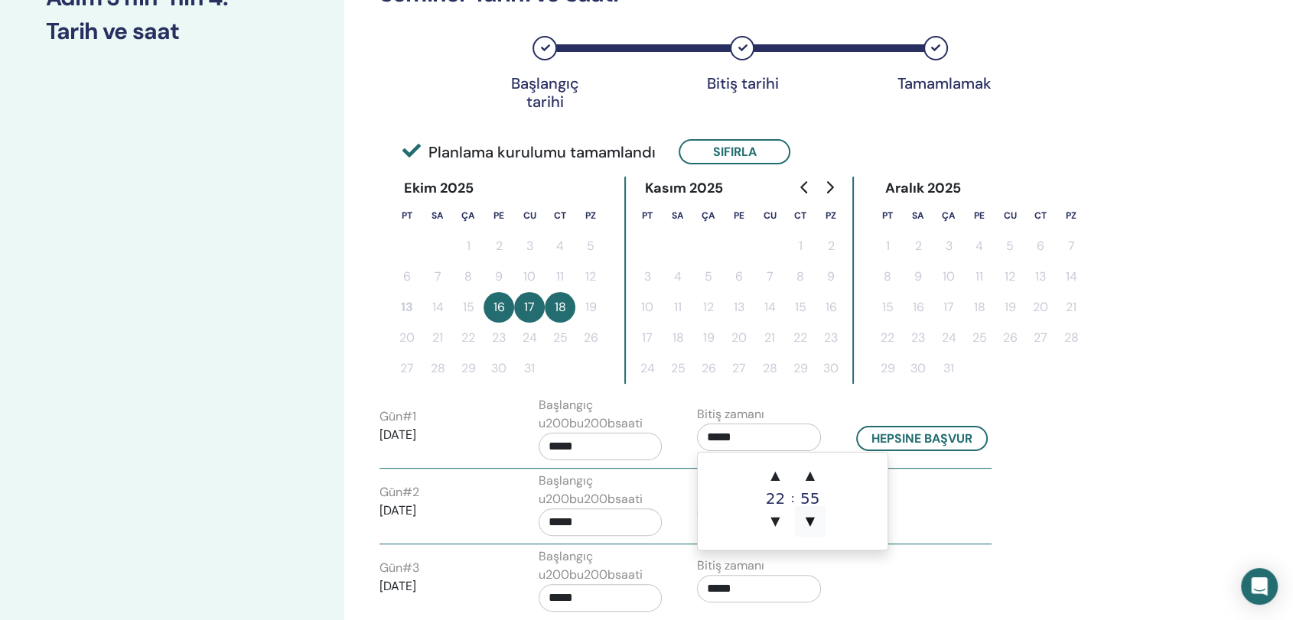
click at [809, 518] on span "▼" at bounding box center [810, 521] width 31 height 31
click at [772, 476] on span "▲" at bounding box center [775, 475] width 31 height 31
type input "*****"
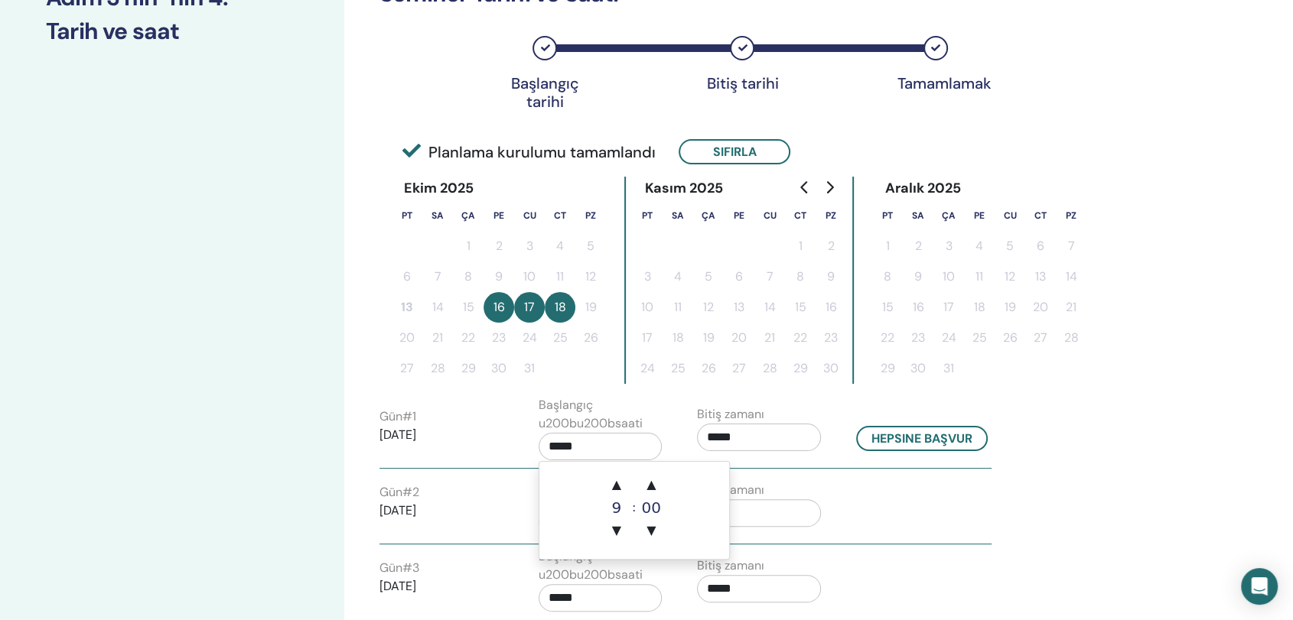
click at [611, 445] on input "*****" at bounding box center [601, 447] width 124 height 28
click at [611, 531] on span "▼" at bounding box center [616, 531] width 31 height 31
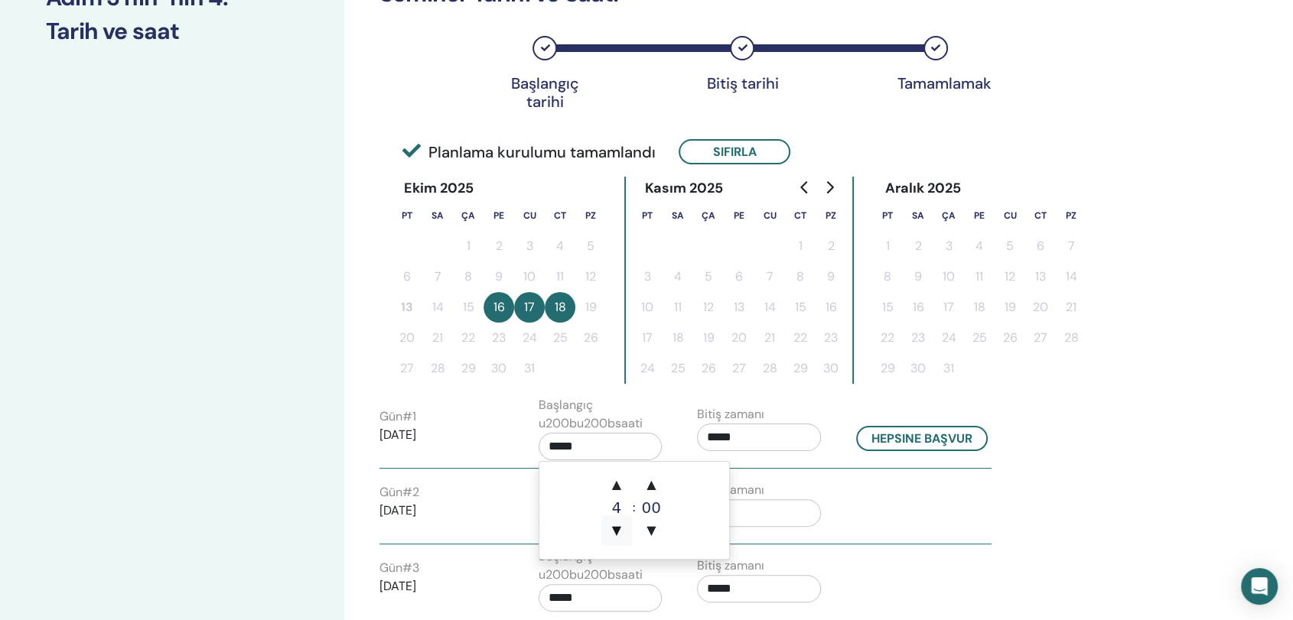
click at [611, 531] on span "▼" at bounding box center [616, 531] width 31 height 31
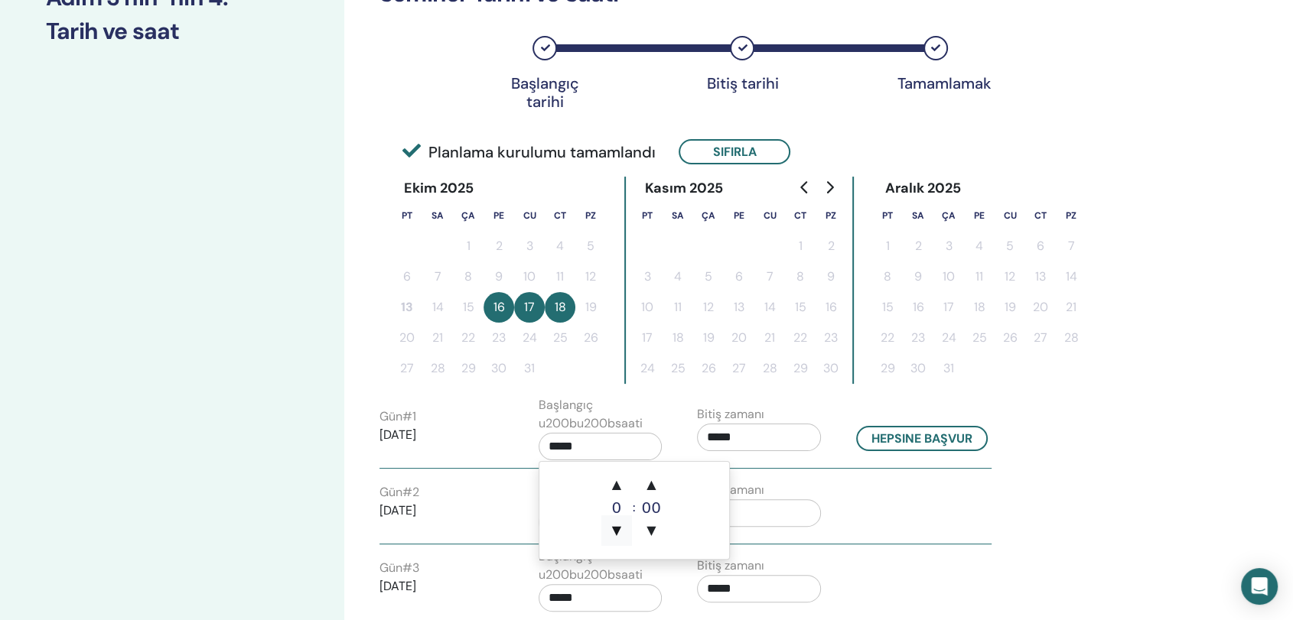
click at [611, 531] on span "▼" at bounding box center [616, 531] width 31 height 31
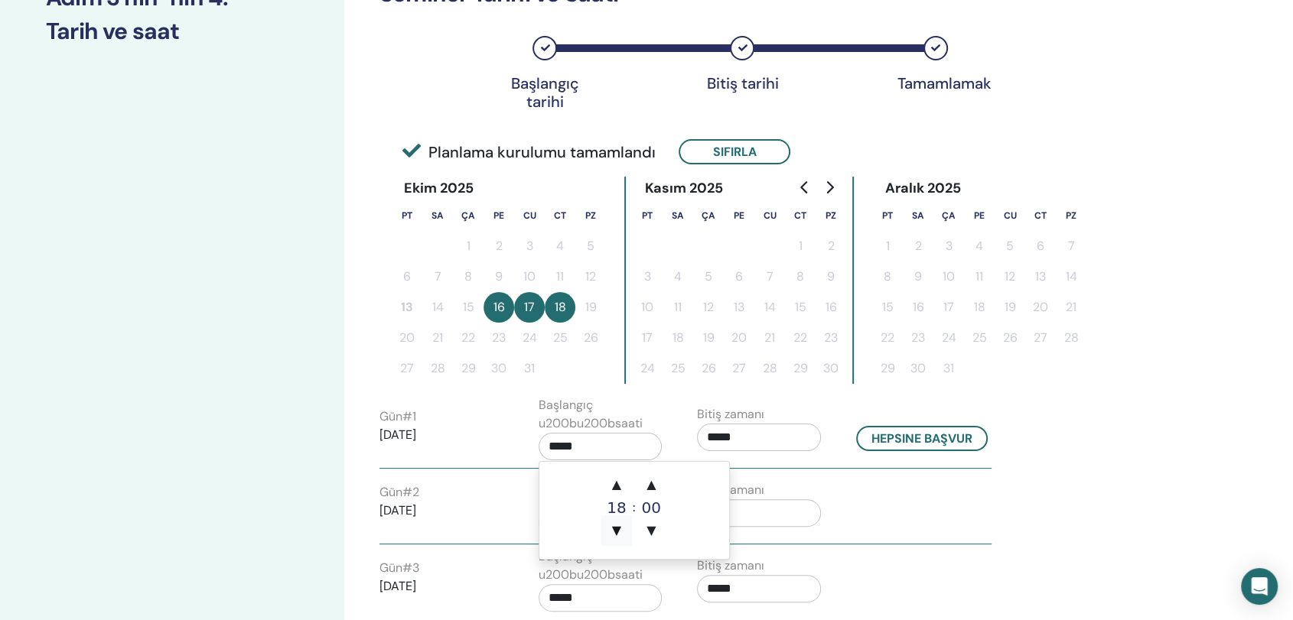
click at [611, 531] on span "▼" at bounding box center [616, 531] width 31 height 31
click at [616, 486] on span "▲" at bounding box center [616, 485] width 31 height 31
type input "*****"
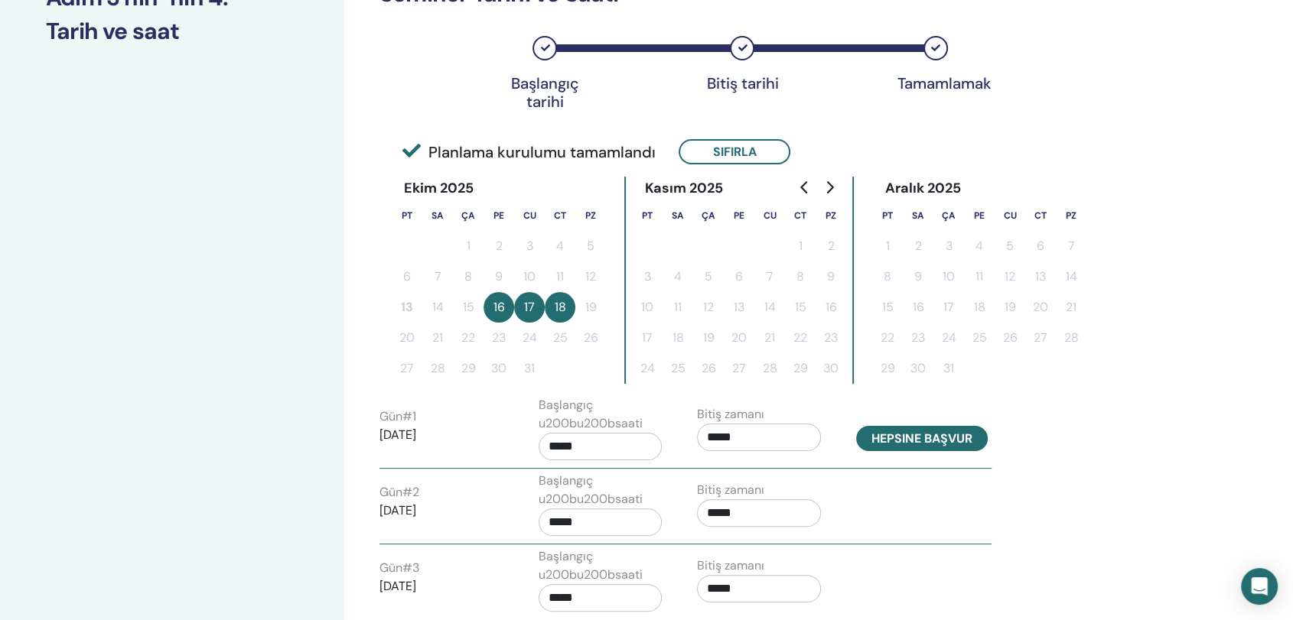
click at [893, 438] on button "Hepsine başvur" at bounding box center [922, 438] width 132 height 25
type input "*****"
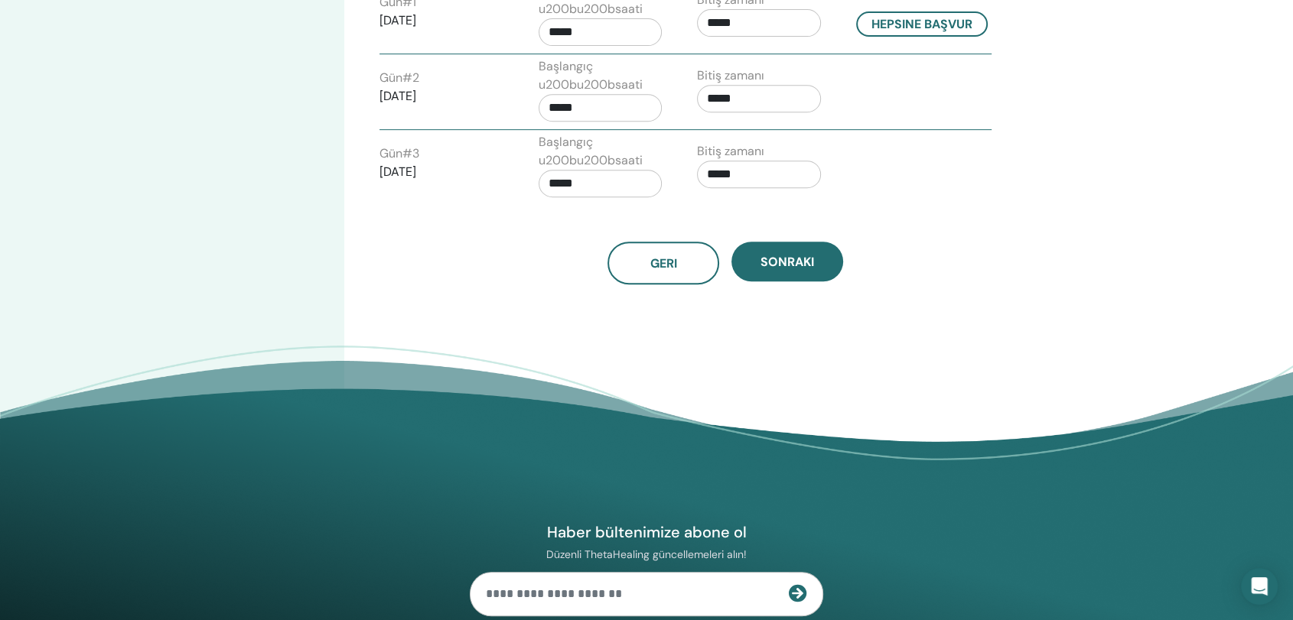
scroll to position [660, 0]
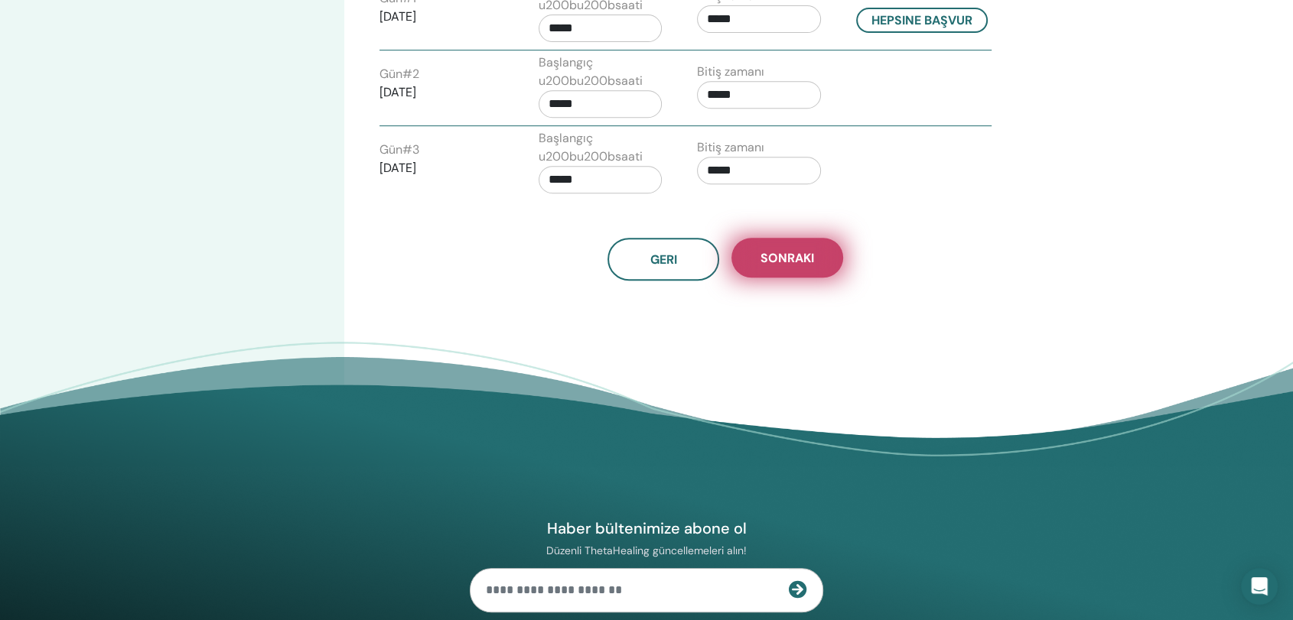
click at [783, 257] on span "Sonraki" at bounding box center [787, 258] width 54 height 16
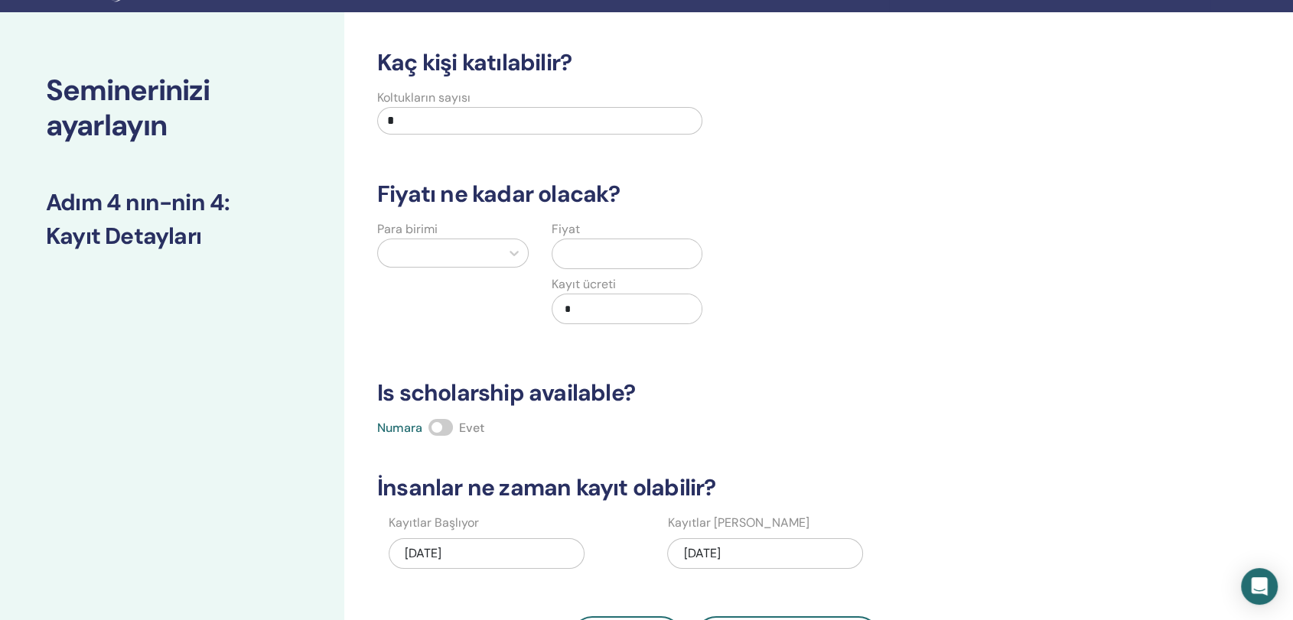
scroll to position [0, 0]
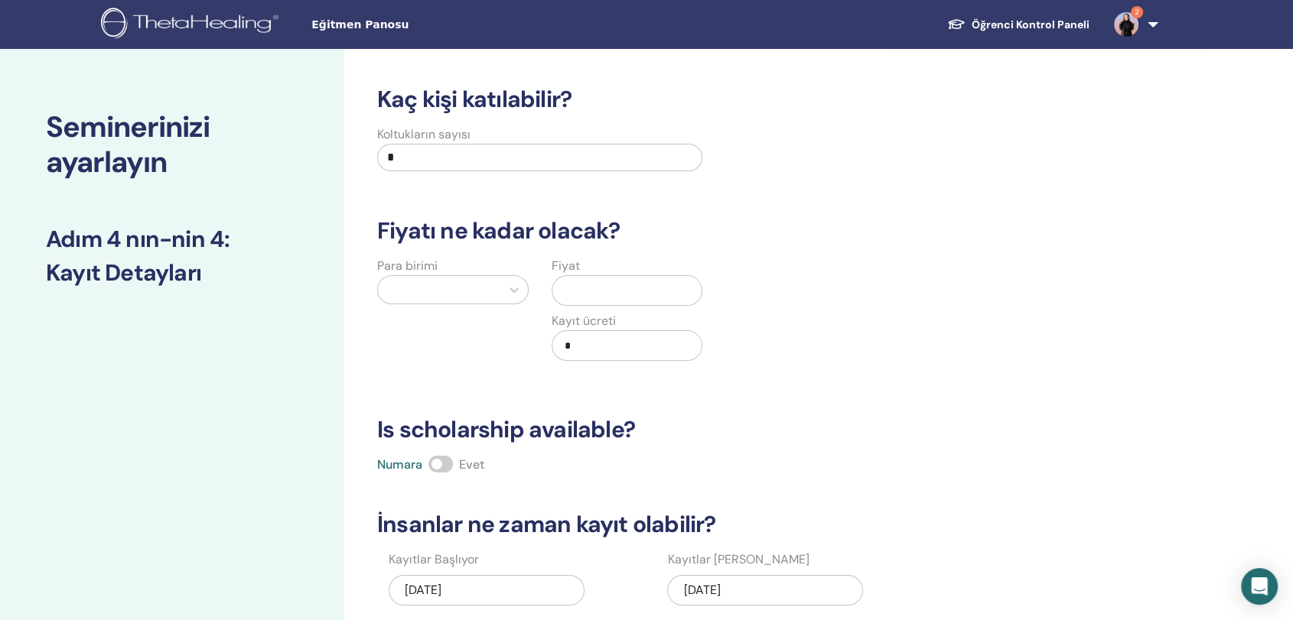
click at [600, 155] on input "*" at bounding box center [539, 158] width 325 height 28
type input "**"
click at [590, 295] on input "text" at bounding box center [630, 290] width 144 height 29
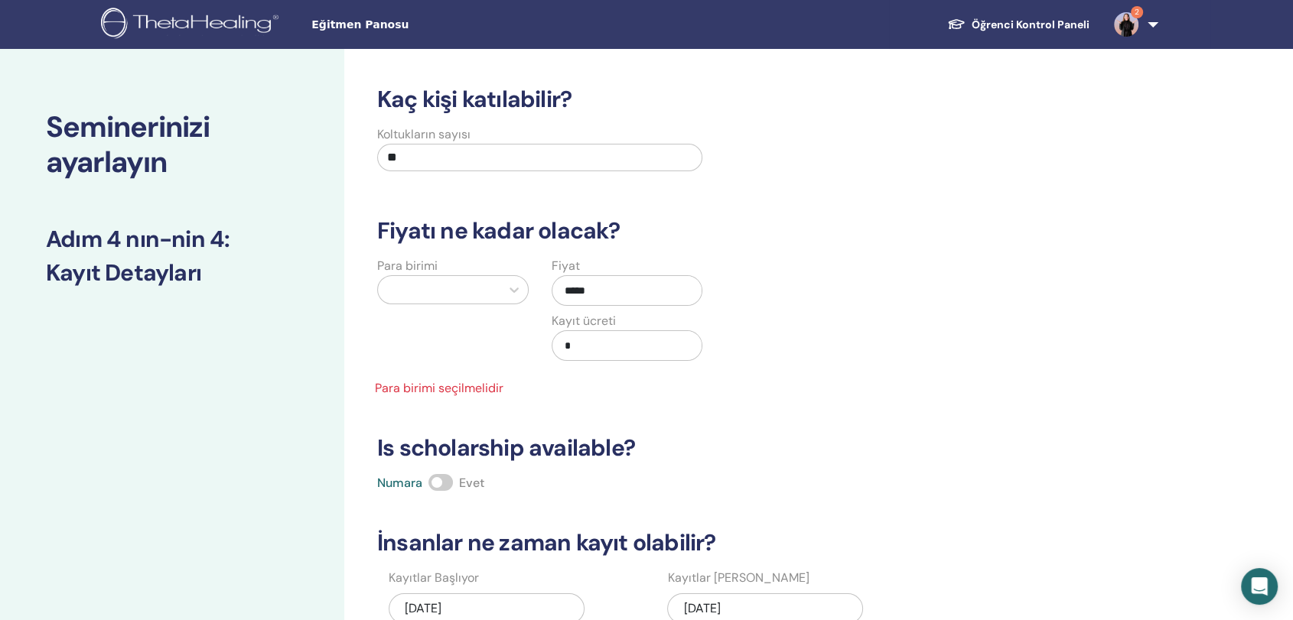
type input "*****"
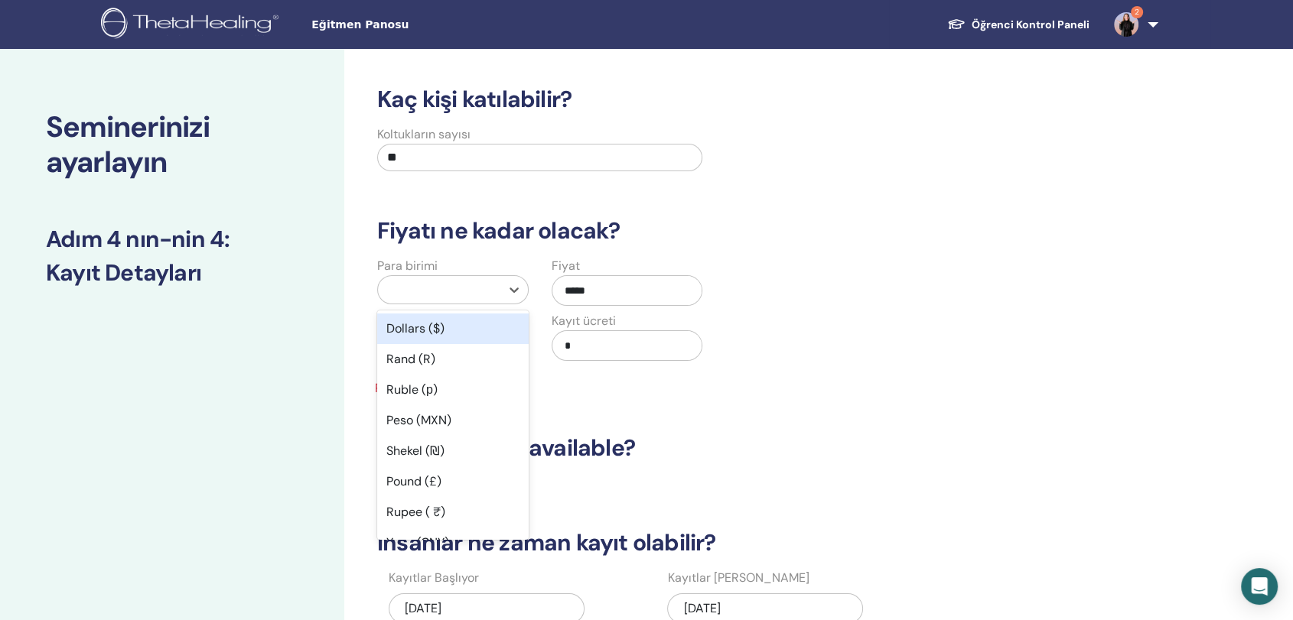
click at [451, 294] on div at bounding box center [439, 289] width 107 height 21
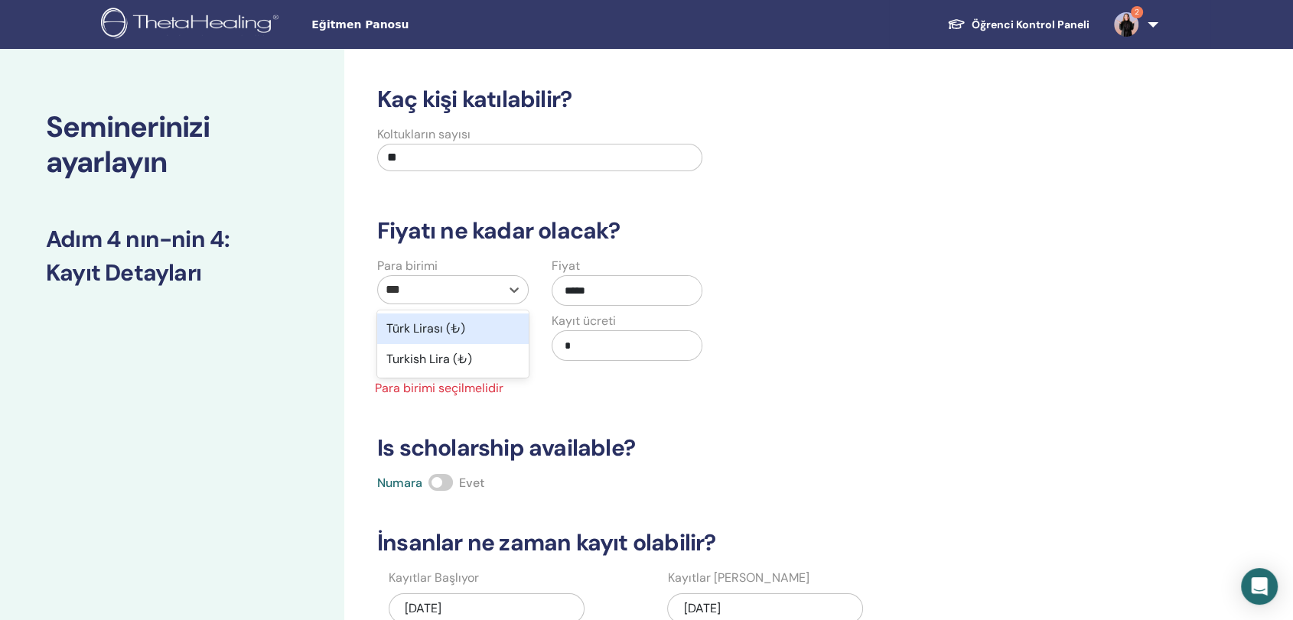
type input "****"
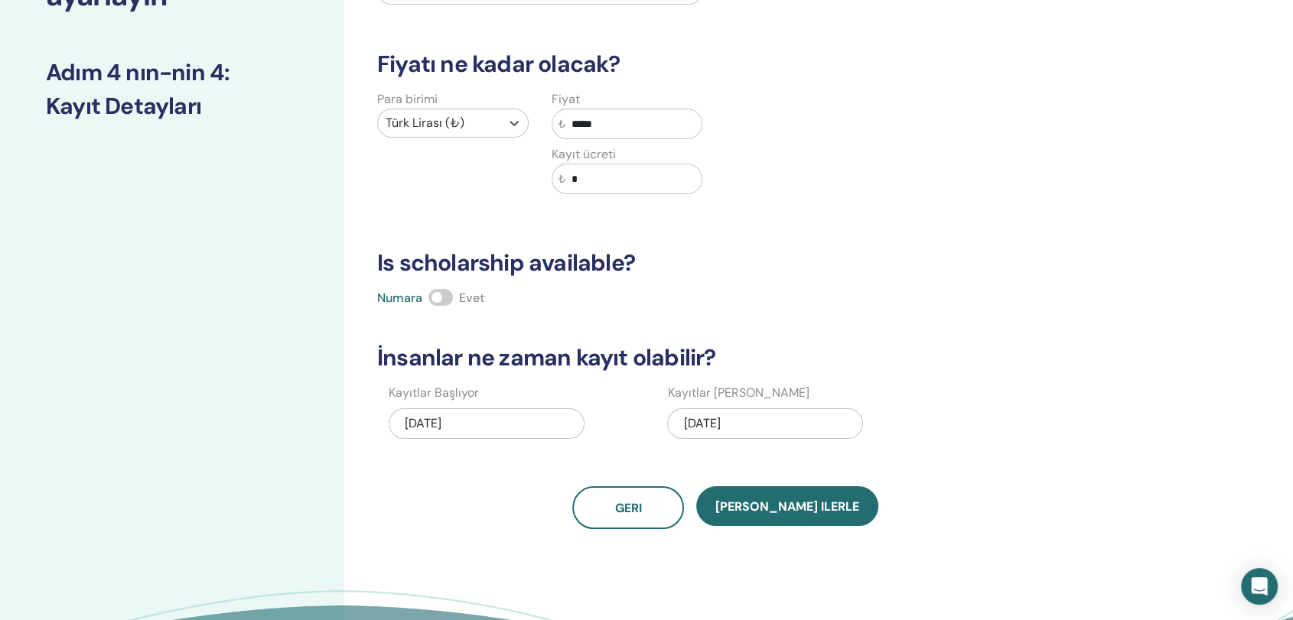
scroll to position [180, 0]
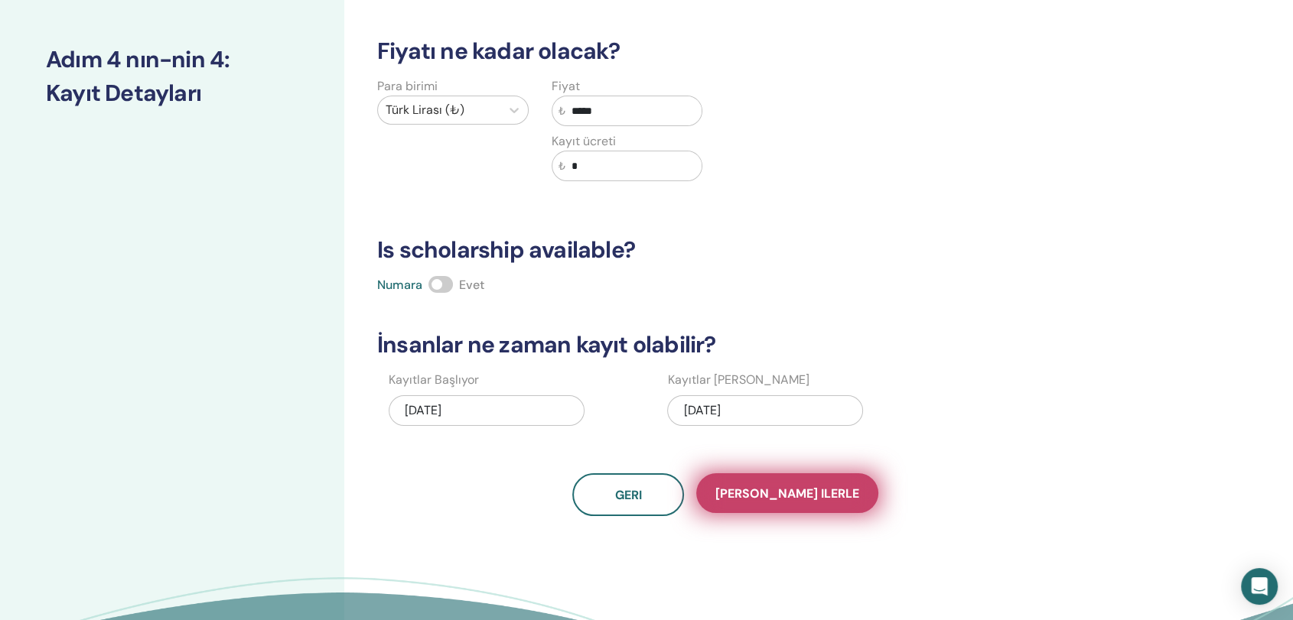
click at [780, 490] on span "Kaydet ilerle" at bounding box center [787, 494] width 144 height 16
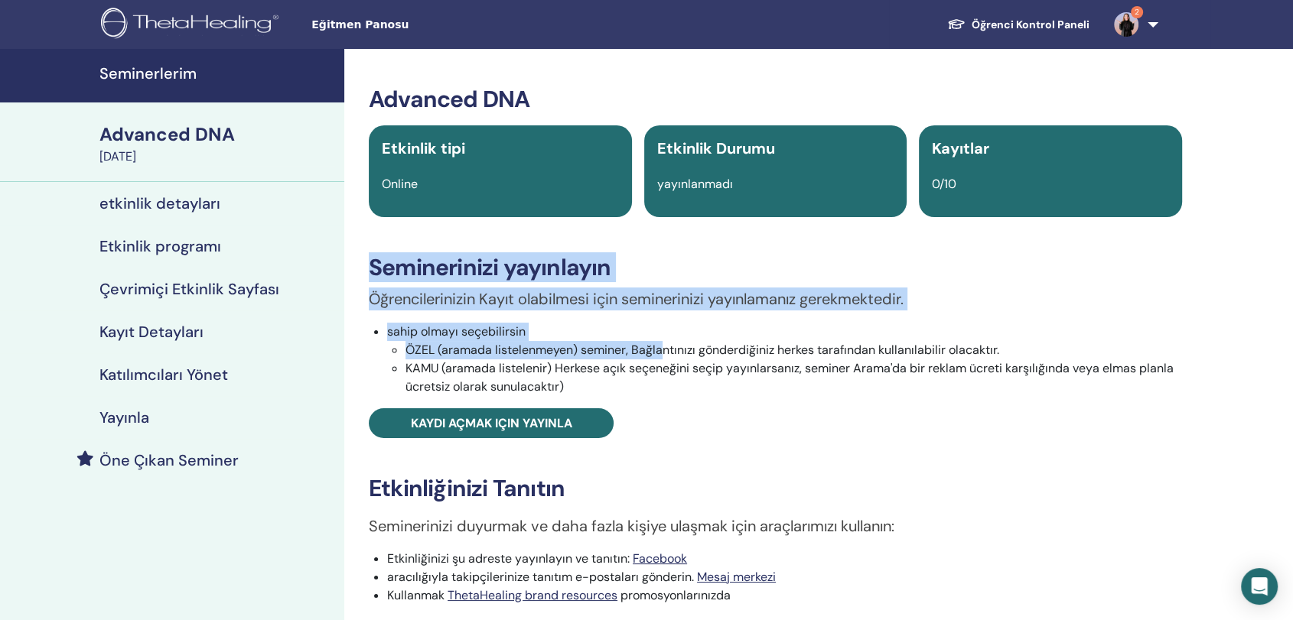
click at [663, 345] on div "Seminerlerim Advanced DNA October 16, 2025 etkinlik detayları Etkinlik programı…" at bounding box center [646, 508] width 1293 height 919
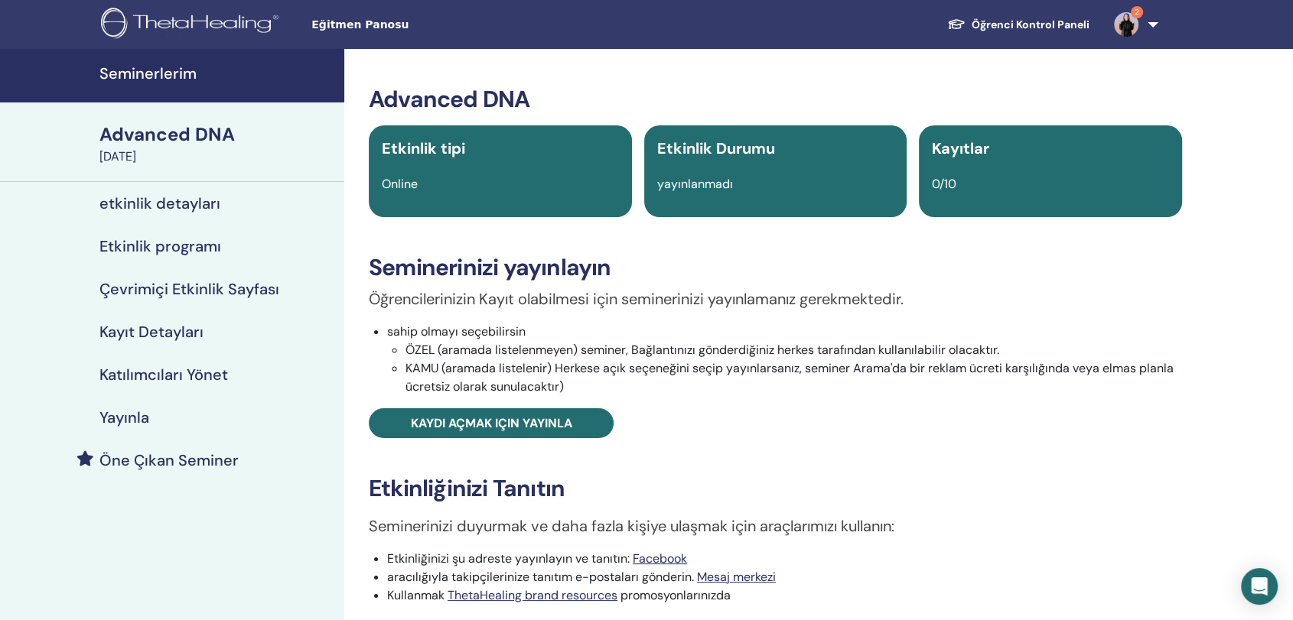
click at [1112, 535] on p "Seminerinizi duyurmak ve daha fazla kişiye ulaşmak için araçlarımızı kullanın:" at bounding box center [775, 526] width 813 height 23
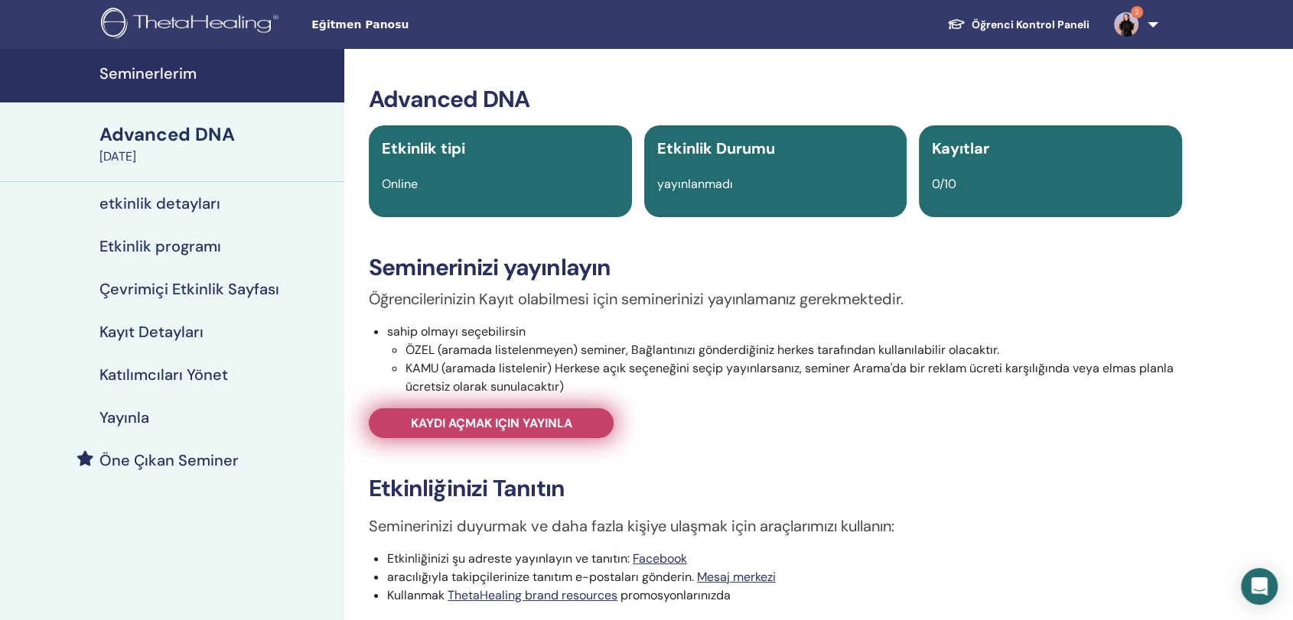
click at [571, 422] on span "Kaydı açmak için yayınla" at bounding box center [491, 423] width 161 height 16
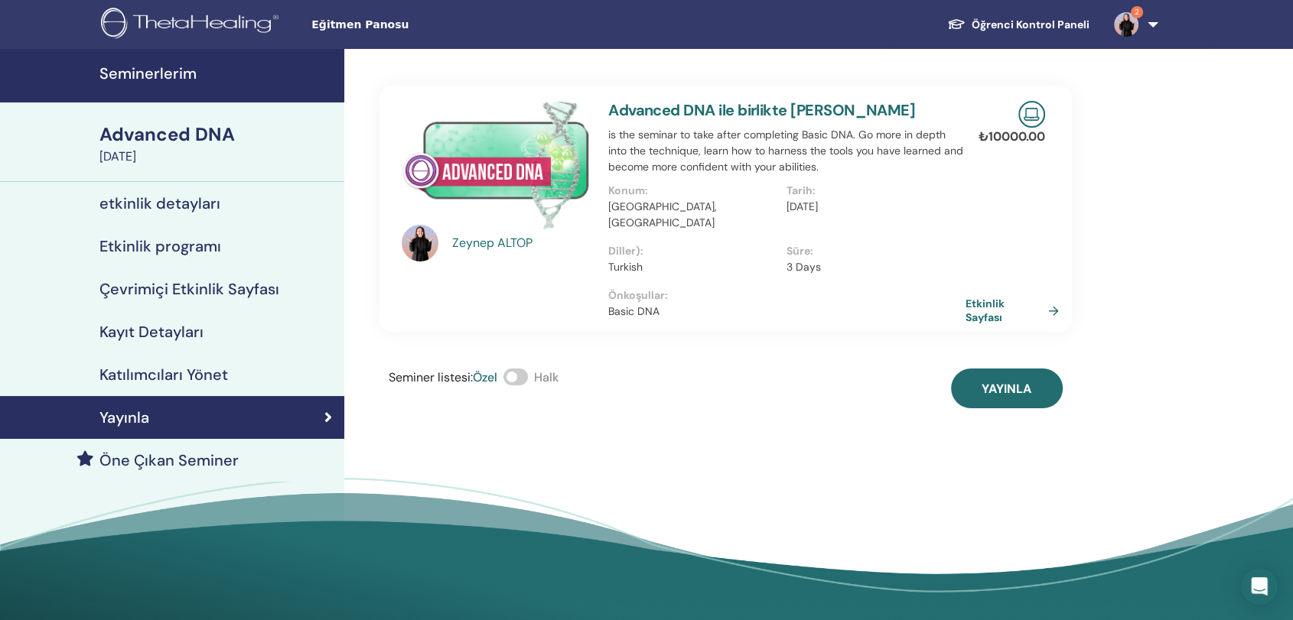
click at [518, 369] on span at bounding box center [515, 377] width 24 height 17
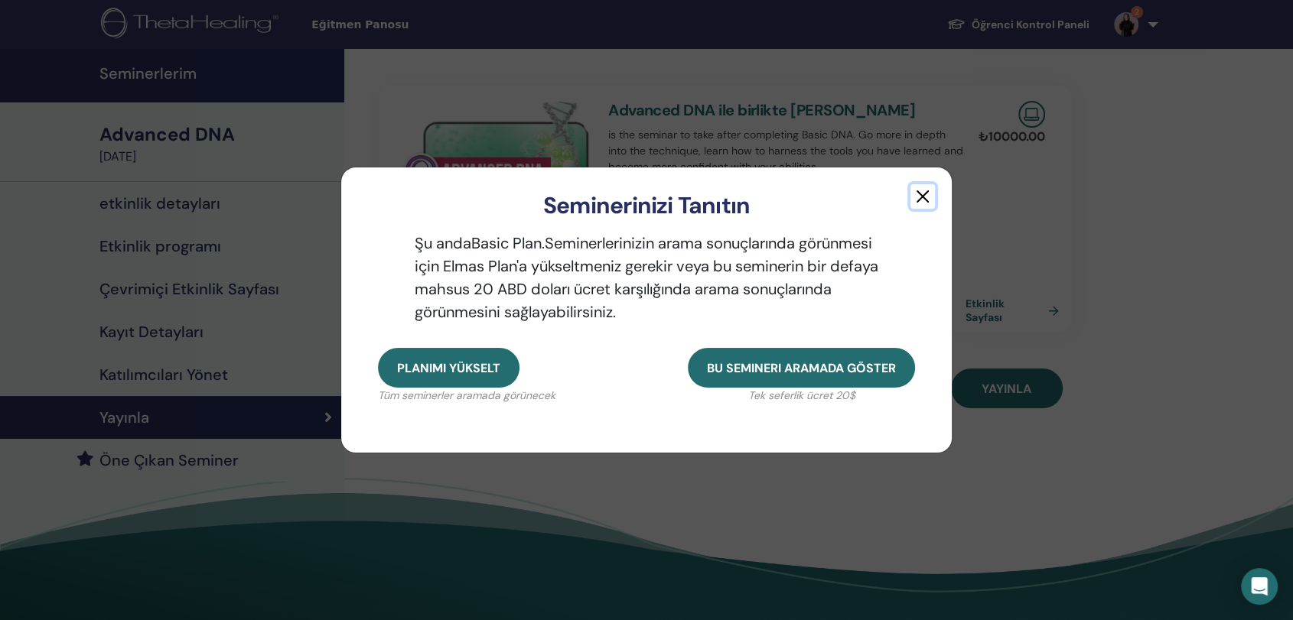
click at [926, 196] on button "button" at bounding box center [922, 196] width 24 height 24
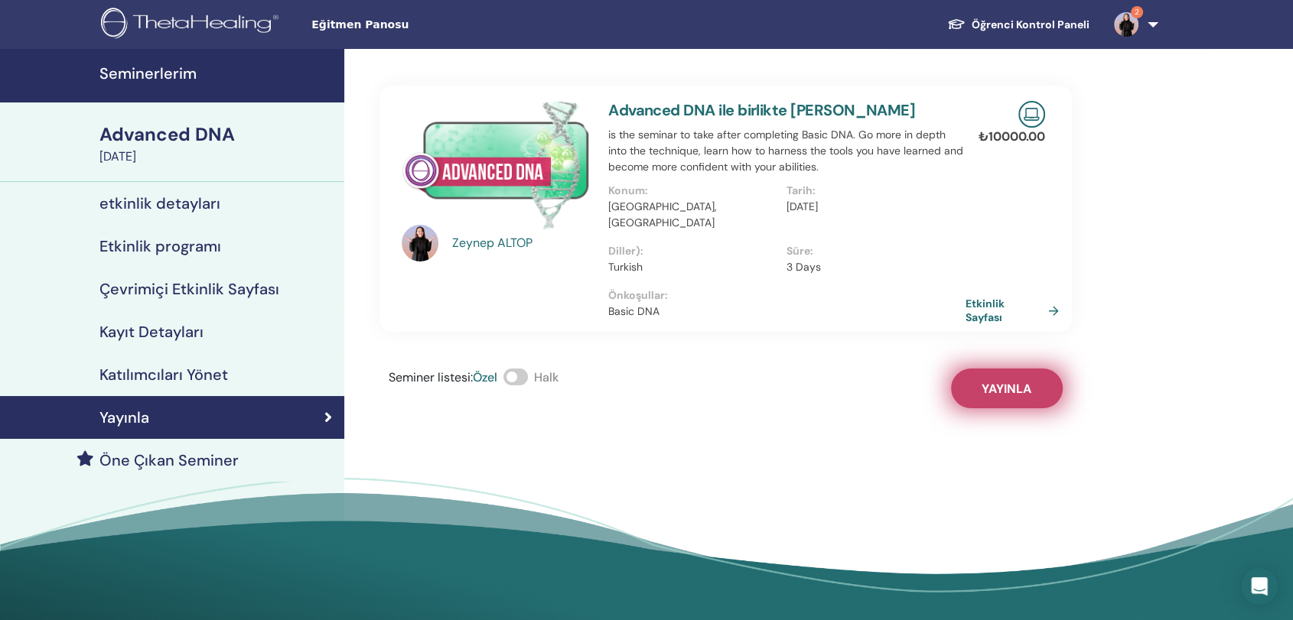
click at [1004, 381] on span "Yayınla" at bounding box center [1006, 389] width 50 height 16
click at [1132, 27] on img at bounding box center [1126, 24] width 24 height 24
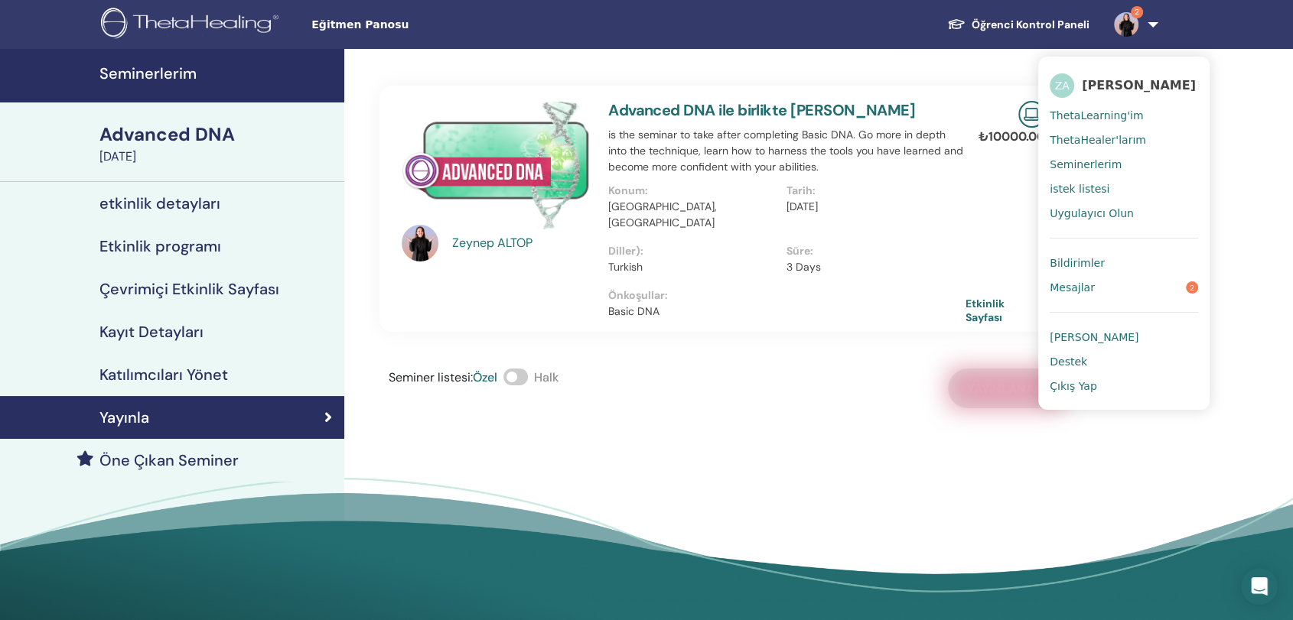
click at [1089, 291] on span "Mesajlar" at bounding box center [1071, 288] width 45 height 14
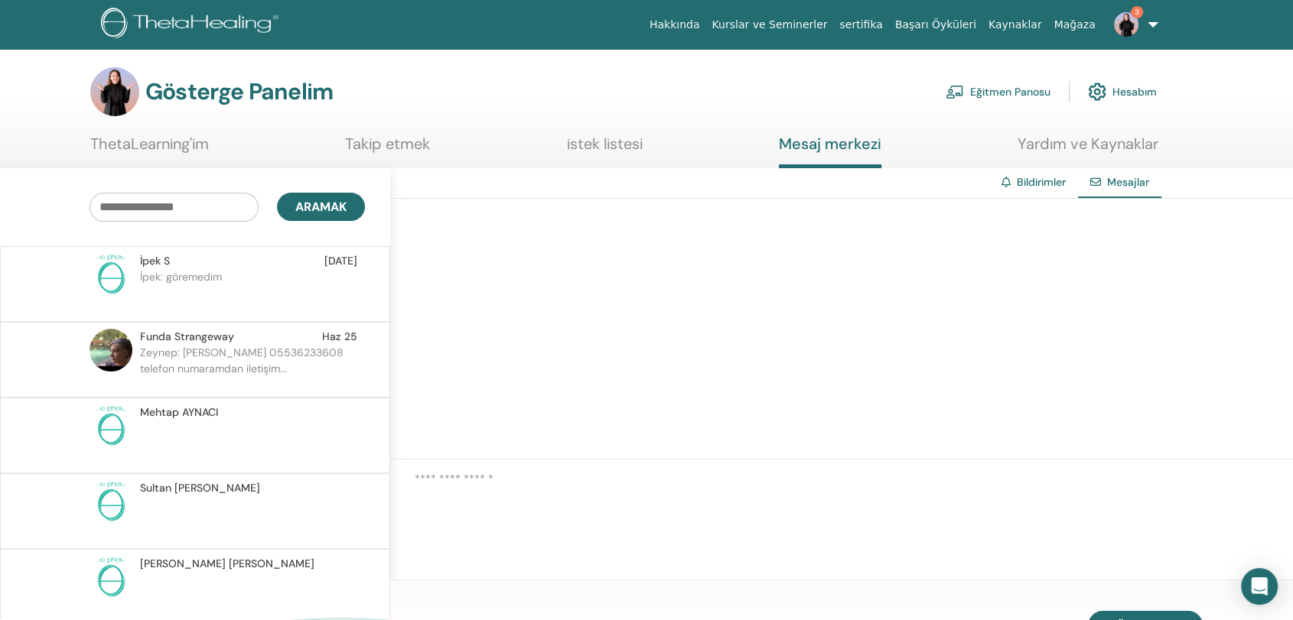
click at [1021, 187] on font "Bildirimler" at bounding box center [1041, 182] width 49 height 14
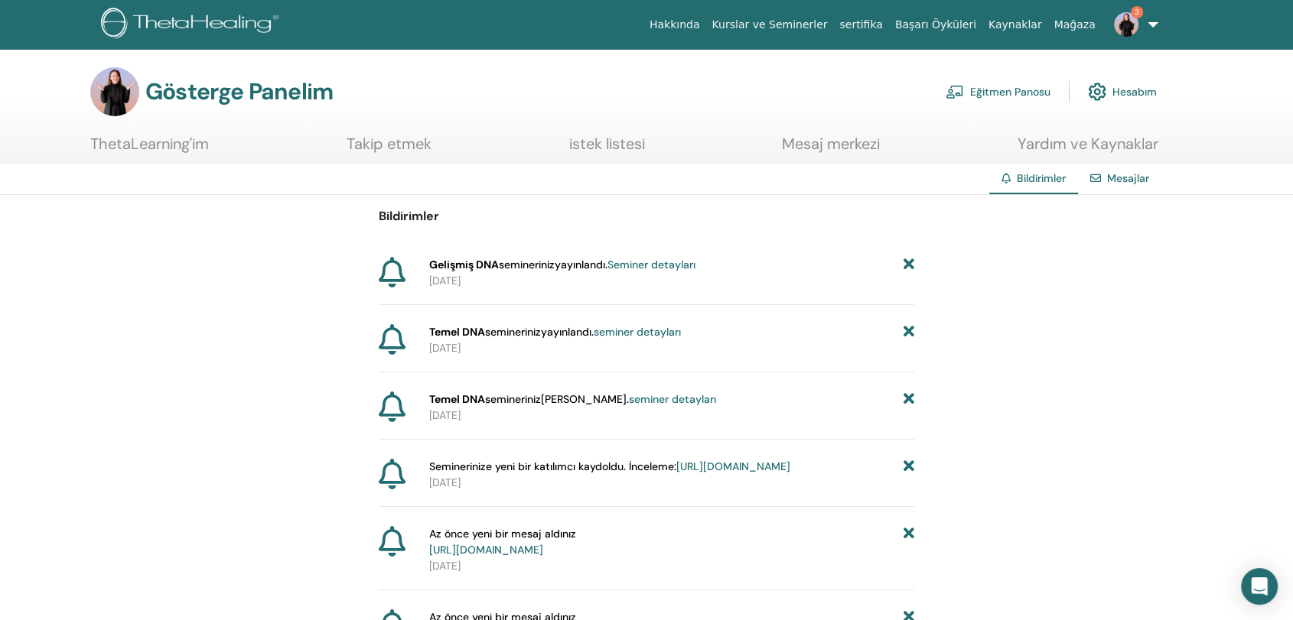
click at [970, 91] on font "Eğitmen Panosu" at bounding box center [1010, 93] width 80 height 14
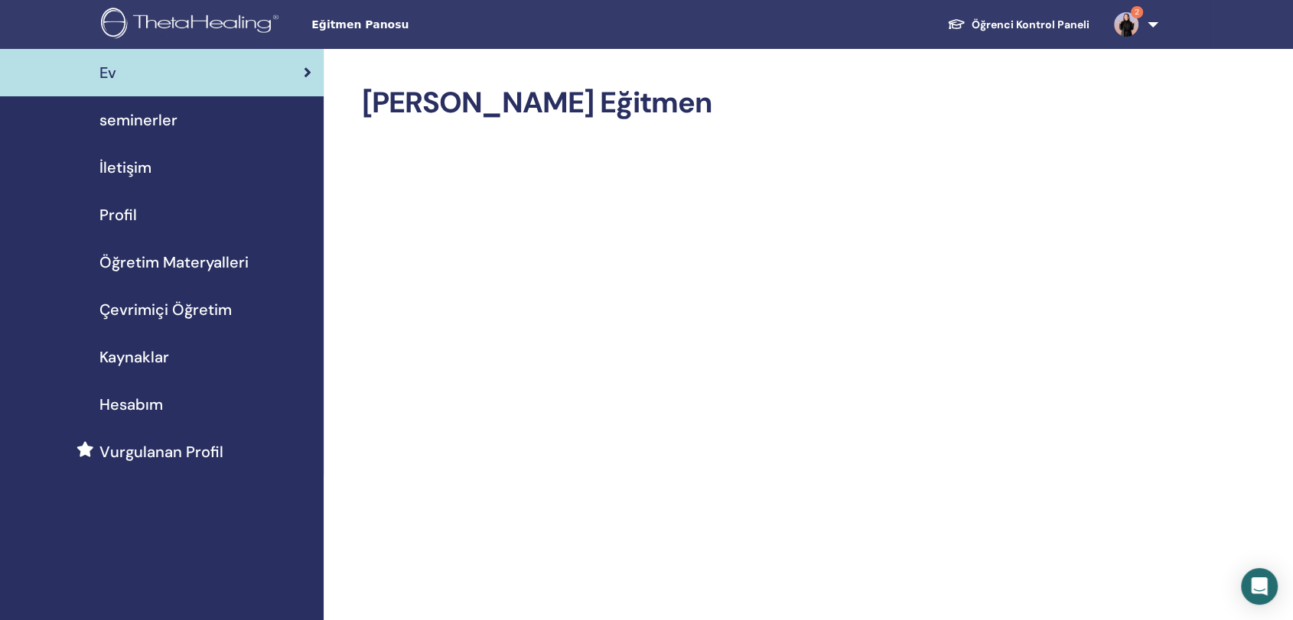
click at [143, 122] on span "seminerler" at bounding box center [138, 120] width 78 height 23
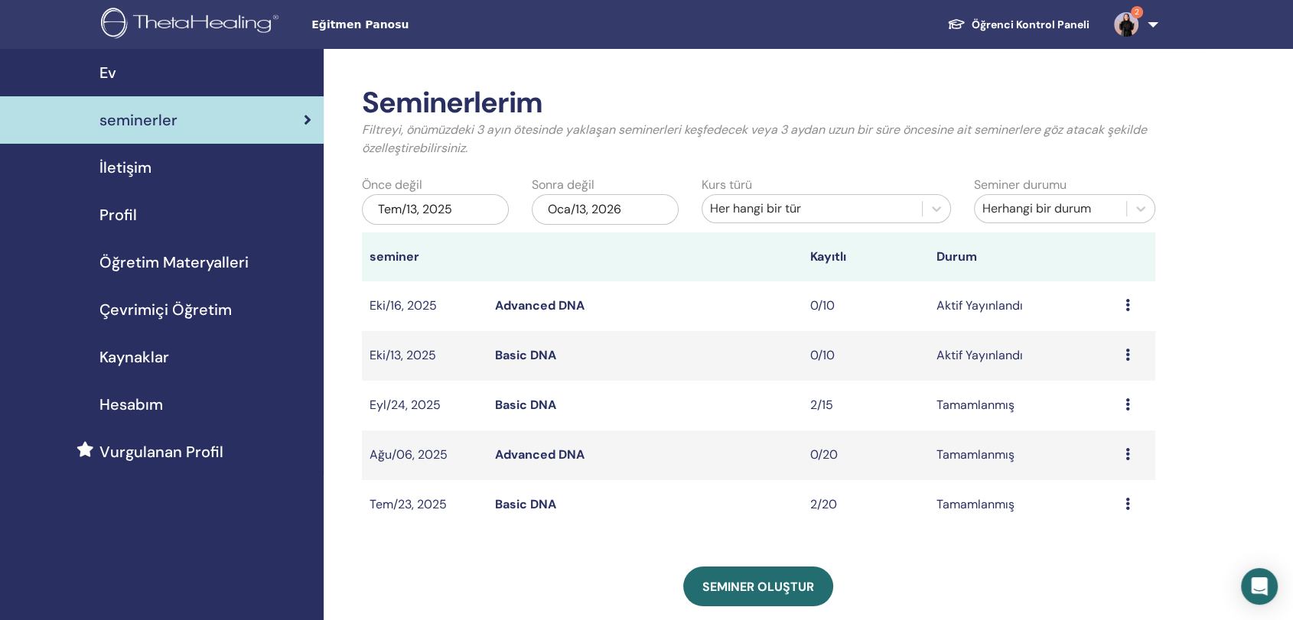
click at [521, 304] on link "Advanced DNA" at bounding box center [539, 306] width 89 height 16
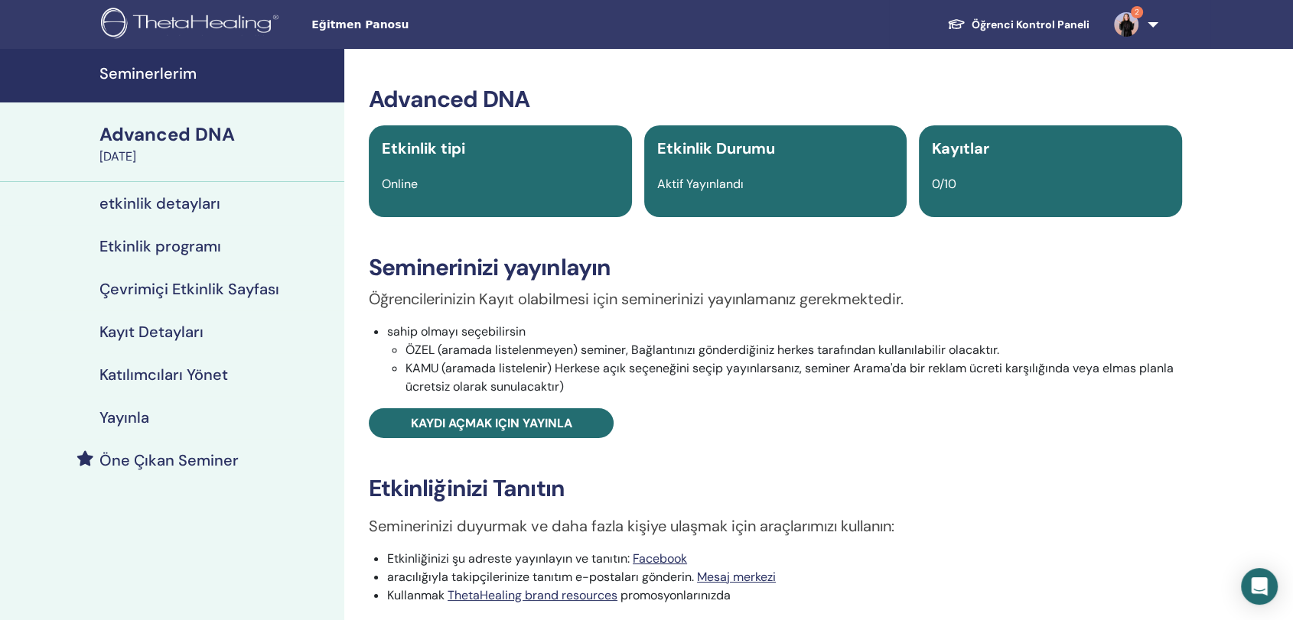
click at [140, 203] on h4 "etkinlik detayları" at bounding box center [159, 203] width 121 height 18
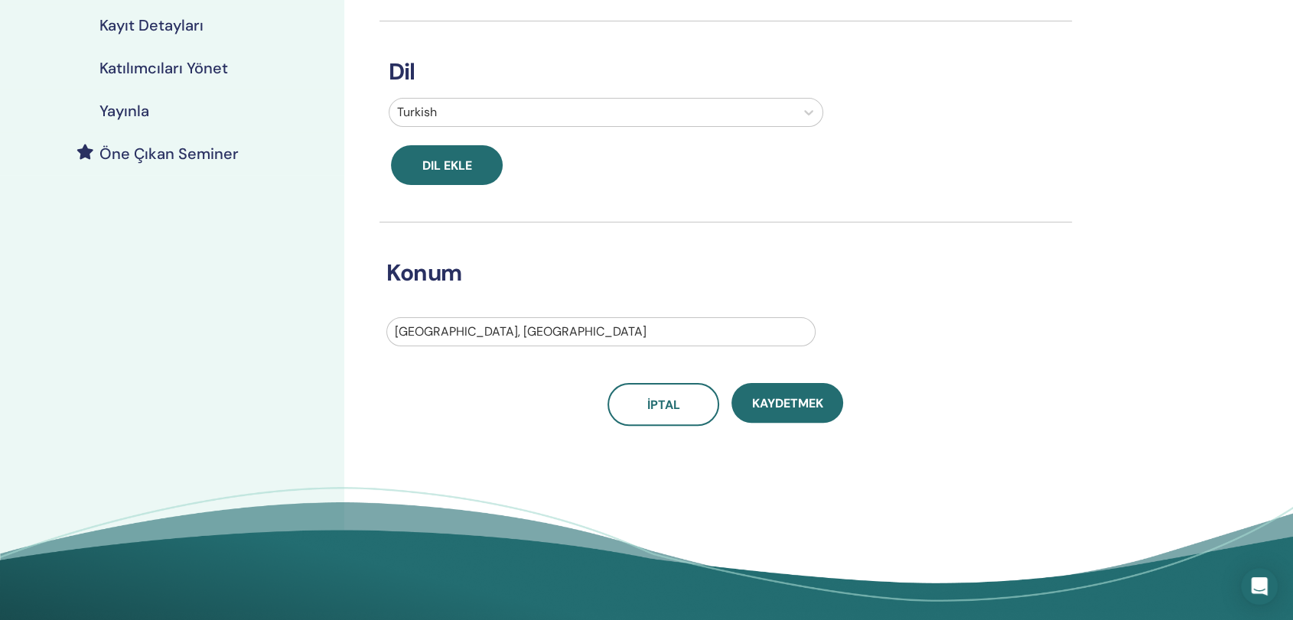
scroll to position [304, 0]
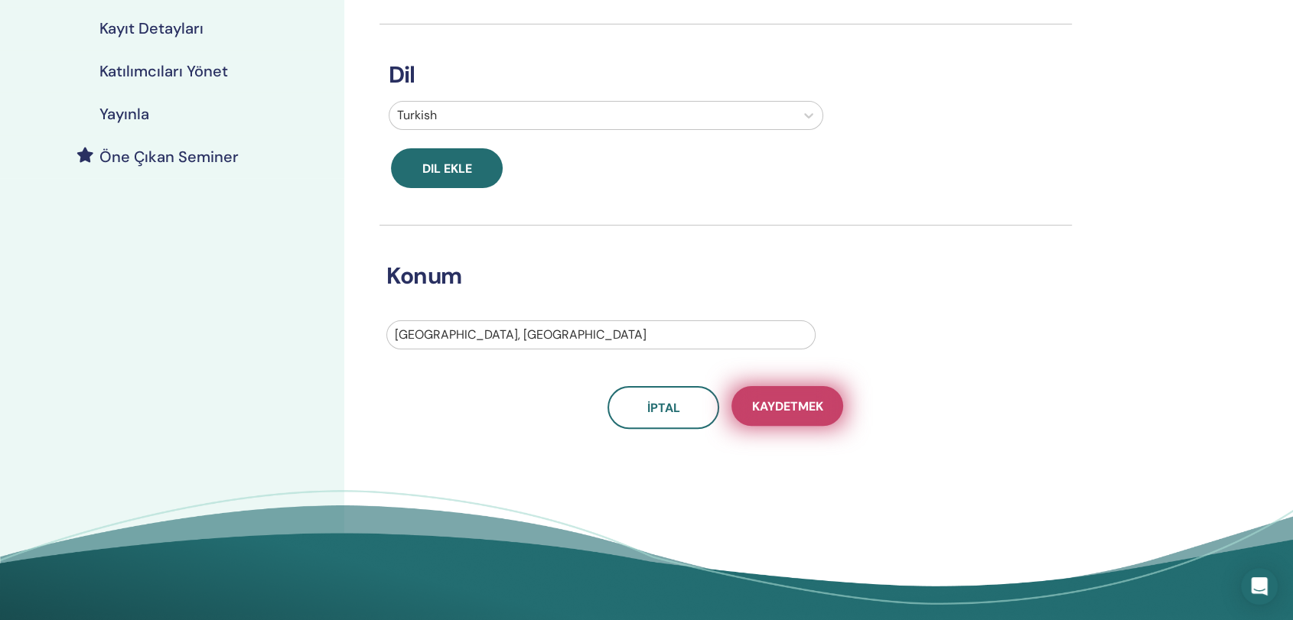
click at [805, 415] on button "Kaydetmek" at bounding box center [787, 406] width 112 height 40
